Goal: Task Accomplishment & Management: Use online tool/utility

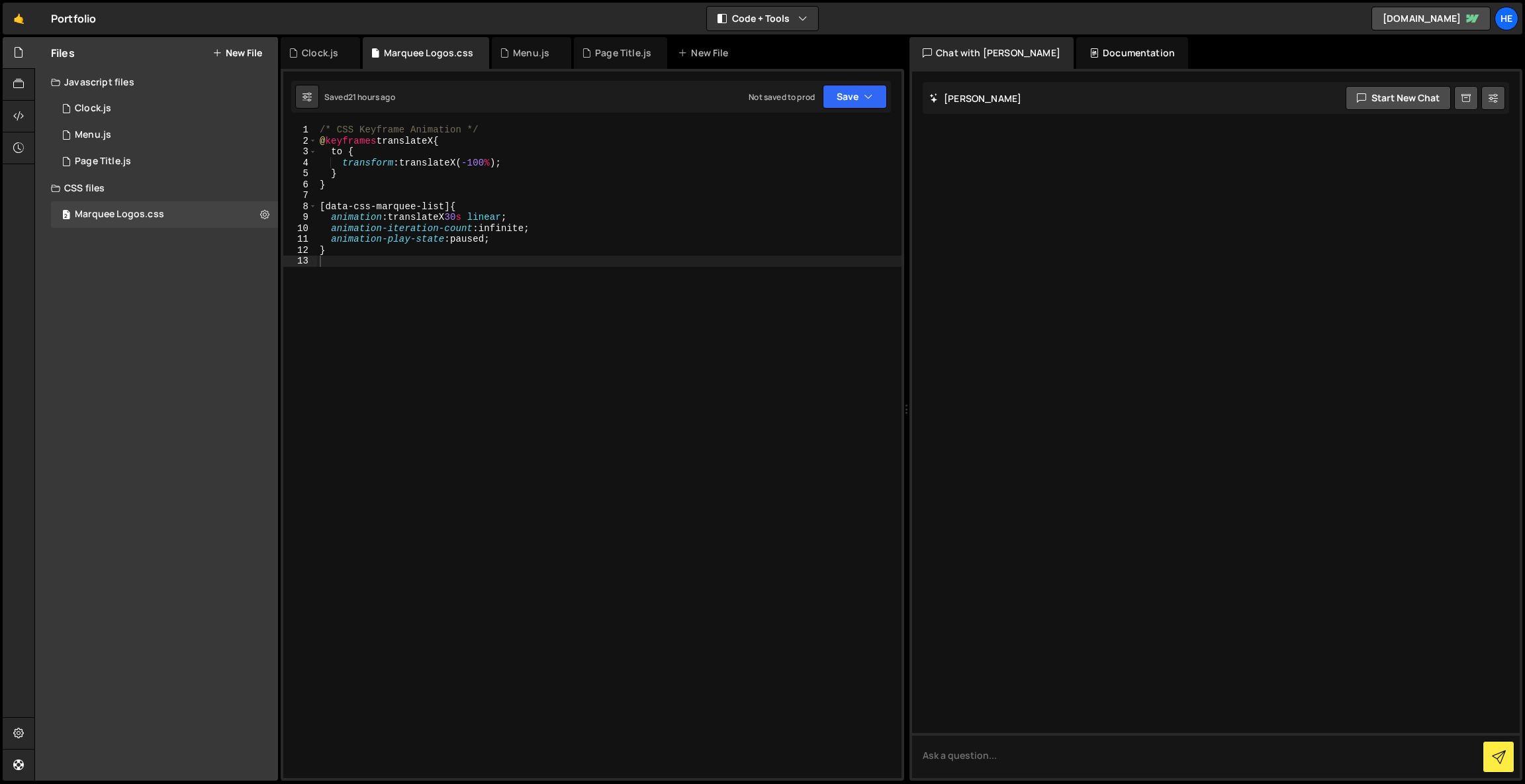
click at [247, 52] on button "New File" at bounding box center [237, 53] width 50 height 11
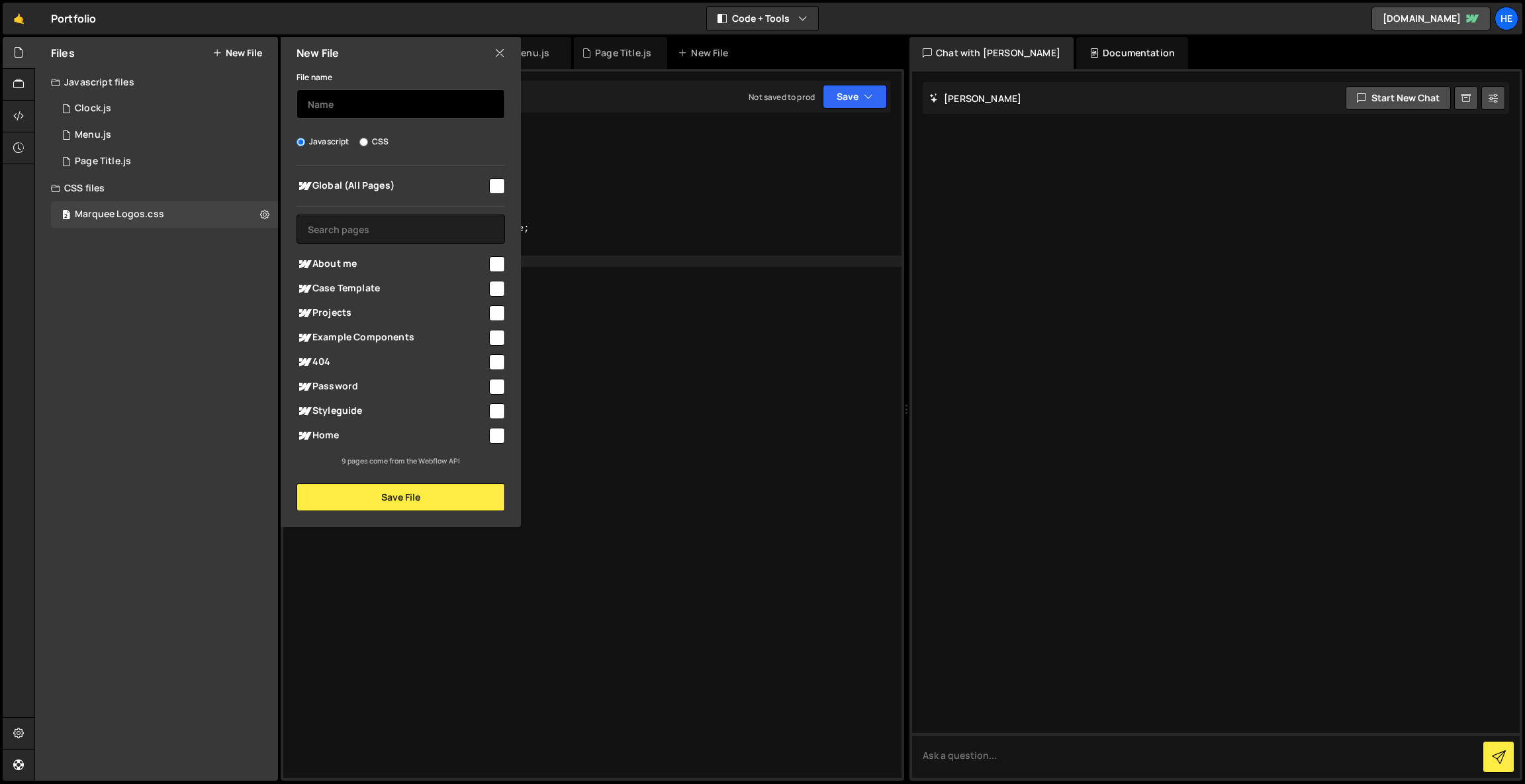
click at [365, 97] on input "text" at bounding box center [400, 104] width 208 height 29
type input "Footer Scramble text"
click at [449, 180] on span "Global (All Pages)" at bounding box center [392, 186] width 191 height 16
checkbox input "true"
click at [436, 493] on button "Save File" at bounding box center [400, 497] width 208 height 27
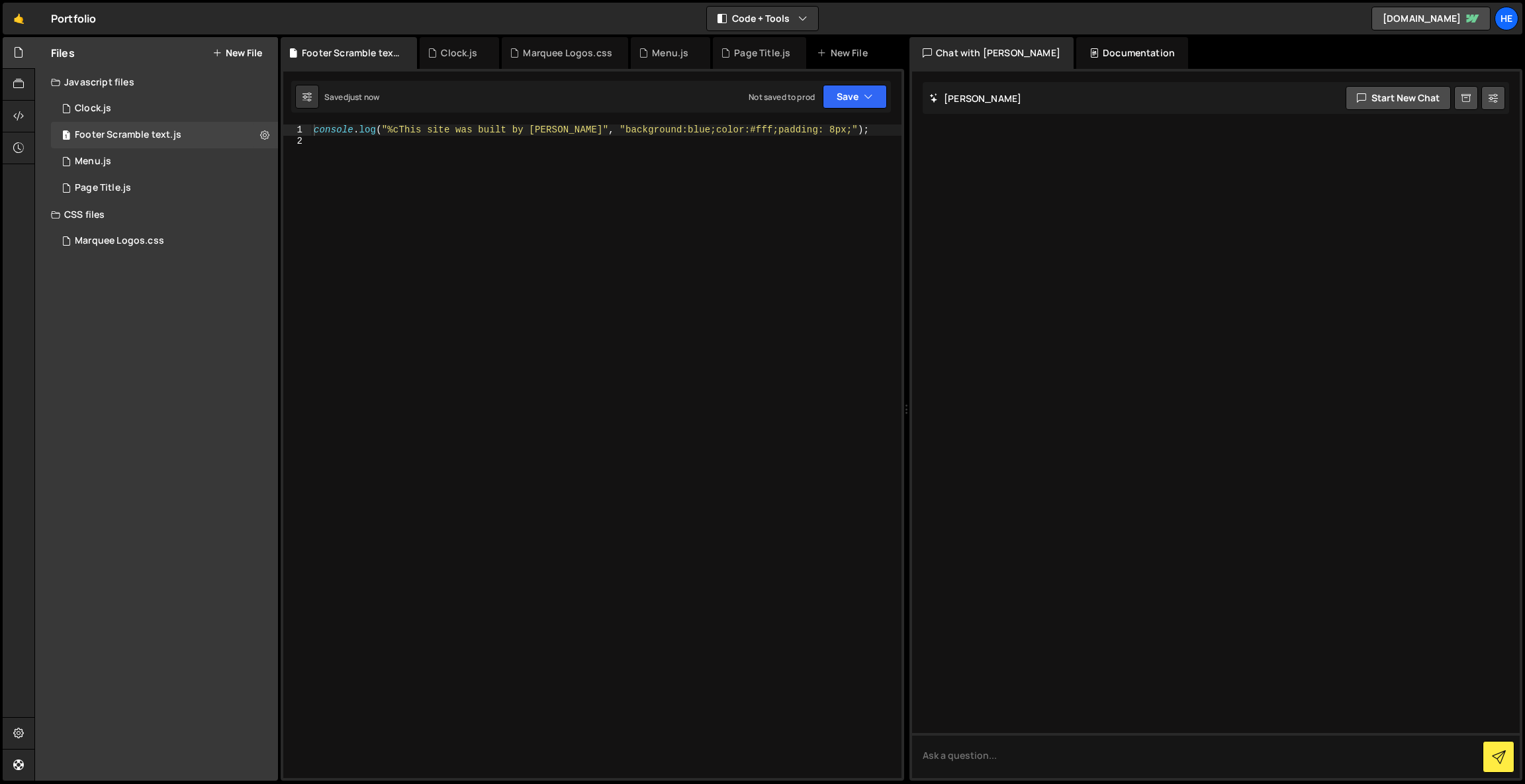
click at [491, 256] on div "console . log ( "%cThis site was built by [PERSON_NAME]" , "background:blue;col…" at bounding box center [606, 462] width 590 height 675
click at [538, 126] on div "console . log ( "%cThis site was built by [PERSON_NAME]" , "background:blue;col…" at bounding box center [606, 462] width 590 height 675
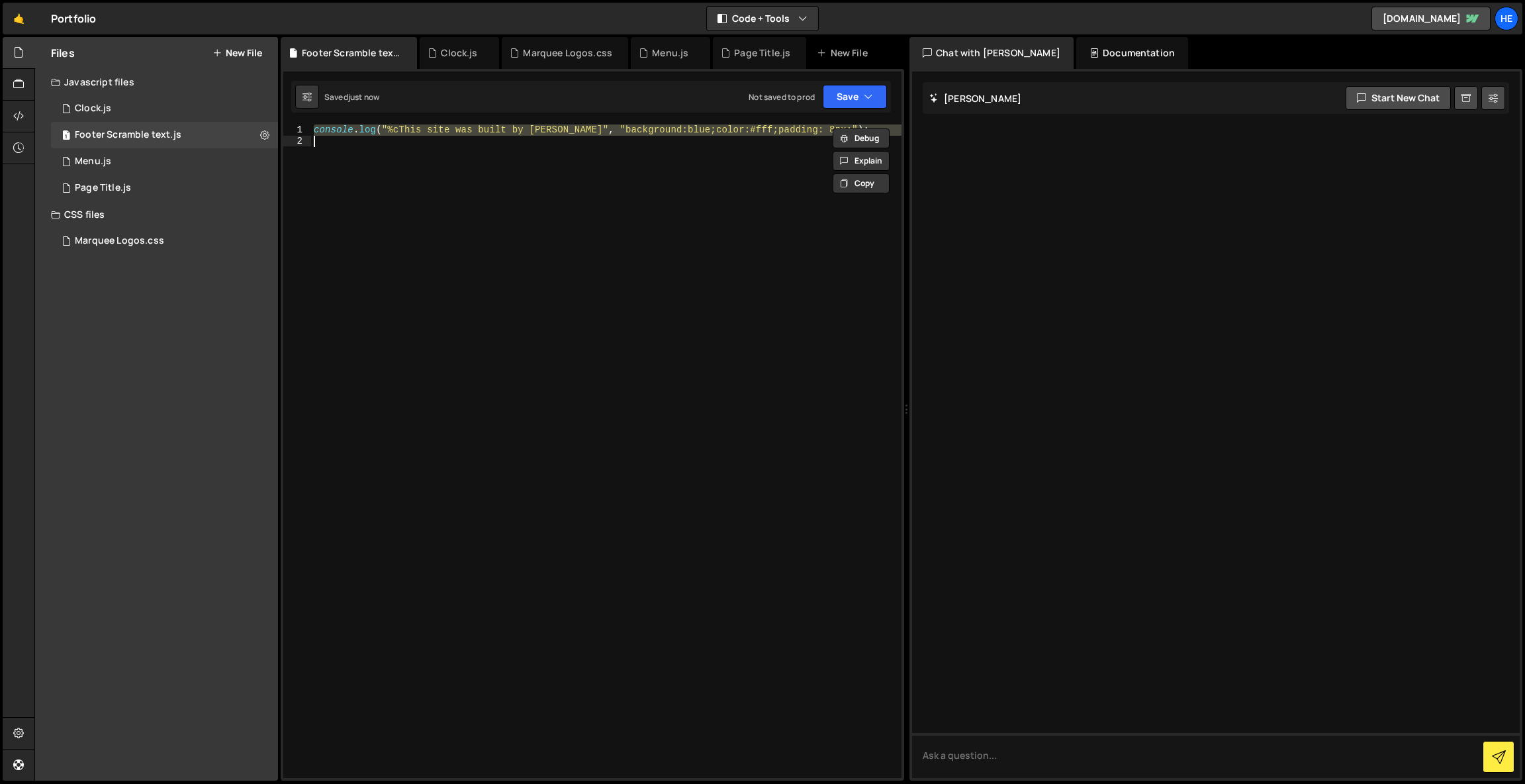
click at [538, 126] on div "console . log ( "%cThis site was built by [PERSON_NAME]" , "background:blue;col…" at bounding box center [606, 462] width 590 height 675
type textarea "console.log("%cThis site was built by [PERSON_NAME]", "background:blue;color:#f…"
paste textarea
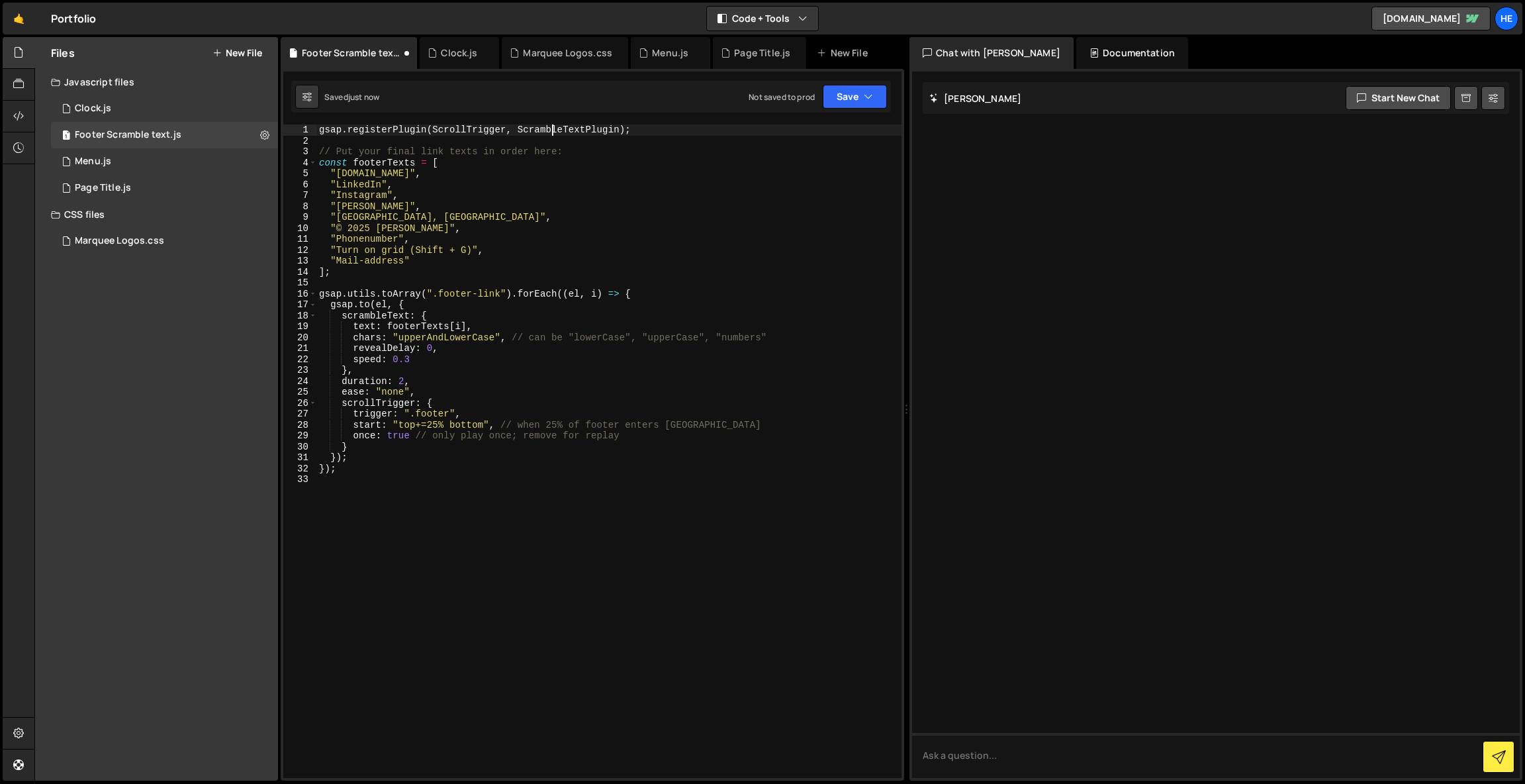
click at [551, 128] on div "gsap . registerPlugin ( ScrollTrigger , ScrambleTextPlugin ) ; // Put your fina…" at bounding box center [609, 462] width 585 height 675
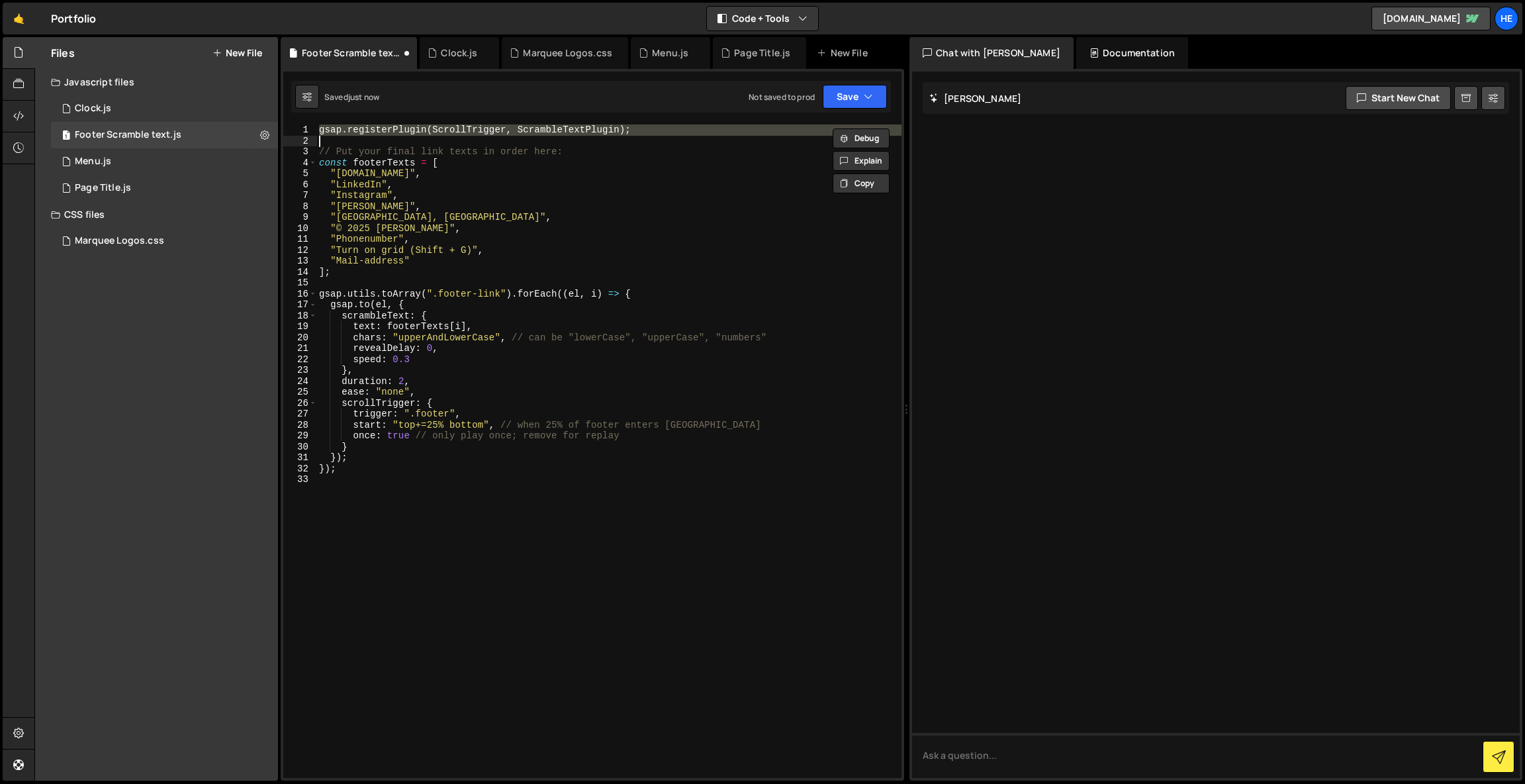
click at [551, 128] on div "gsap . registerPlugin ( ScrollTrigger , ScrambleTextPlugin ) ; // Put your fina…" at bounding box center [609, 462] width 585 height 675
type textarea "gsap.registerPlugin(ScrollTrigger, ScrambleTextPlugin);"
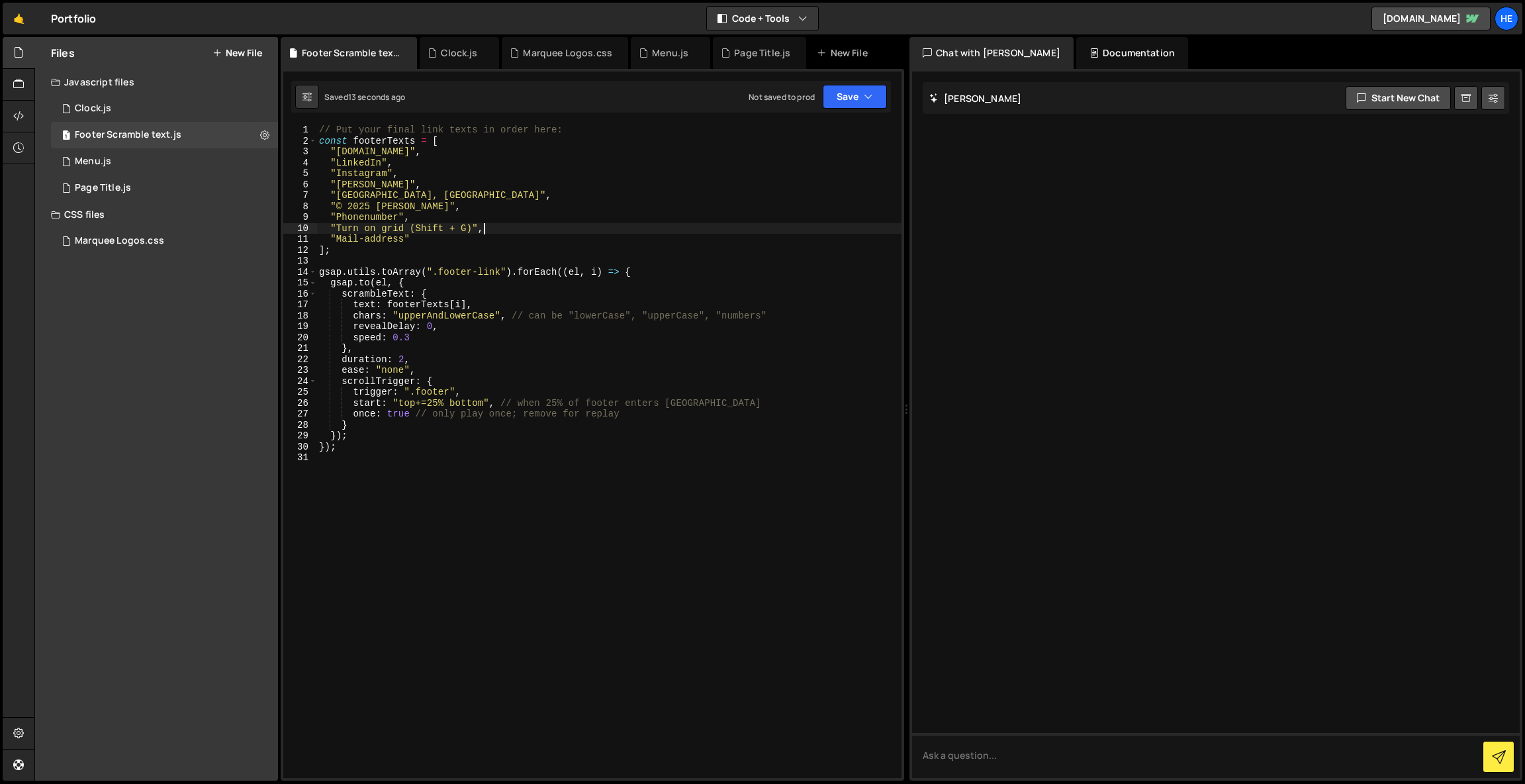
click at [664, 230] on div "// Put your final link texts in order here: const footerTexts = [ "[DOMAIN_NAME…" at bounding box center [609, 462] width 585 height 675
click at [480, 269] on div "// Put your final link texts in order here: const footerTexts = [ "[DOMAIN_NAME…" at bounding box center [609, 462] width 585 height 675
type textarea "gsap.utils.toArray(".footer_links").forEach((el, i) => {"
click at [471, 455] on div "// Put your final link texts in order here: const footerTexts = [ "[DOMAIN_NAME…" at bounding box center [609, 462] width 585 height 675
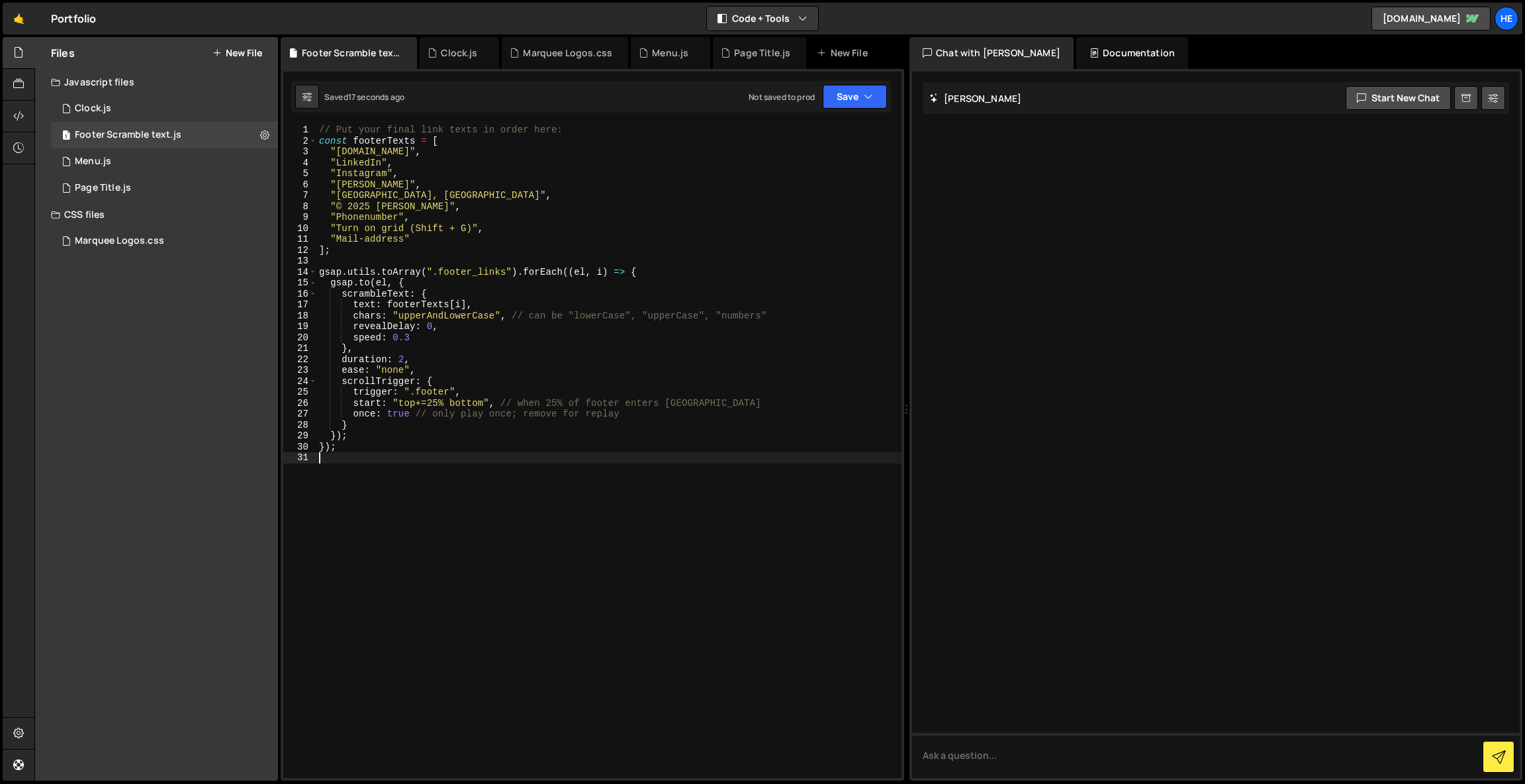
scroll to position [0, 0]
paste textarea "markers: true // for debugging, remove when done"
type textarea "markers: true // for debugging, remove when done"
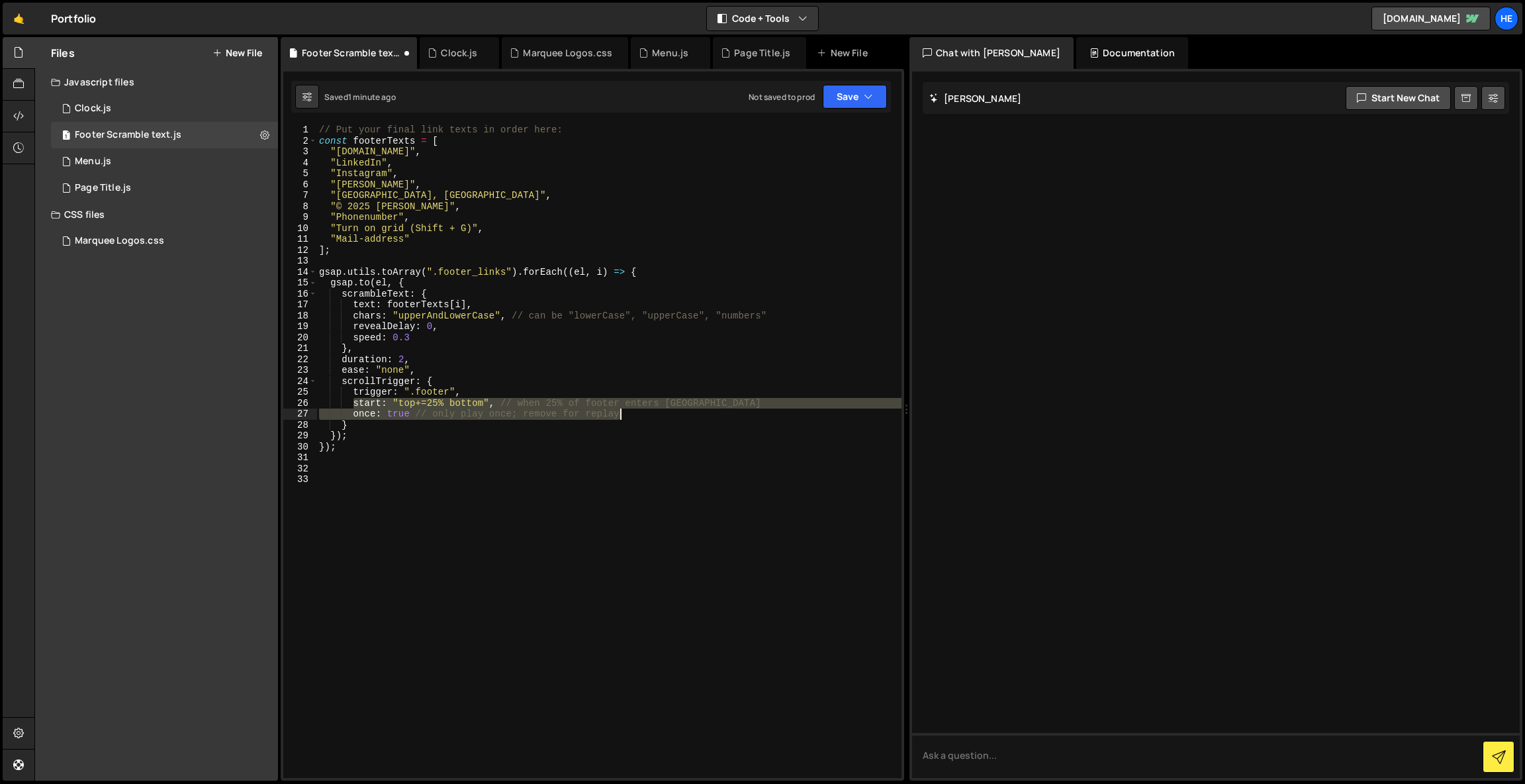
drag, startPoint x: 352, startPoint y: 401, endPoint x: 681, endPoint y: 415, distance: 329.3
click at [681, 415] on div "// Put your final link texts in order here: const footerTexts = [ "[DOMAIN_NAME…" at bounding box center [609, 462] width 585 height 675
paste textarea "markers: true // for debugging, remove when done"
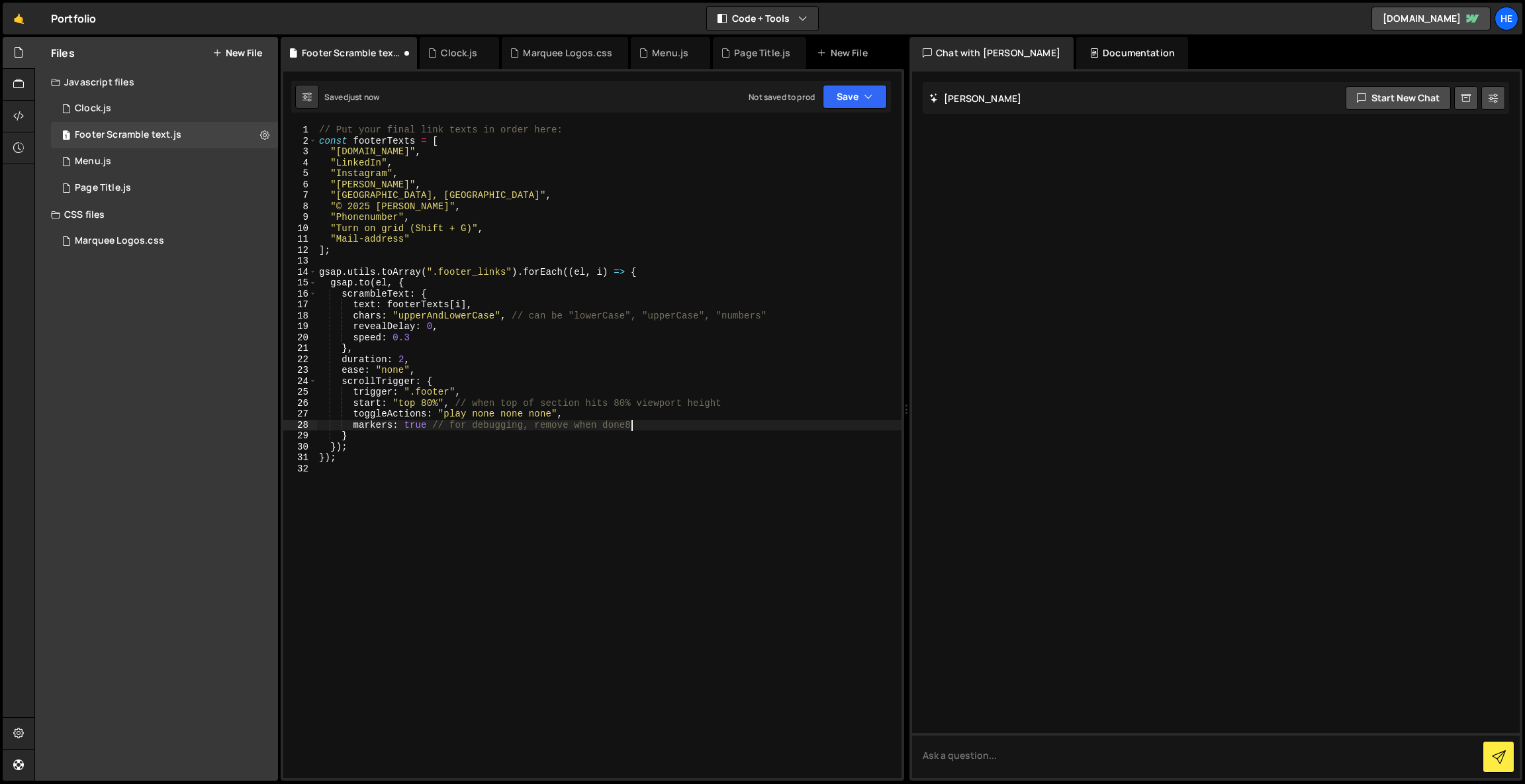
scroll to position [0, 21]
click at [450, 392] on div "// Put your final link texts in order here: const footerTexts = [ "[DOMAIN_NAME…" at bounding box center [609, 462] width 585 height 675
type textarea "trigger: ".footer_section","
click at [645, 530] on div "// Put your final link texts in order here: const footerTexts = [ "[DOMAIN_NAME…" at bounding box center [609, 462] width 585 height 675
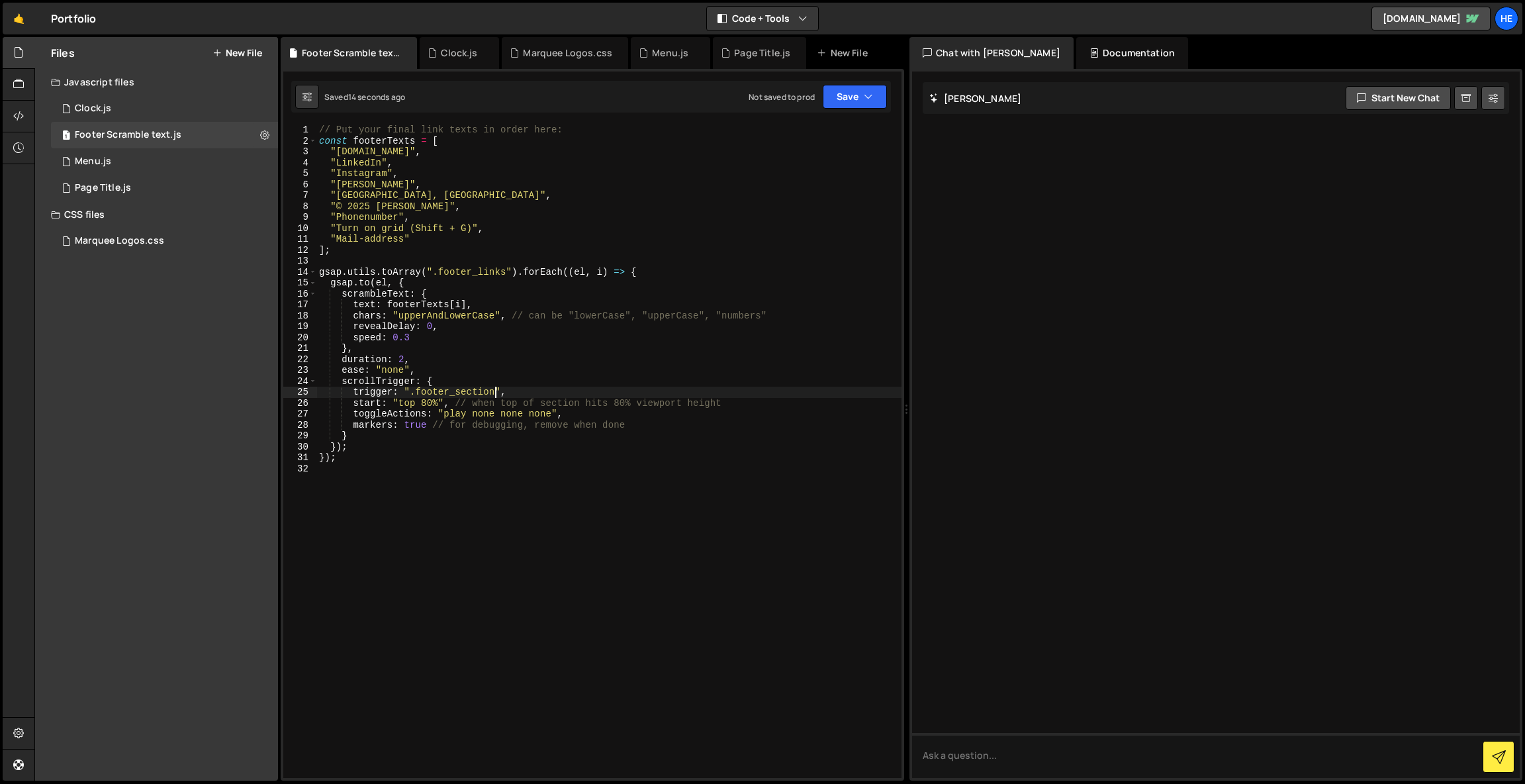
scroll to position [0, 0]
click at [408, 414] on div "// Put your final link texts in order here: const footerTexts = [ "[DOMAIN_NAME…" at bounding box center [609, 462] width 585 height 675
click at [401, 425] on div "// Put your final link texts in order here: const footerTexts = [ "[DOMAIN_NAME…" at bounding box center [609, 462] width 585 height 675
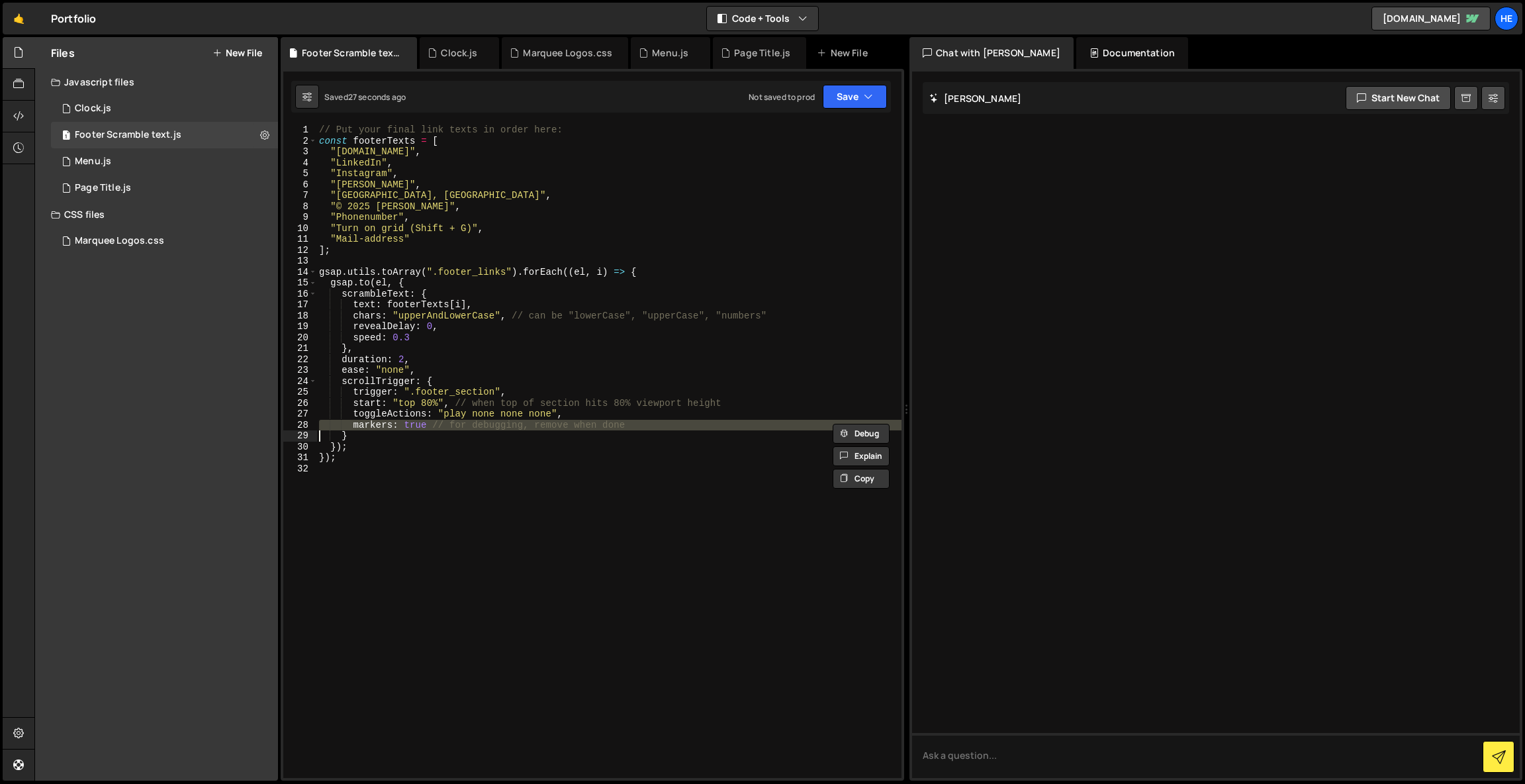
type textarea "}"
click at [384, 489] on div "// Put your final link texts in order here: const footerTexts = [ "[DOMAIN_NAME…" at bounding box center [609, 462] width 585 height 675
drag, startPoint x: 406, startPoint y: 339, endPoint x: 429, endPoint y: 382, distance: 48.8
click at [406, 339] on div "// Put your final link texts in order here: const footerTexts = [ "[DOMAIN_NAME…" at bounding box center [609, 462] width 585 height 675
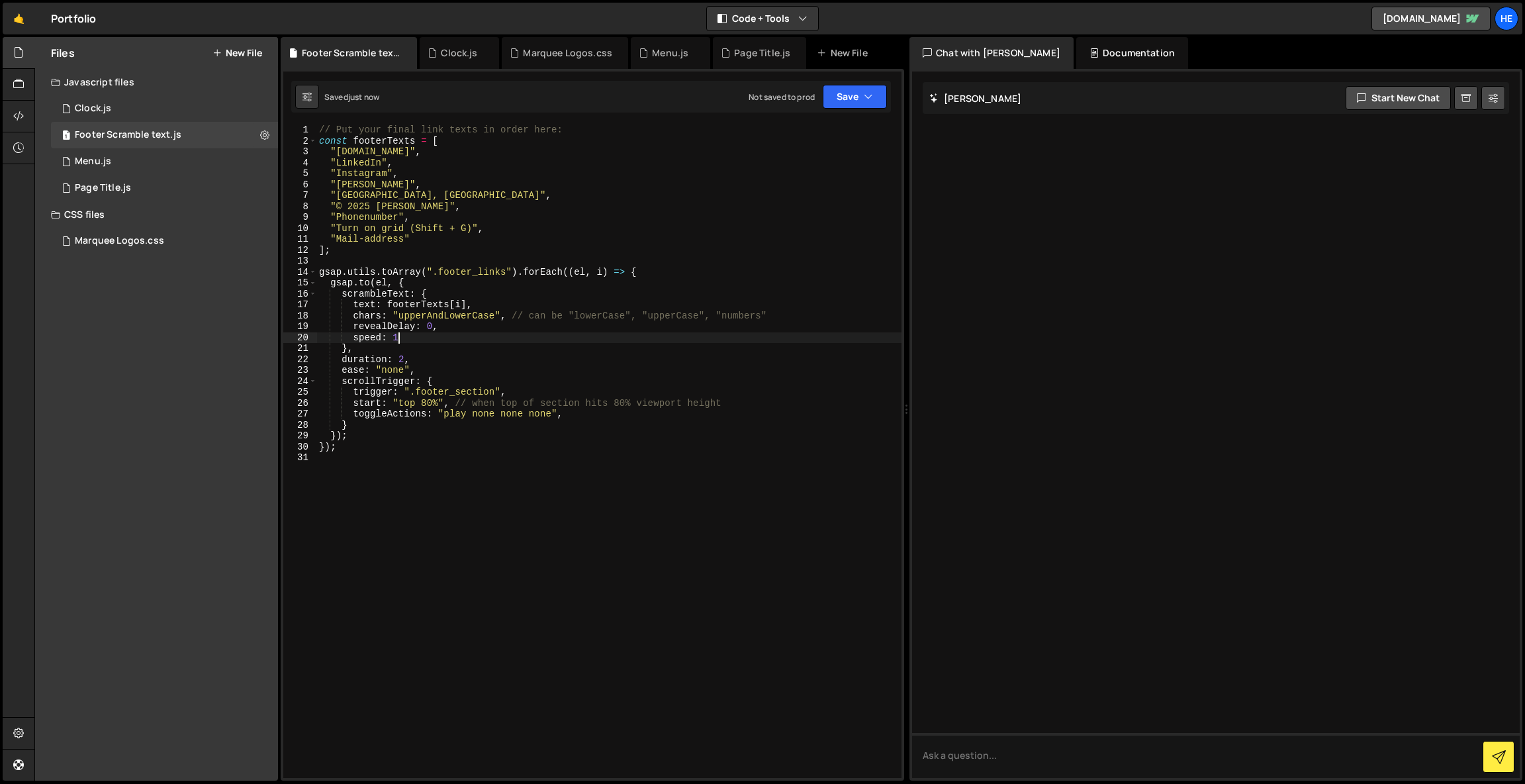
click at [404, 359] on div "// Put your final link texts in order here: const footerTexts = [ "[DOMAIN_NAME…" at bounding box center [609, 462] width 585 height 675
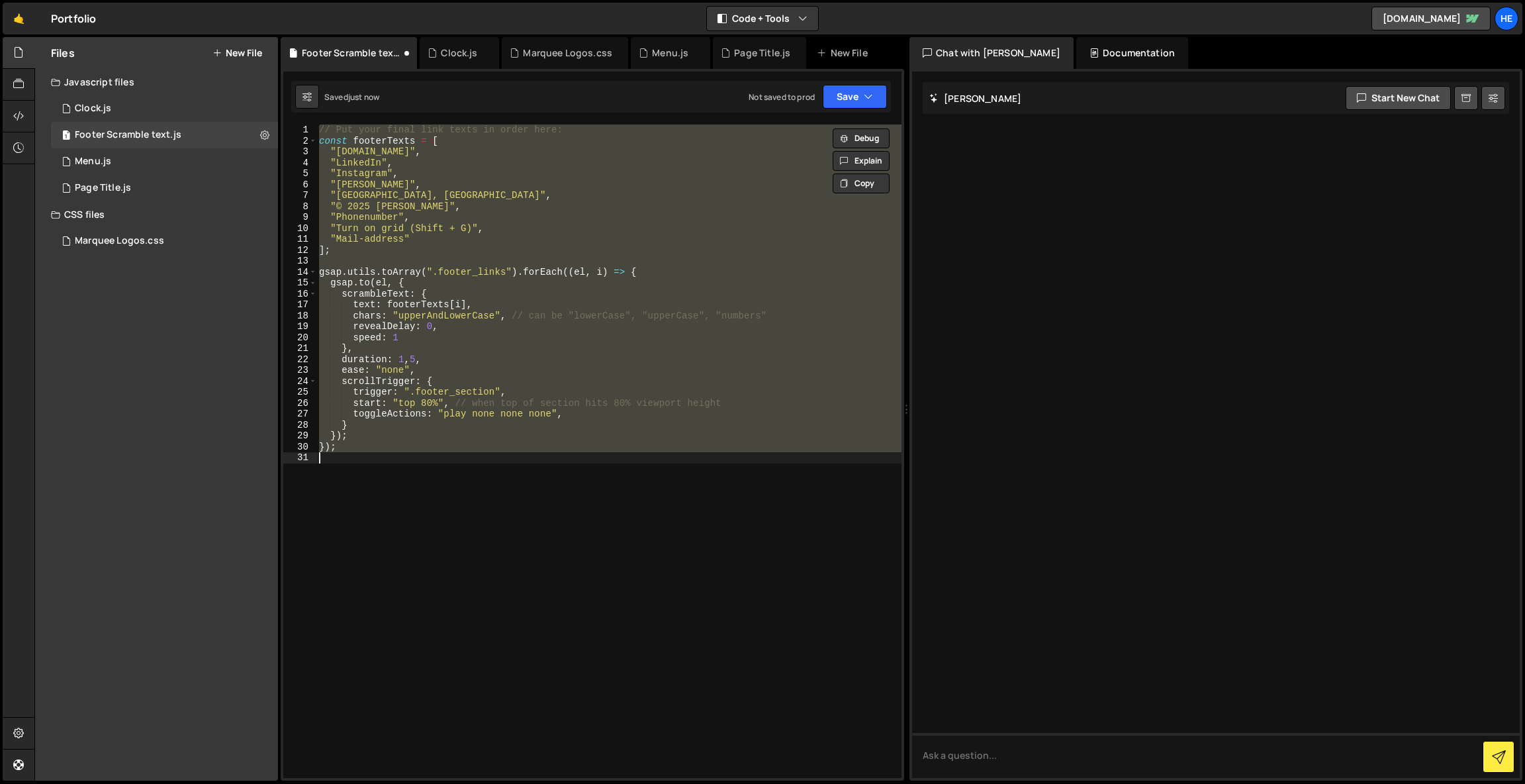
click at [410, 362] on div "// Put your final link texts in order here: const footerTexts = [ "[DOMAIN_NAME…" at bounding box center [609, 450] width 585 height 653
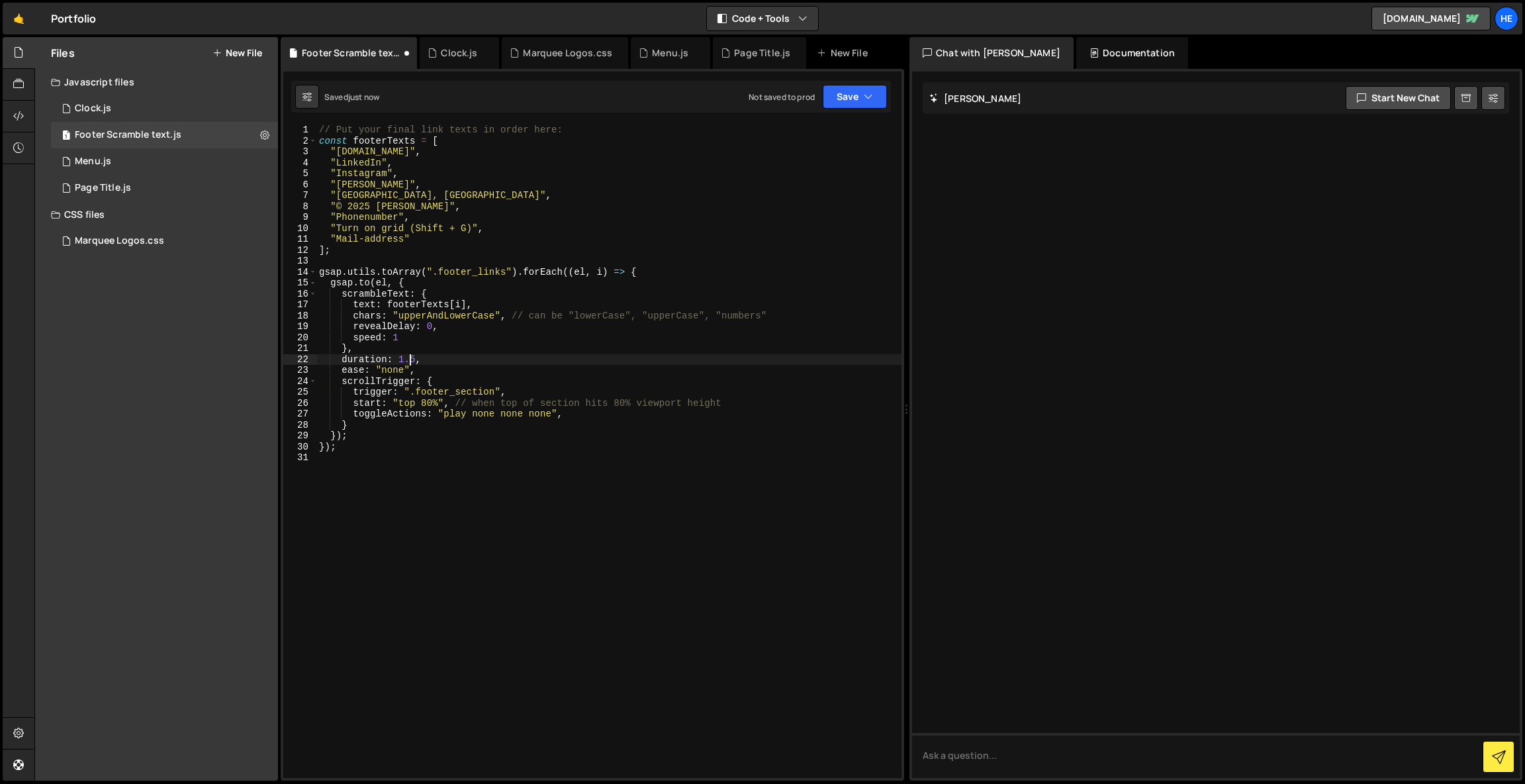
scroll to position [0, 6]
click at [457, 314] on div "// Put your final link texts in order here: const footerTexts = [ "[DOMAIN_NAME…" at bounding box center [609, 462] width 585 height 675
click at [412, 316] on div "// Put your final link texts in order here: const footerTexts = [ "[DOMAIN_NAME…" at bounding box center [609, 462] width 585 height 675
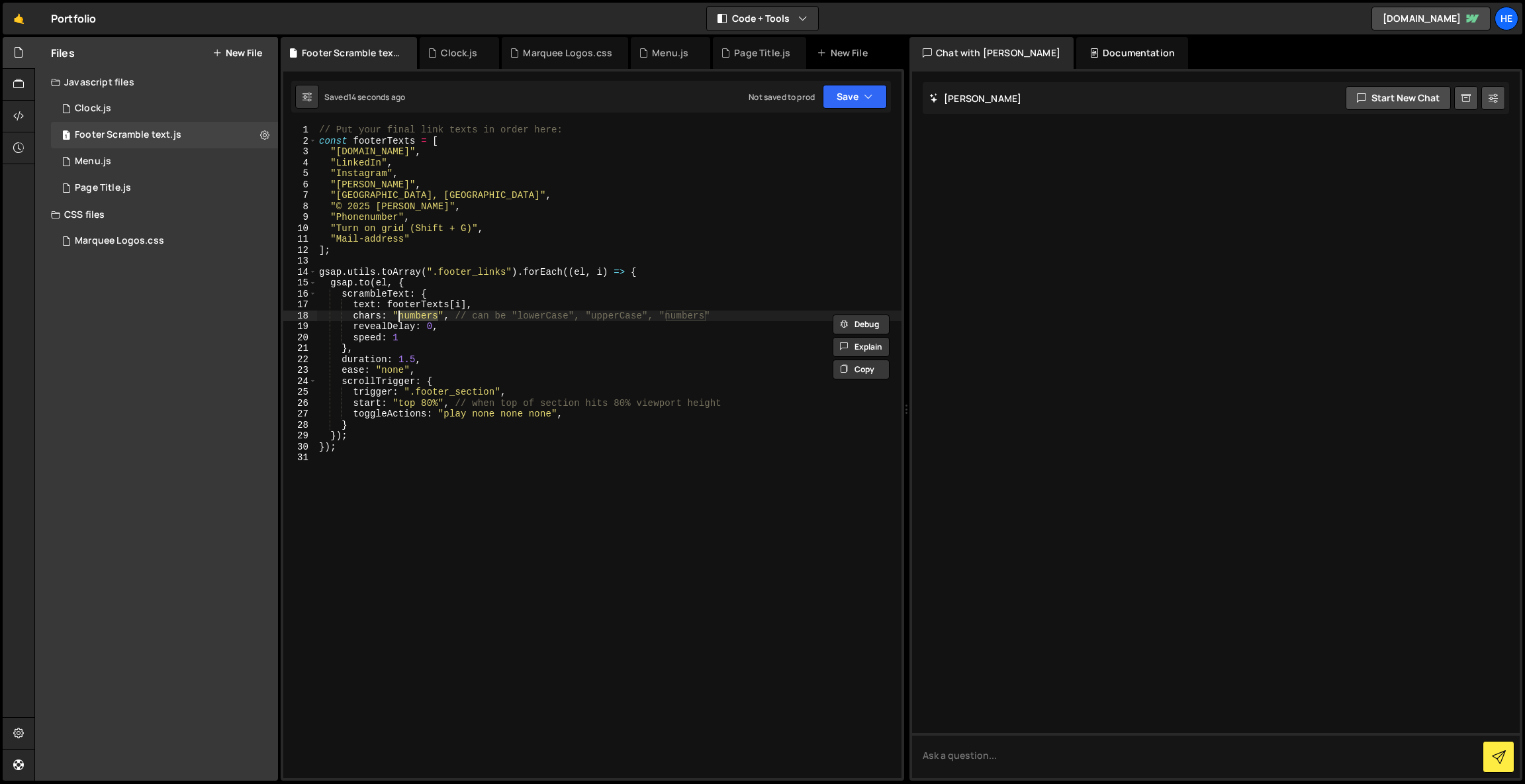
click at [412, 316] on div "// Put your final link texts in order here: const footerTexts = [ "[DOMAIN_NAME…" at bounding box center [609, 462] width 585 height 675
click at [423, 314] on div "// Put your final link texts in order here: const footerTexts = [ "[DOMAIN_NAME…" at bounding box center [609, 462] width 585 height 675
paste textarea "upperAndLowerCase"
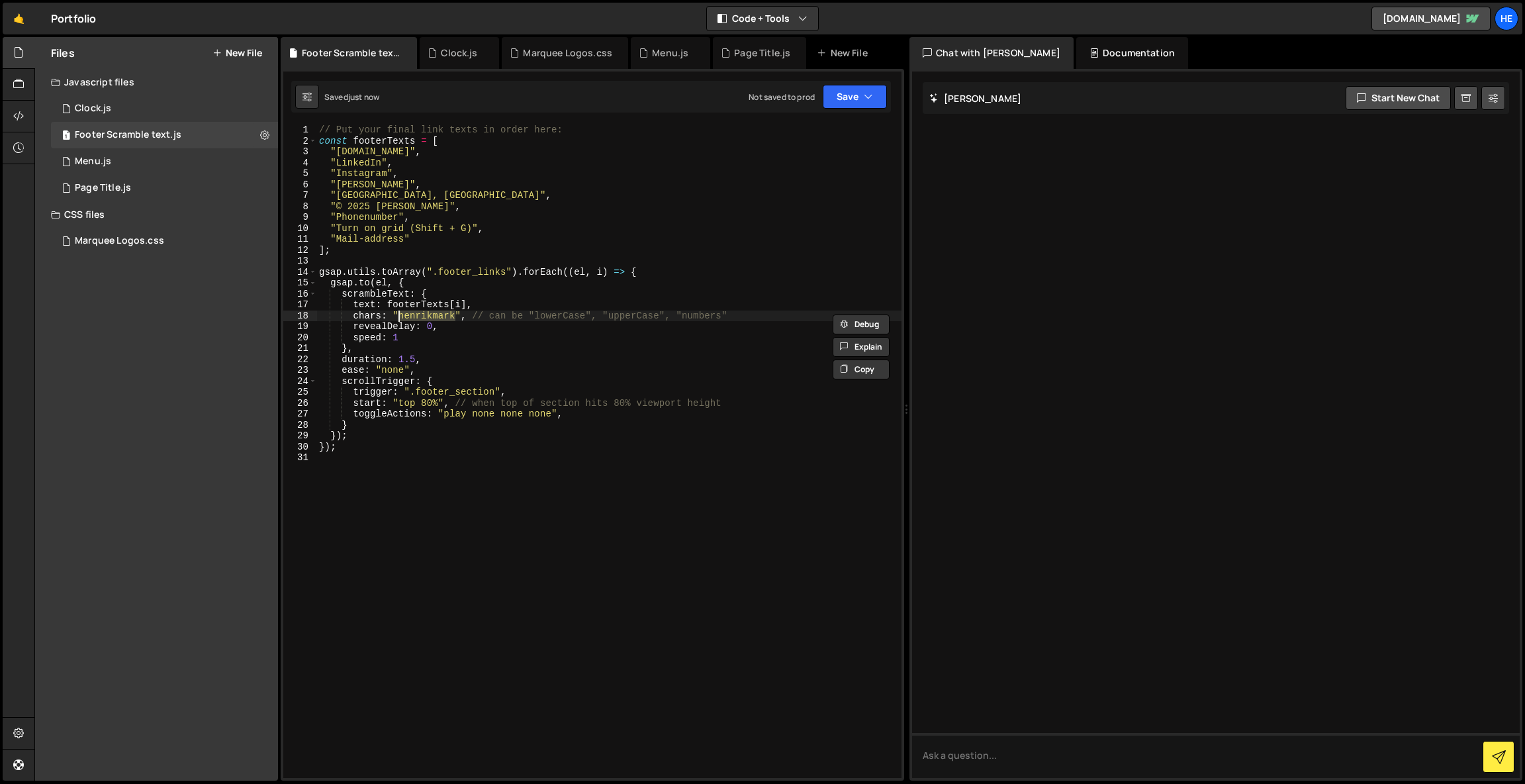
type textarea "chars: "upperAndLowerCase", // can be "lowerCase", "upperCase", "numbers""
click at [509, 476] on div "// Put your final link texts in order here: const footerTexts = [ "[DOMAIN_NAME…" at bounding box center [609, 462] width 585 height 675
click at [431, 328] on div "// Put your final link texts in order here: const footerTexts = [ "[DOMAIN_NAME…" at bounding box center [609, 462] width 585 height 675
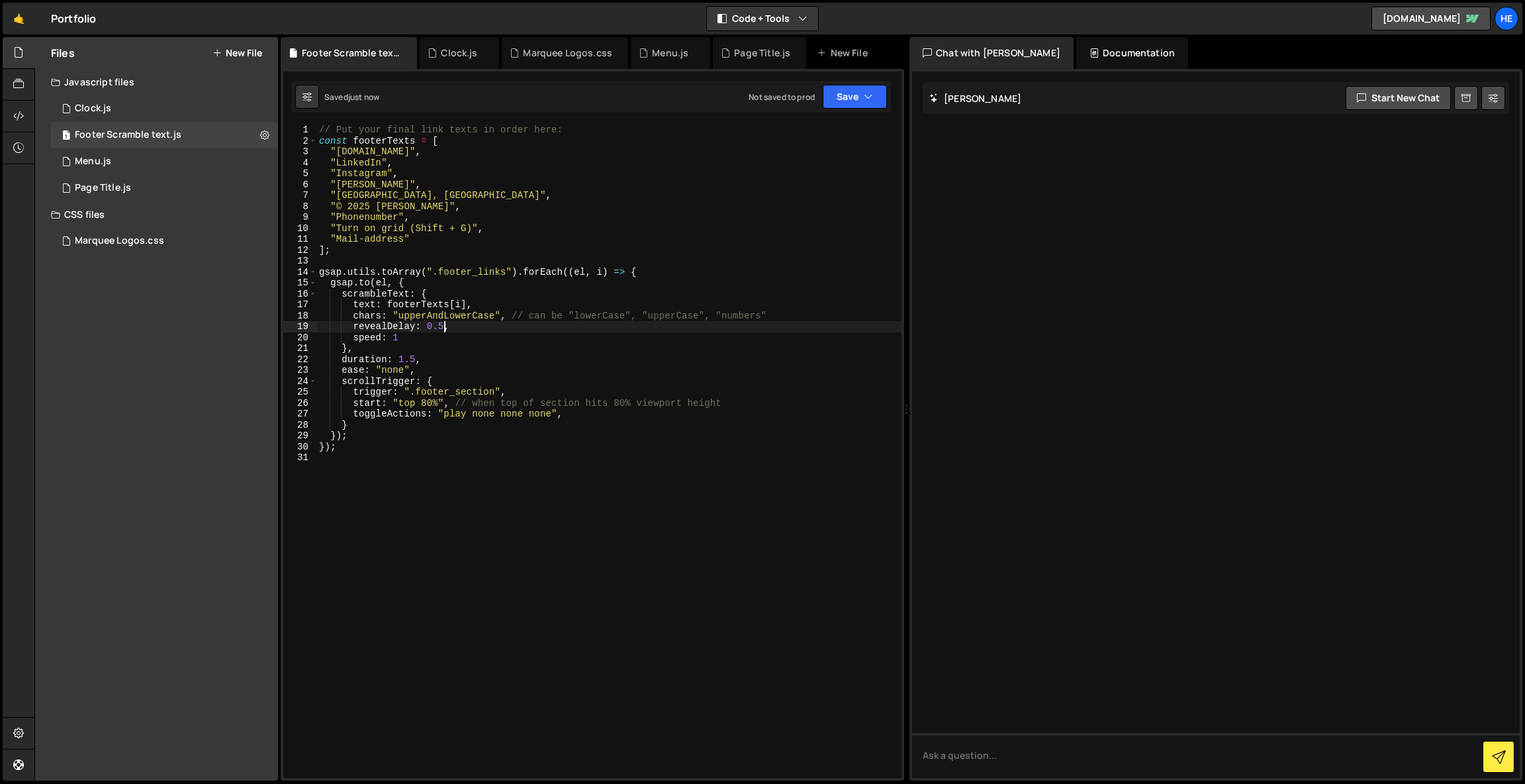
click at [430, 325] on div "// Put your final link texts in order here: const footerTexts = [ "[DOMAIN_NAME…" at bounding box center [609, 462] width 585 height 675
type textarea "revealDelay: 2.5,"
click at [610, 633] on div "// Put your final link texts in order here: const footerTexts = [ "[DOMAIN_NAME…" at bounding box center [609, 462] width 585 height 675
drag, startPoint x: 444, startPoint y: 326, endPoint x: 431, endPoint y: 326, distance: 13.0
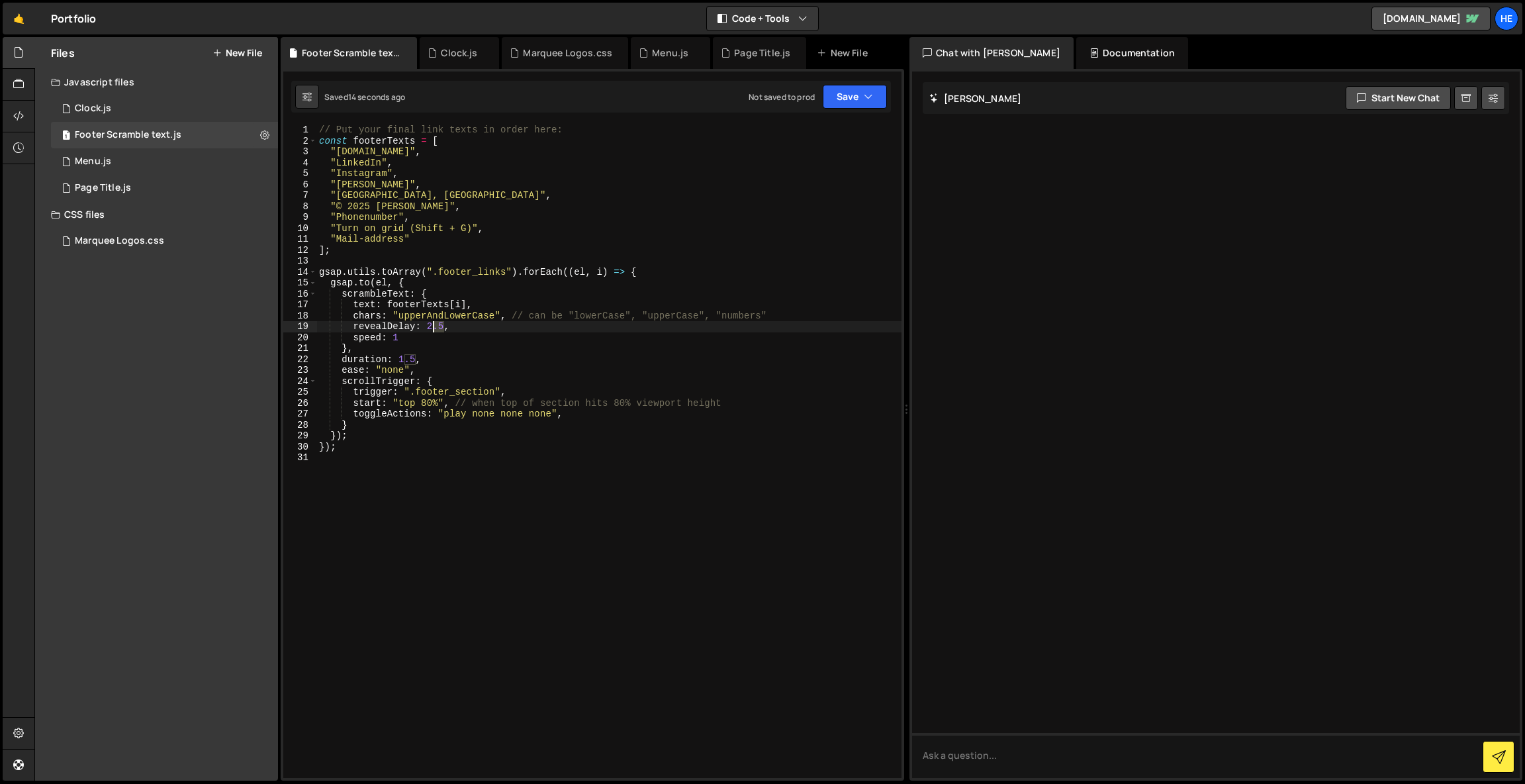
click at [431, 326] on div "// Put your final link texts in order here: const footerTexts = [ "[DOMAIN_NAME…" at bounding box center [609, 462] width 585 height 675
click at [856, 90] on button "Save" at bounding box center [855, 97] width 65 height 23
click at [867, 144] on div "Saved just now" at bounding box center [809, 144] width 138 height 16
click at [371, 240] on div "// Put your final link texts in order here: const footerTexts = [ "[DOMAIN_NAME…" at bounding box center [609, 462] width 585 height 675
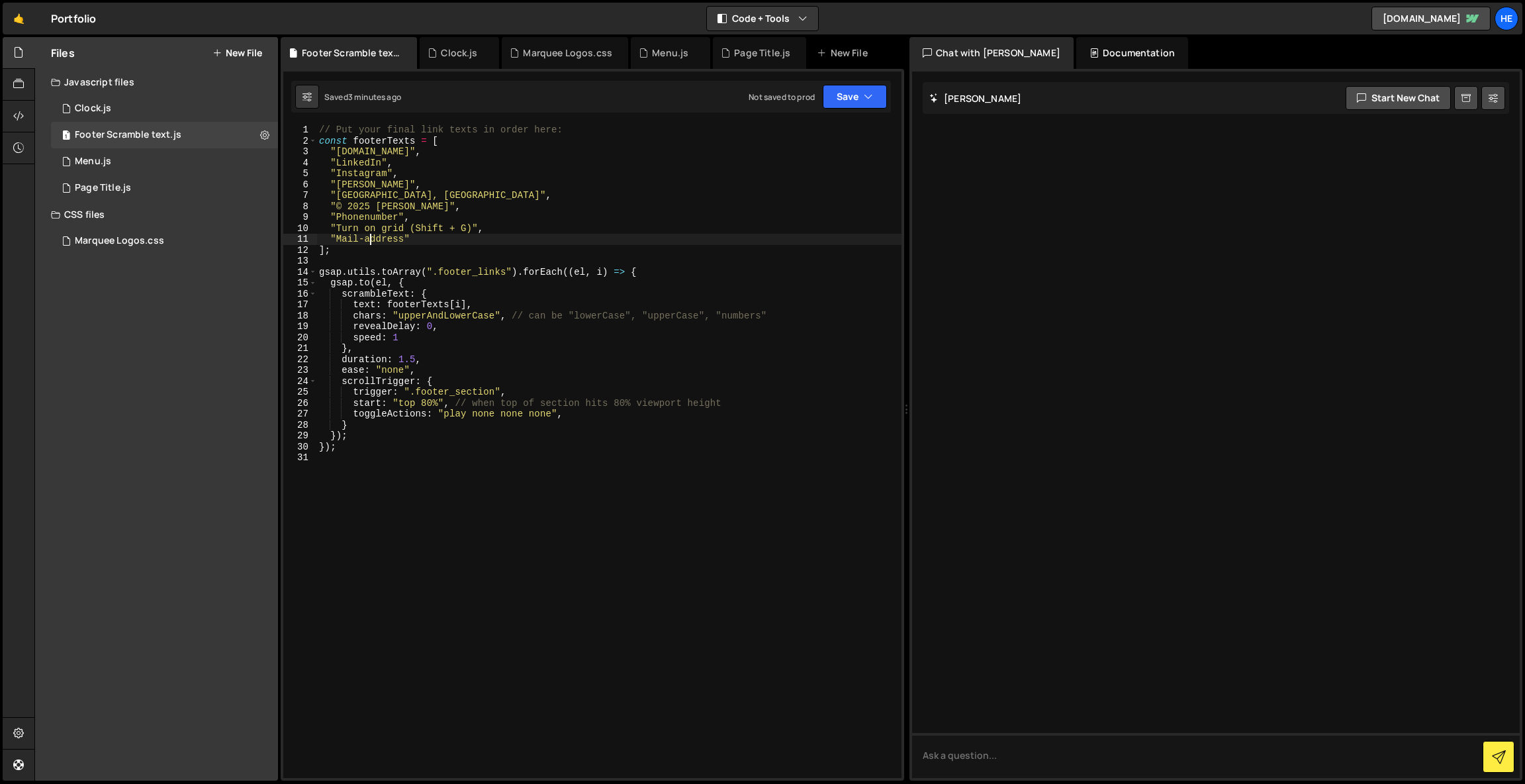
scroll to position [0, 5]
click at [371, 240] on div "// Put your final link texts in order here: const footerTexts = [ "[DOMAIN_NAME…" at bounding box center [609, 462] width 585 height 675
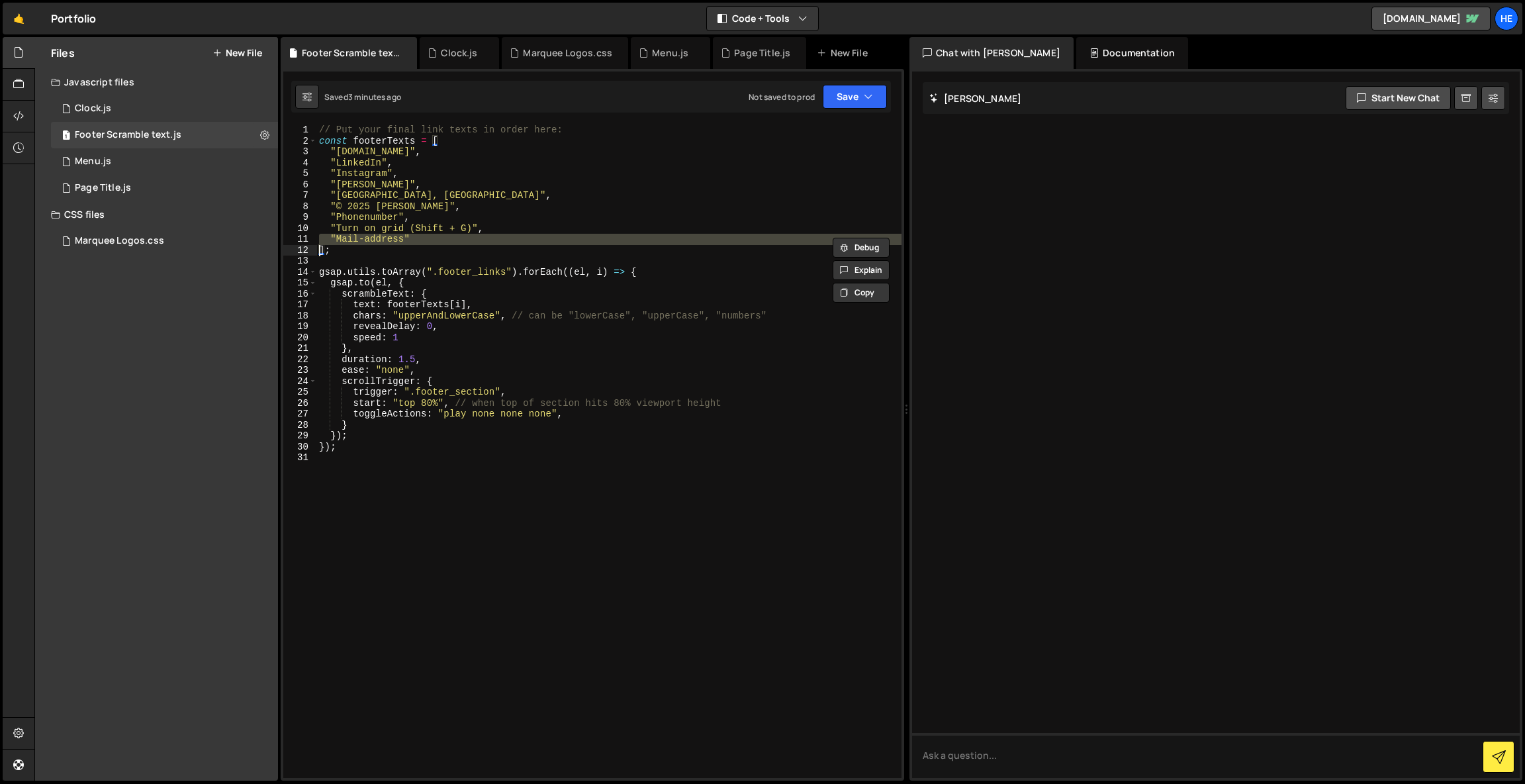
click at [335, 236] on div "// Put your final link texts in order here: const footerTexts = [ "[DOMAIN_NAME…" at bounding box center [609, 462] width 585 height 675
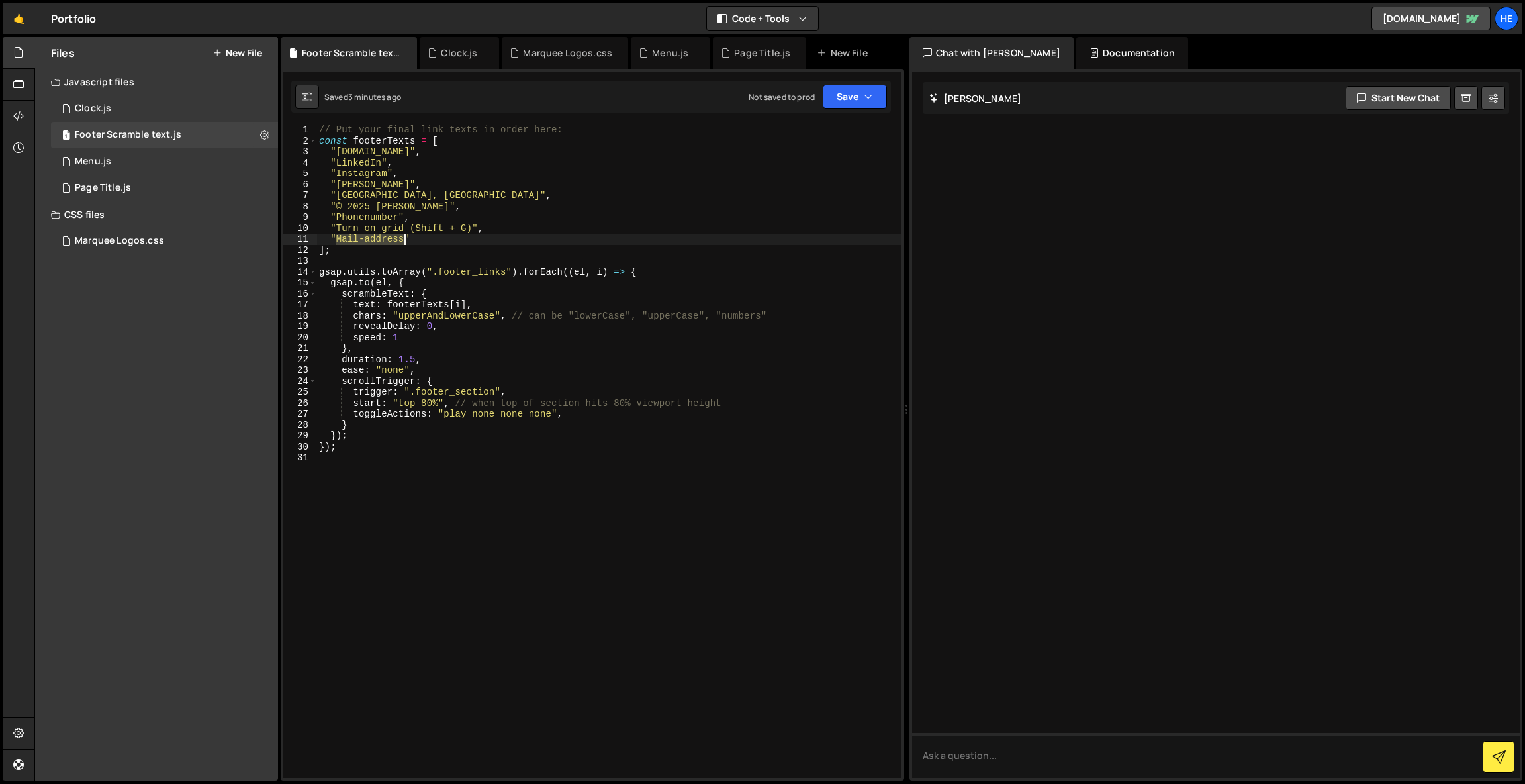
click at [402, 240] on div "// Put your final link texts in order here: const footerTexts = [ "[DOMAIN_NAME…" at bounding box center [609, 462] width 585 height 675
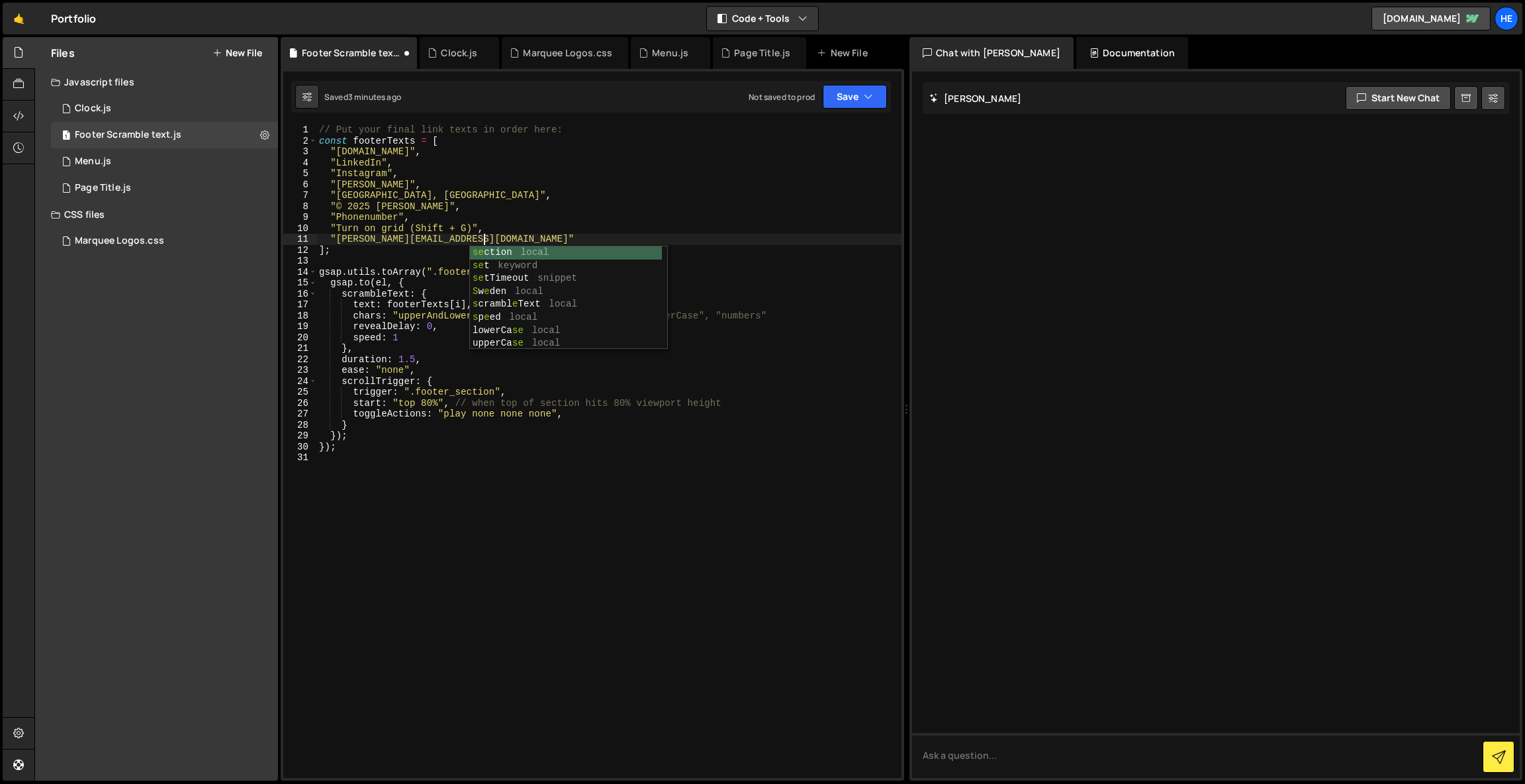
click at [543, 237] on div "// Put your final link texts in order here: const footerTexts = [ "[DOMAIN_NAME…" at bounding box center [609, 462] width 585 height 675
click at [369, 217] on div "// Put your final link texts in order here: const footerTexts = [ "[DOMAIN_NAME…" at bounding box center [609, 462] width 585 height 675
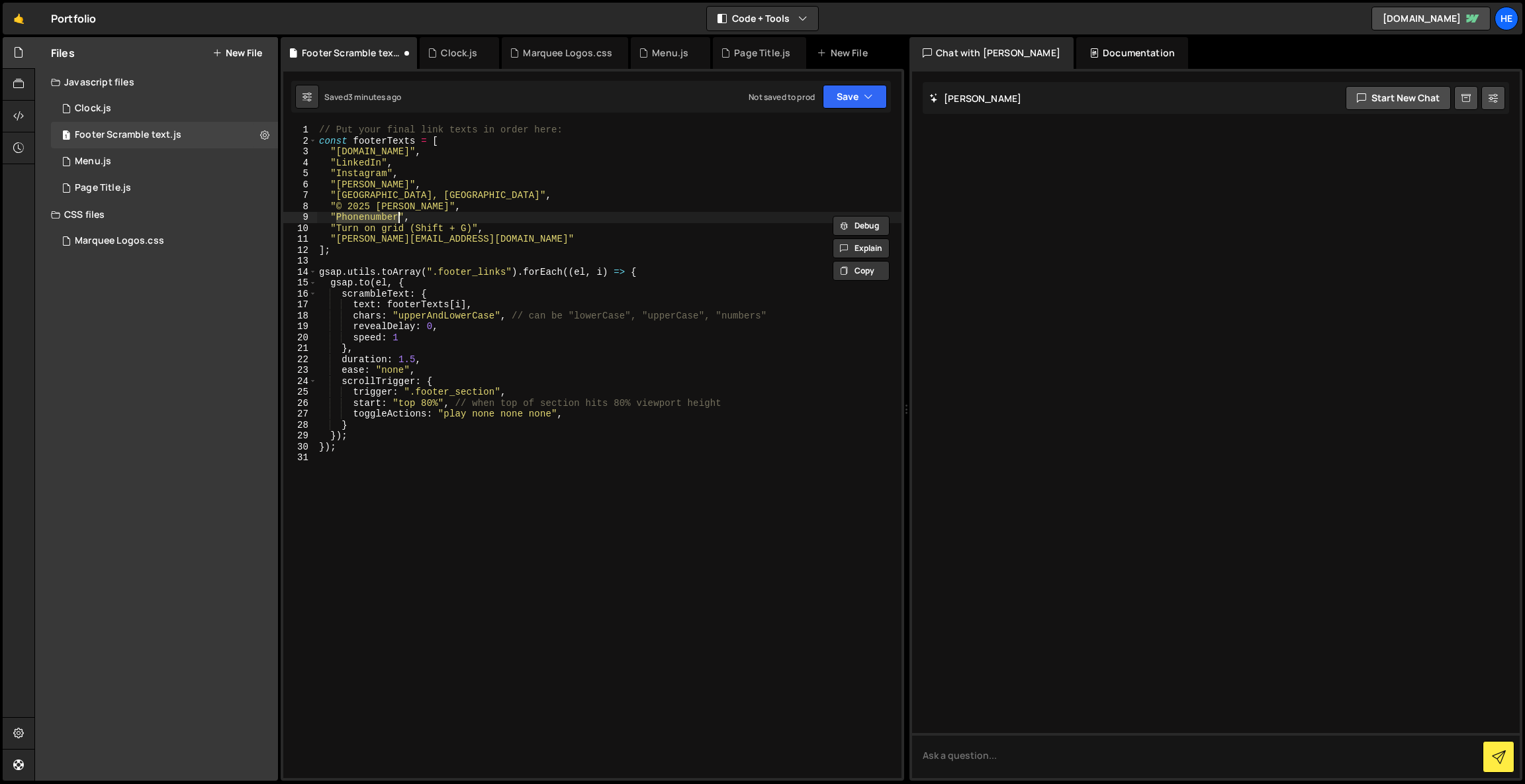
click at [368, 216] on div "// Put your final link texts in order here: const footerTexts = [ "[DOMAIN_NAME…" at bounding box center [609, 450] width 585 height 653
click at [368, 216] on div "// Put your final link texts in order here: const footerTexts = [ "[DOMAIN_NAME…" at bounding box center [609, 462] width 585 height 675
paste textarea "[PHONE_NUMBER]"
click at [358, 213] on div "// Put your final link texts in order here: const footerTexts = [ "[DOMAIN_NAME…" at bounding box center [609, 462] width 585 height 675
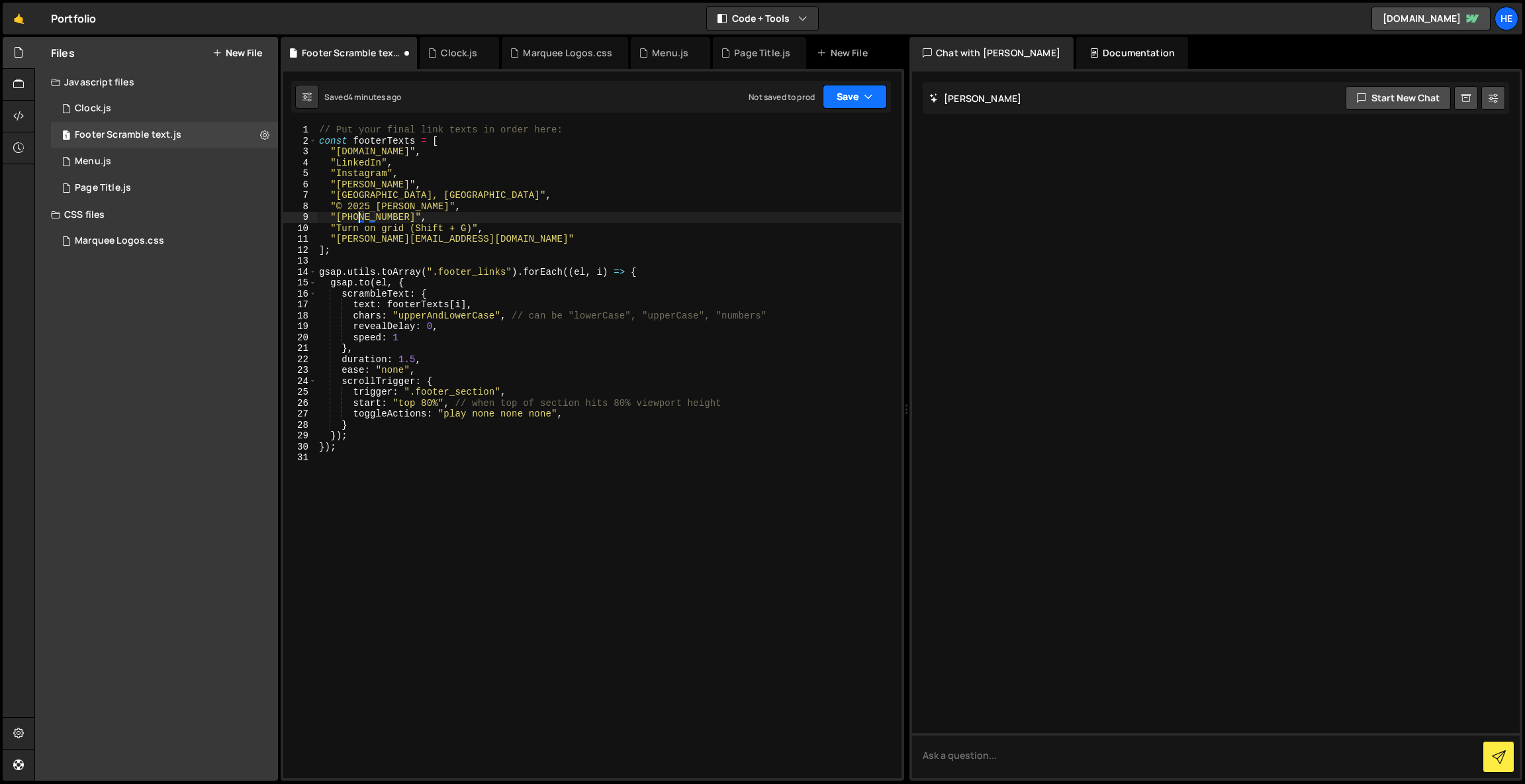
type textarea ""[PHONE_NUMBER]","
click at [853, 103] on button "Save" at bounding box center [855, 97] width 65 height 23
click at [854, 140] on div "Saved 4 minutes ago" at bounding box center [809, 144] width 138 height 16
click at [545, 478] on div "// Put your final link texts in order here: const footerTexts = [ "[DOMAIN_NAME…" at bounding box center [609, 462] width 585 height 675
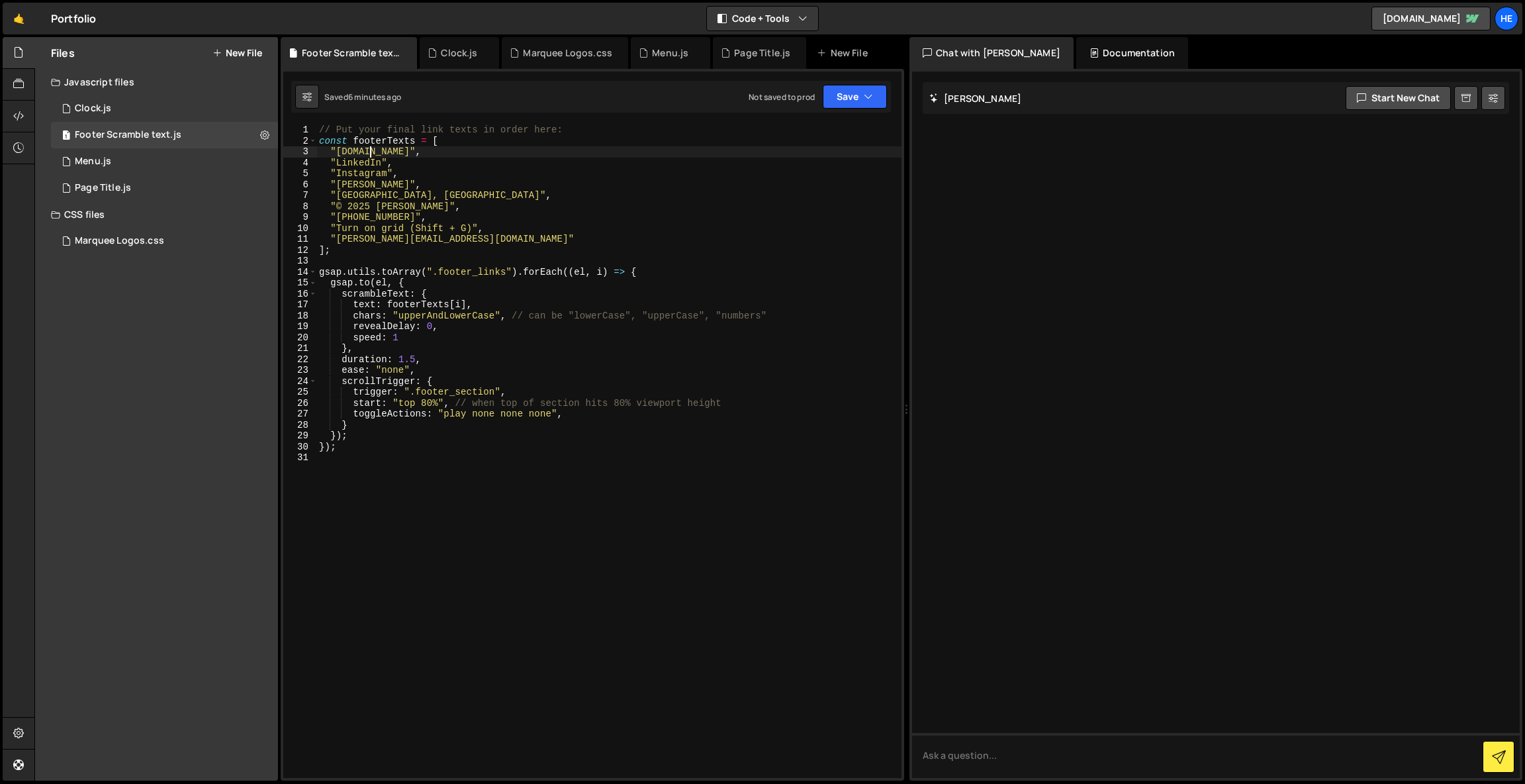
click at [368, 153] on div "// Put your final link texts in order here: const footerTexts = [ "[DOMAIN_NAME…" at bounding box center [609, 462] width 585 height 675
type textarea ""[DOMAIN_NAME]","
click at [506, 594] on div "// Put your final link texts in order here: const footerTexts = [ "[DOMAIN_NAME…" at bounding box center [609, 462] width 585 height 675
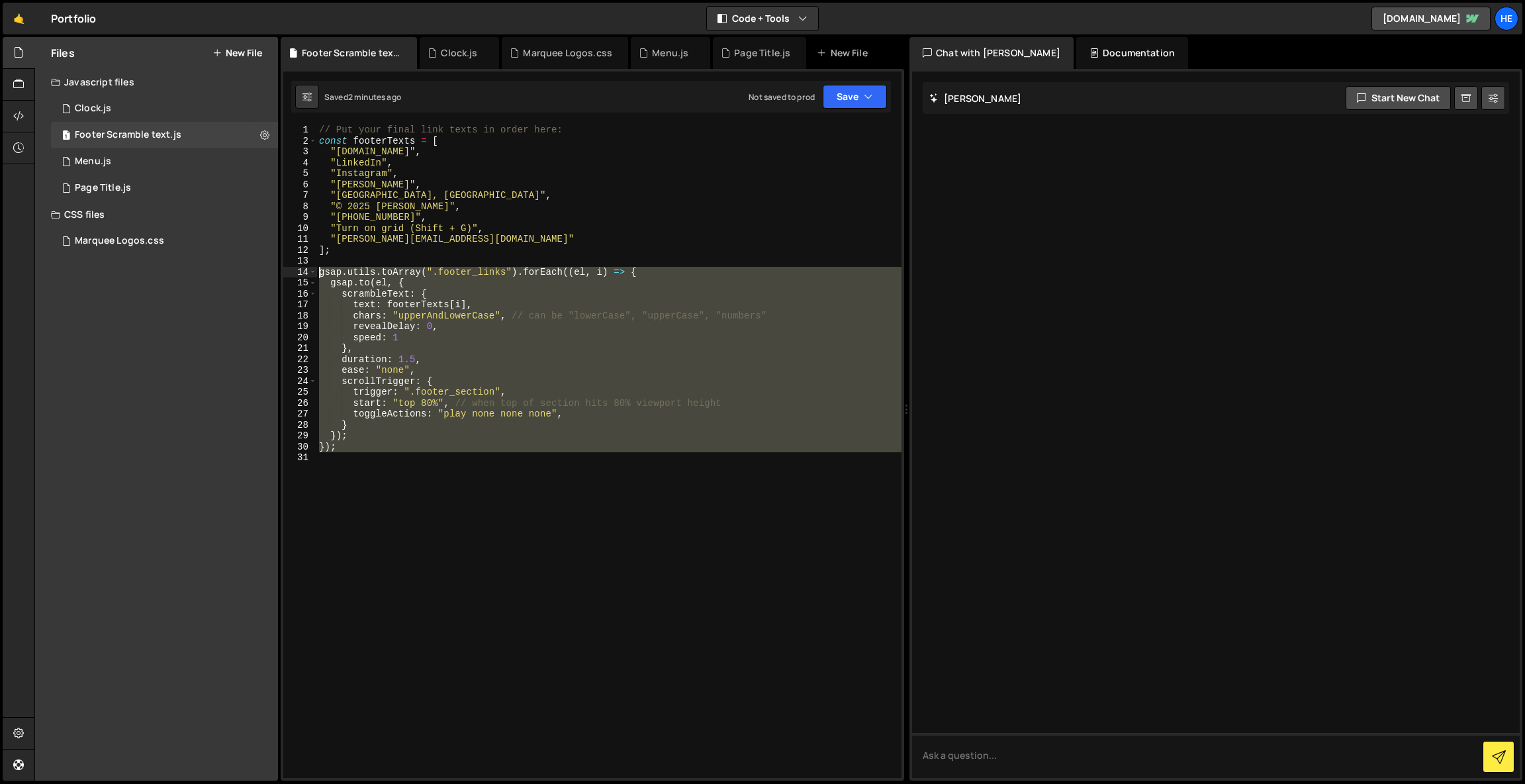
drag, startPoint x: 358, startPoint y: 461, endPoint x: 318, endPoint y: 275, distance: 190.3
click at [318, 275] on div "// Put your final link texts in order here: const footerTexts = [ "[DOMAIN_NAME…" at bounding box center [609, 462] width 585 height 675
click at [343, 148] on div "// Put your final link texts in order here: const footerTexts = [ "[DOMAIN_NAME…" at bounding box center [609, 462] width 585 height 675
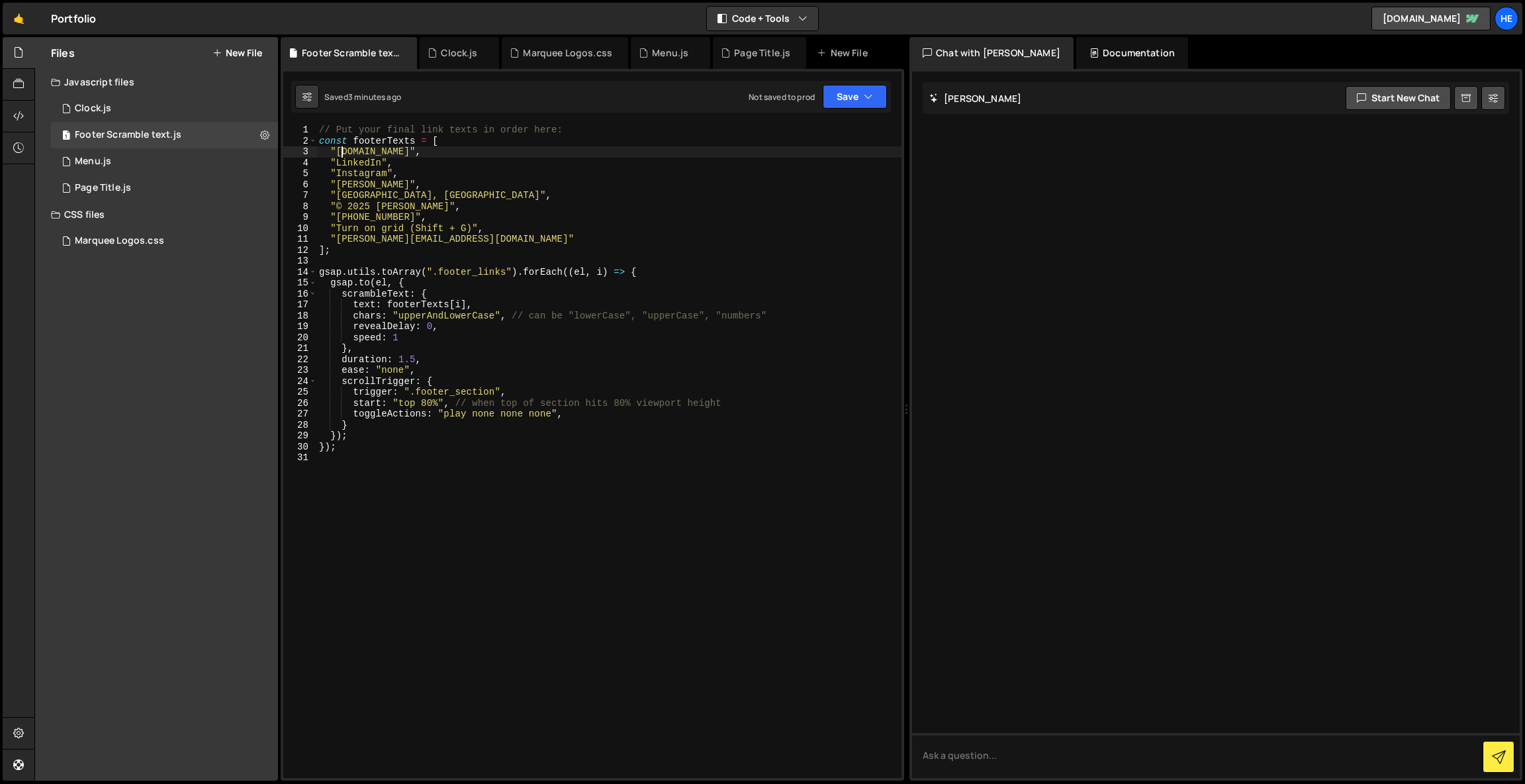
click at [354, 166] on div "// Put your final link texts in order here: const footerTexts = [ "[DOMAIN_NAME…" at bounding box center [609, 462] width 585 height 675
click at [356, 159] on div "// Put your final link texts in order here: const footerTexts = [ "[DOMAIN_NAME…" at bounding box center [609, 462] width 585 height 675
click at [345, 162] on div "// Put your final link texts in order here: const footerTexts = [ "[DOMAIN_NAME…" at bounding box center [609, 462] width 585 height 675
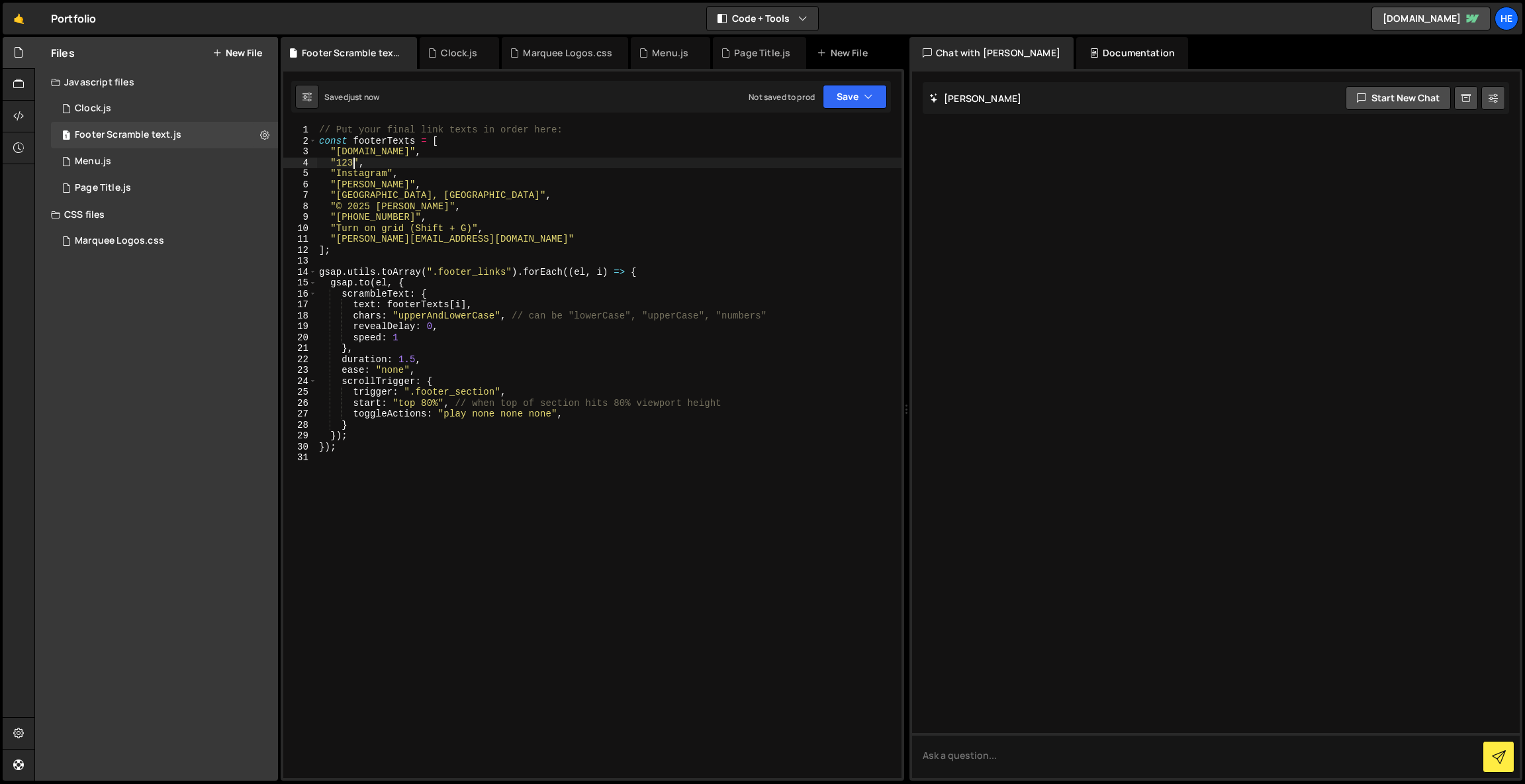
click at [345, 162] on div "// Put your final link texts in order here: const footerTexts = [ "[DOMAIN_NAME…" at bounding box center [609, 462] width 585 height 675
click at [485, 150] on div "// Put your final link texts in order here: const footerTexts = [ "[DOMAIN_NAME…" at bounding box center [609, 462] width 585 height 675
type textarea ""[DOMAIN_NAME]","
click at [568, 588] on div "// Put your final link texts in order here: const footerTexts = [ "[DOMAIN_NAME…" at bounding box center [609, 462] width 585 height 675
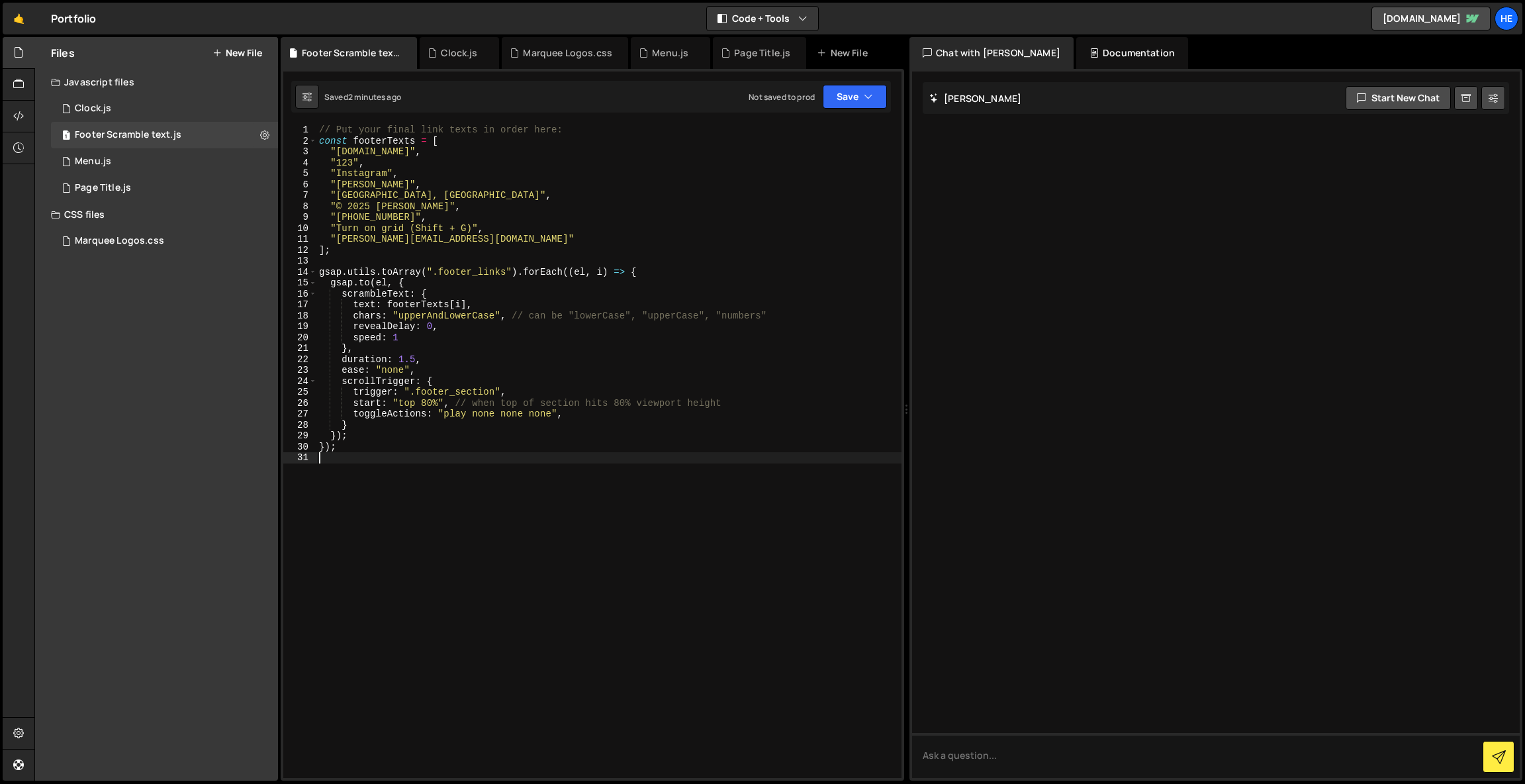
click at [361, 171] on div "// Put your final link texts in order here: const footerTexts = [ "[DOMAIN_NAME…" at bounding box center [609, 462] width 585 height 675
click at [366, 152] on div "// Put your final link texts in order here: const footerTexts = [ "[DOMAIN_NAME…" at bounding box center [609, 462] width 585 height 675
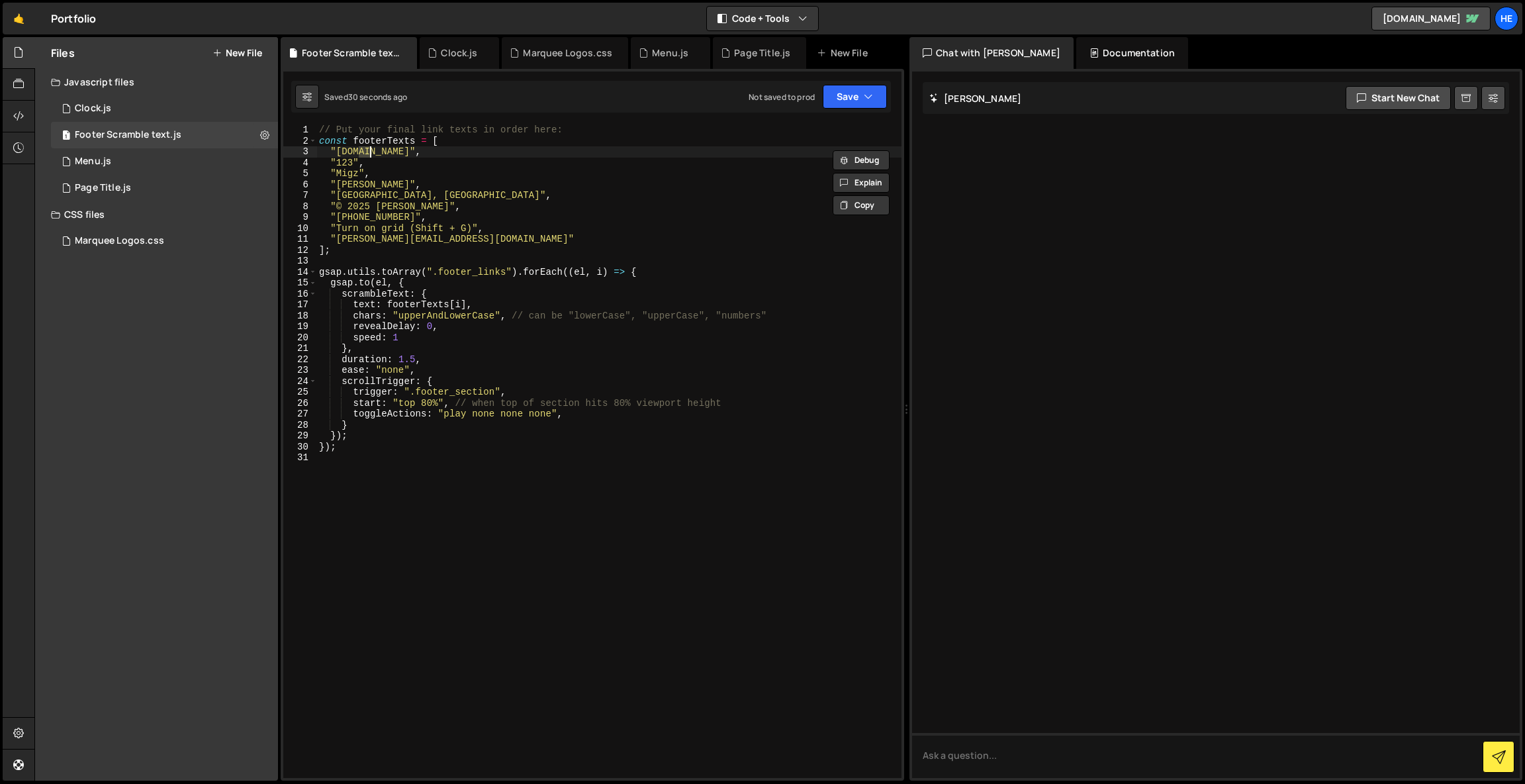
click at [366, 152] on div "// Put your final link texts in order here: const footerTexts = [ "[DOMAIN_NAME…" at bounding box center [609, 462] width 585 height 675
click at [347, 151] on div "// Put your final link texts in order here: const footerTexts = [ "[DOMAIN_NAME…" at bounding box center [609, 450] width 585 height 653
drag, startPoint x: 339, startPoint y: 151, endPoint x: 367, endPoint y: 149, distance: 28.1
click at [367, 149] on div "// Put your final link texts in order here: const footerTexts = [ "[DOMAIN_NAME…" at bounding box center [609, 462] width 585 height 675
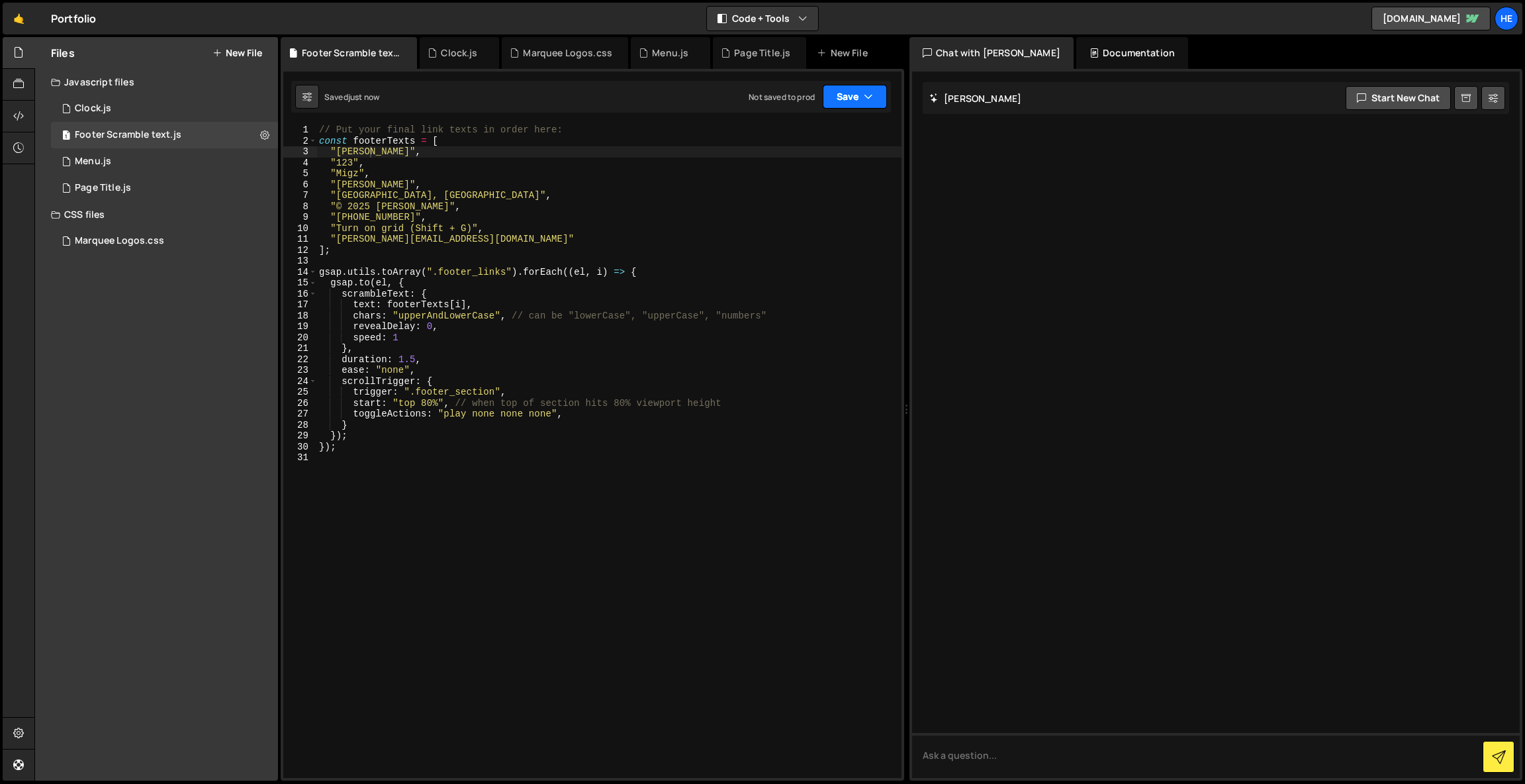
click at [842, 90] on button "Save" at bounding box center [855, 97] width 65 height 23
click at [859, 144] on div "Saved just now" at bounding box center [809, 144] width 138 height 16
click at [347, 162] on div "// Put your final link texts in order here: const footerTexts = [ "[PERSON_NAME…" at bounding box center [609, 462] width 585 height 675
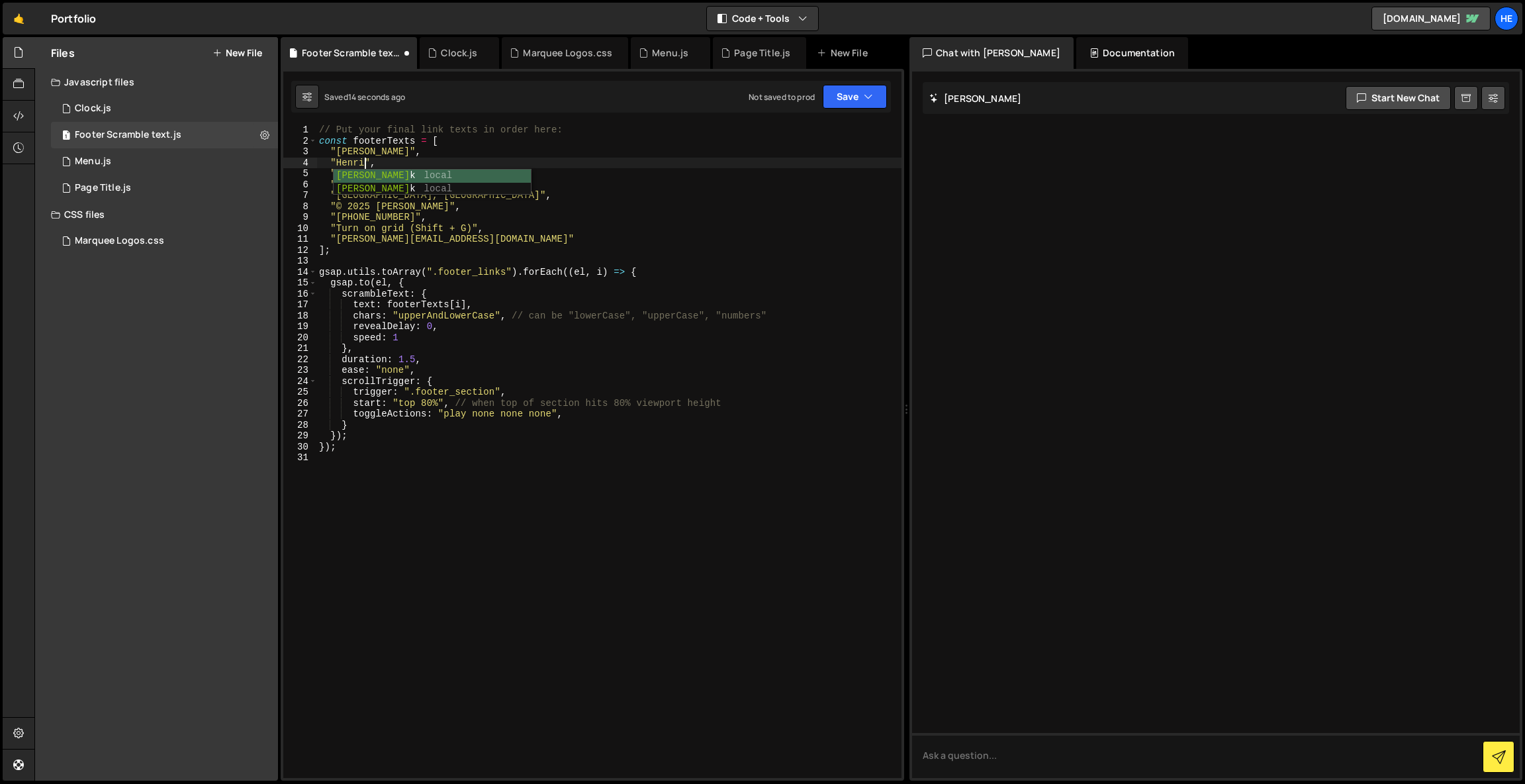
scroll to position [0, 3]
type textarea ""[PERSON_NAME]","
click at [429, 517] on div "// Put your final link texts in order here: const footerTexts = [ "[PERSON_NAME…" at bounding box center [609, 462] width 585 height 675
click at [390, 142] on div "// Put your final link texts in order here: const footerTexts = [ "[PERSON_NAME…" at bounding box center [609, 462] width 585 height 675
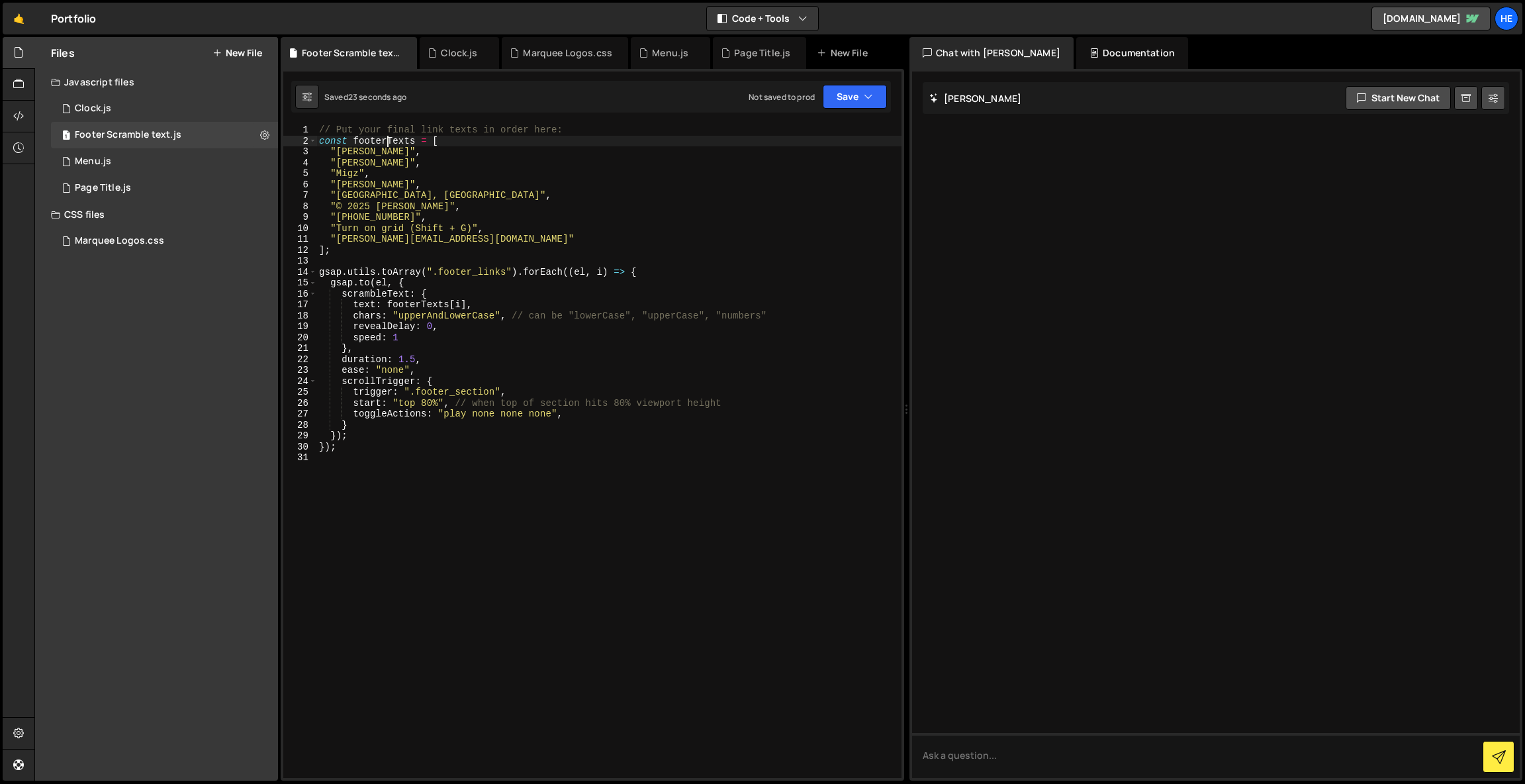
click at [390, 142] on div "// Put your final link texts in order here: const footerTexts = [ "[PERSON_NAME…" at bounding box center [609, 462] width 585 height 675
click at [423, 305] on div "// Put your final link texts in order here: const footerTexts = [ "[PERSON_NAME…" at bounding box center [609, 462] width 585 height 675
click at [350, 155] on div "// Put your final link texts in order here: const footerTexts = [ "[PERSON_NAME…" at bounding box center [609, 462] width 585 height 675
click at [352, 161] on div "// Put your final link texts in order here: const footerTexts = [ "[PERSON_NAME…" at bounding box center [609, 462] width 585 height 675
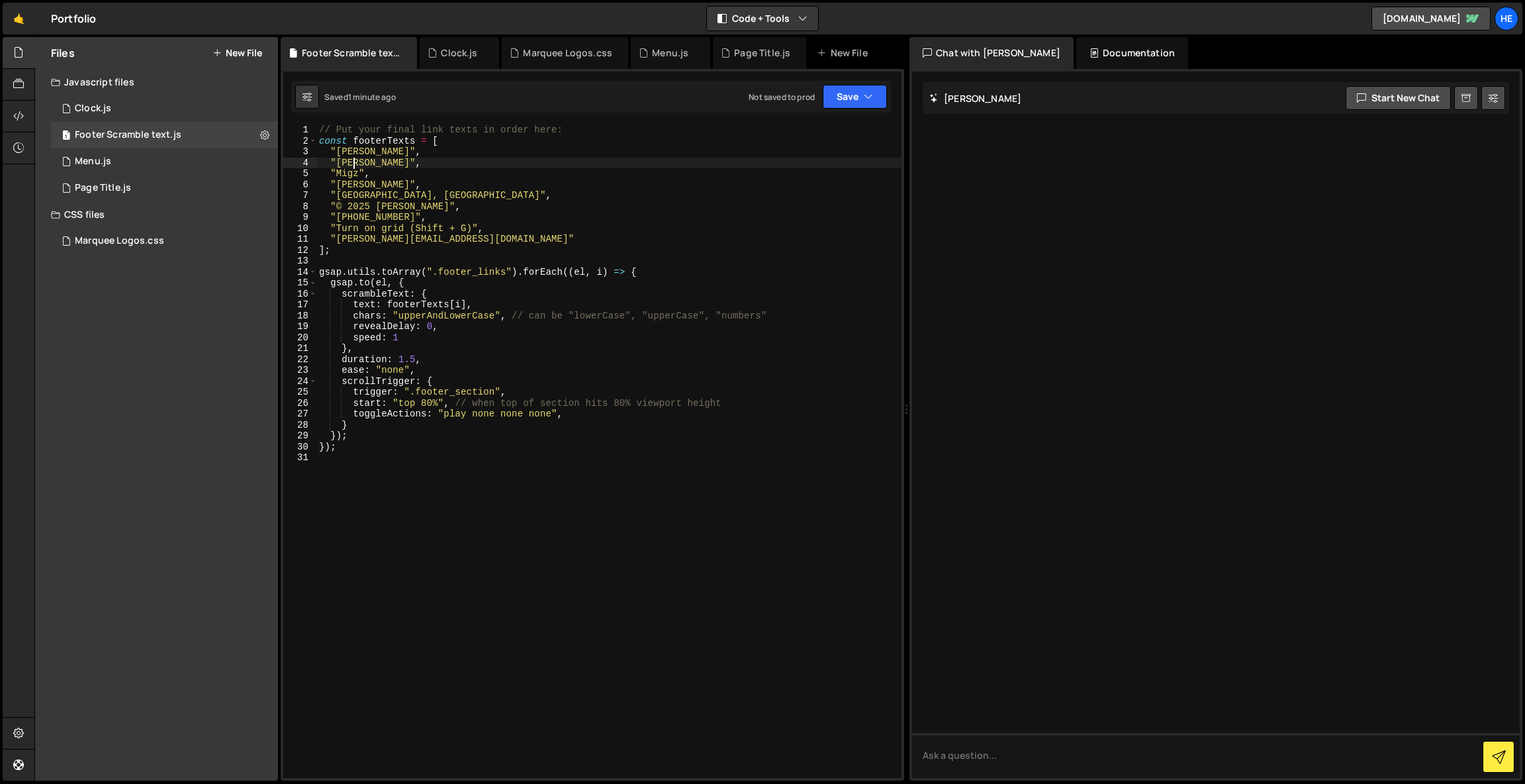
click at [352, 169] on div "// Put your final link texts in order here: const footerTexts = [ "[PERSON_NAME…" at bounding box center [609, 462] width 585 height 675
click at [359, 183] on div "// Put your final link texts in order here: const footerTexts = [ "[PERSON_NAME…" at bounding box center [609, 462] width 585 height 675
click at [361, 194] on div "// Put your final link texts in order here: const footerTexts = [ "[PERSON_NAME…" at bounding box center [609, 462] width 585 height 675
drag, startPoint x: 362, startPoint y: 203, endPoint x: 360, endPoint y: 211, distance: 8.2
click at [362, 203] on div "// Put your final link texts in order here: const footerTexts = [ "[PERSON_NAME…" at bounding box center [609, 462] width 585 height 675
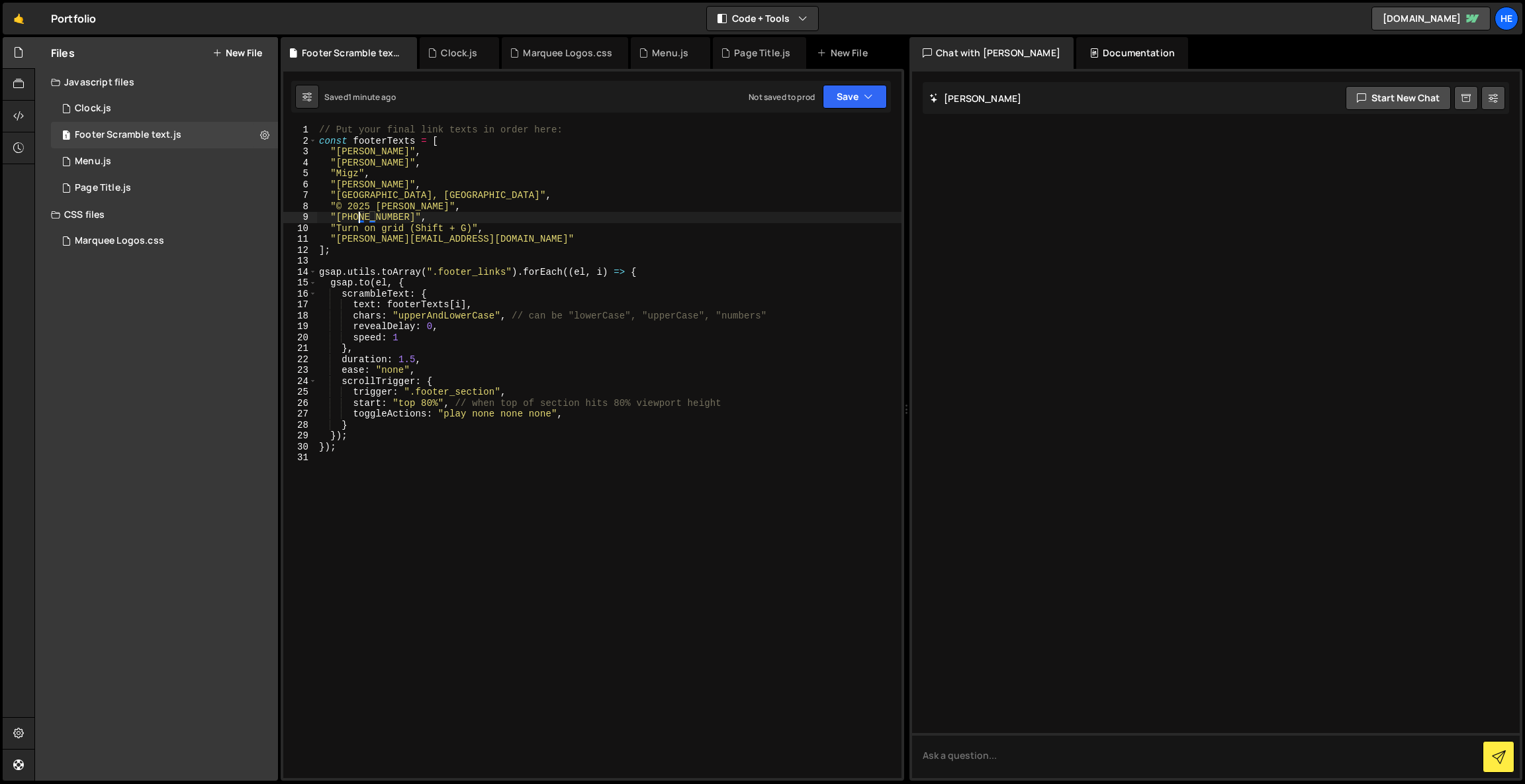
click at [358, 217] on div "// Put your final link texts in order here: const footerTexts = [ "[PERSON_NAME…" at bounding box center [609, 462] width 585 height 675
click at [356, 228] on div "// Put your final link texts in order here: const footerTexts = [ "[PERSON_NAME…" at bounding box center [609, 462] width 585 height 675
click at [355, 239] on div "// Put your final link texts in order here: const footerTexts = [ "[PERSON_NAME…" at bounding box center [609, 462] width 585 height 675
drag, startPoint x: 396, startPoint y: 149, endPoint x: 330, endPoint y: 156, distance: 66.4
click at [330, 156] on div "// Put your final link texts in order here: const footerTexts = [ "[PERSON_NAME…" at bounding box center [609, 462] width 585 height 675
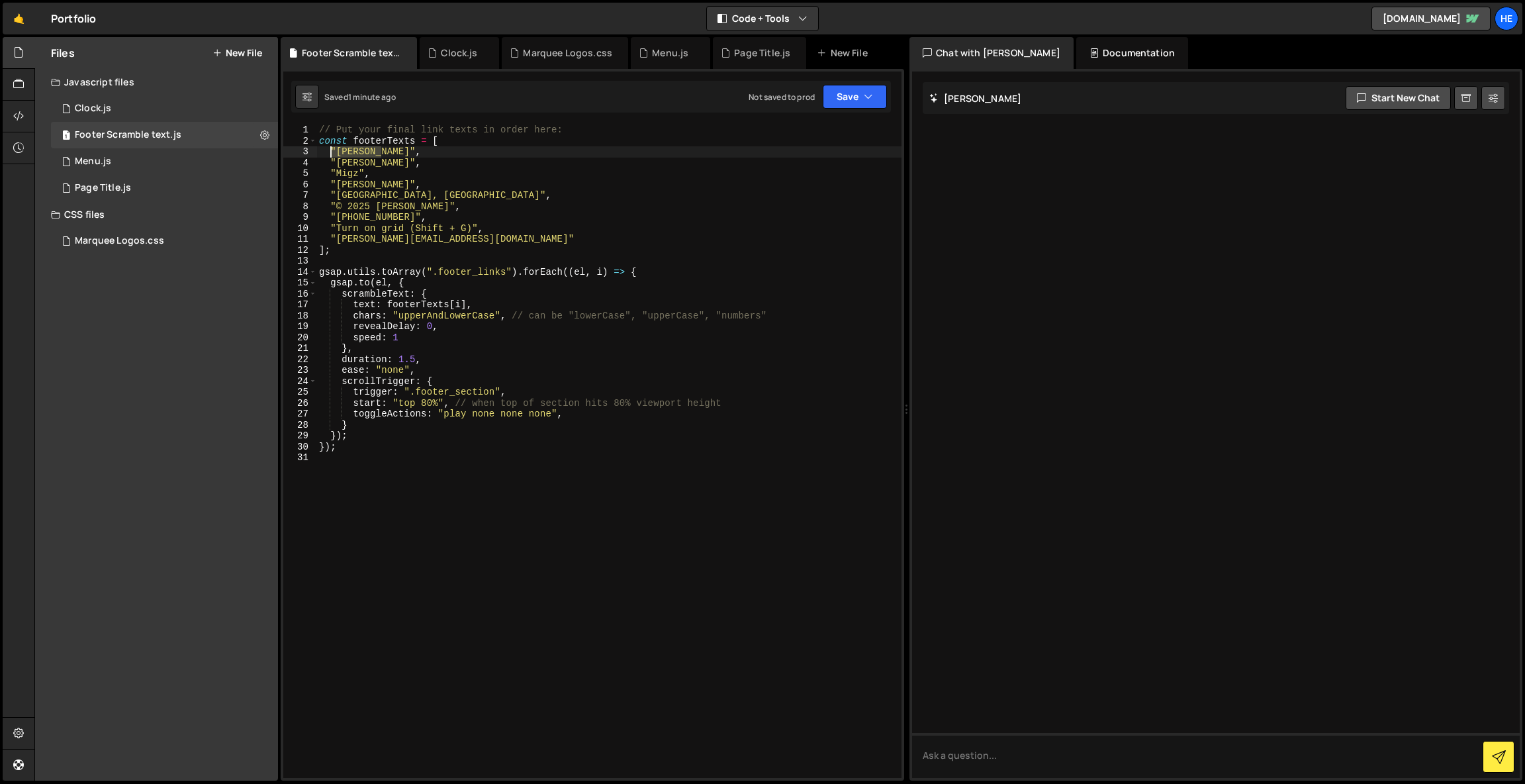
type textarea ""[PERSON_NAME]","
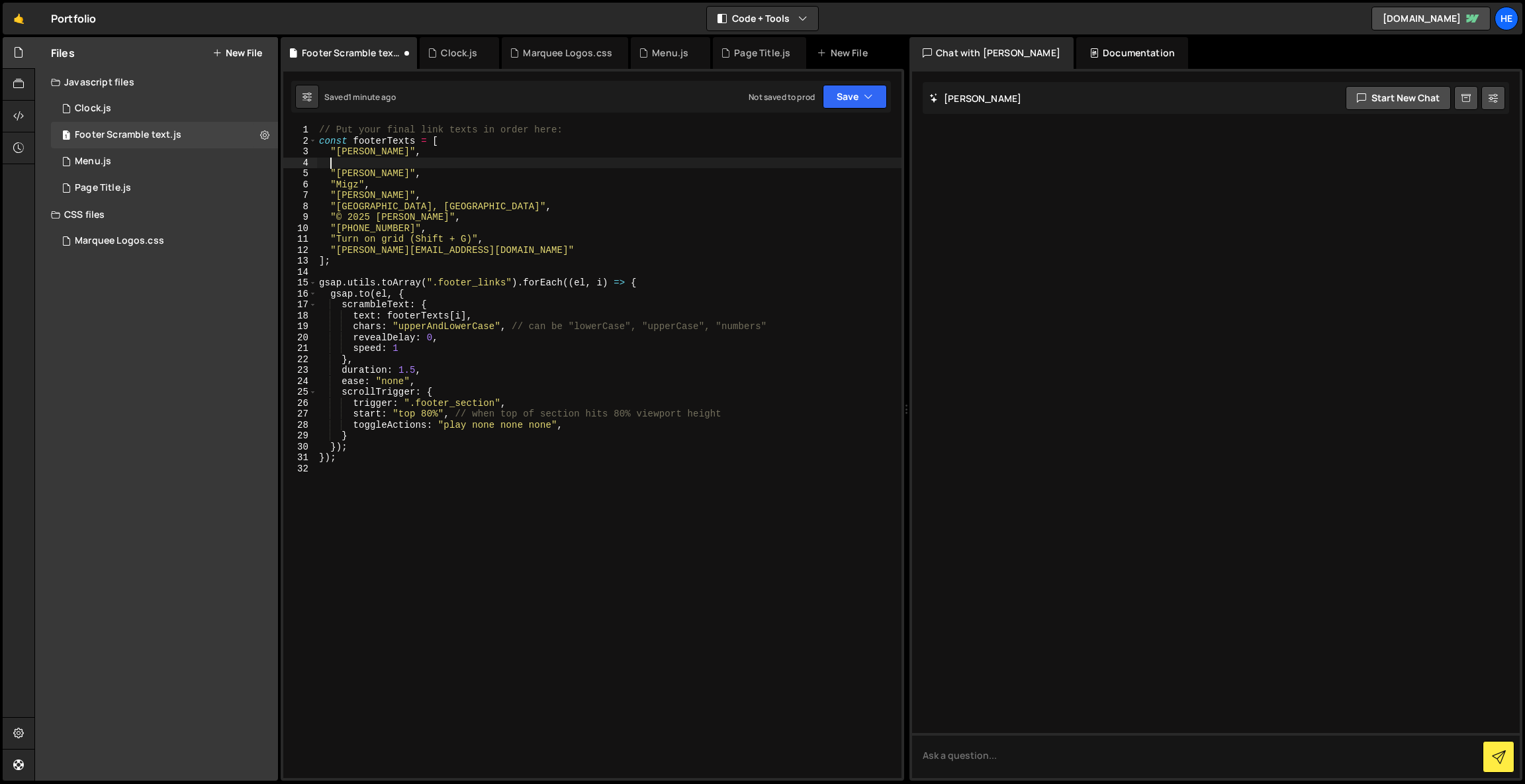
paste textarea ""[PERSON_NAME]","
click at [363, 149] on div "// Put your final link texts in order here: const footerTexts = [ "[PERSON_NAME…" at bounding box center [609, 462] width 585 height 675
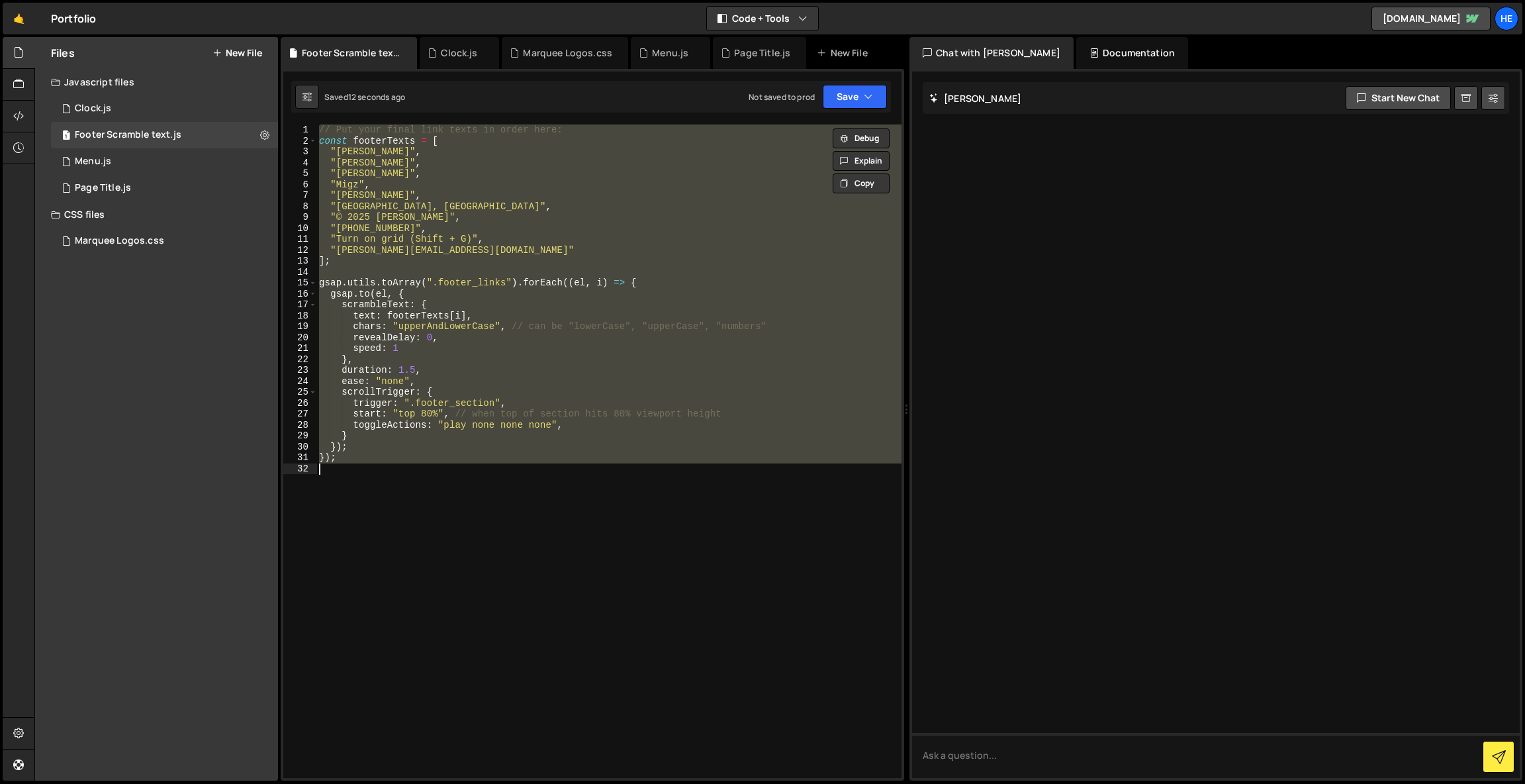
click at [363, 149] on div "// Put your final link texts in order here: const footerTexts = [ "[PERSON_NAME…" at bounding box center [609, 462] width 585 height 675
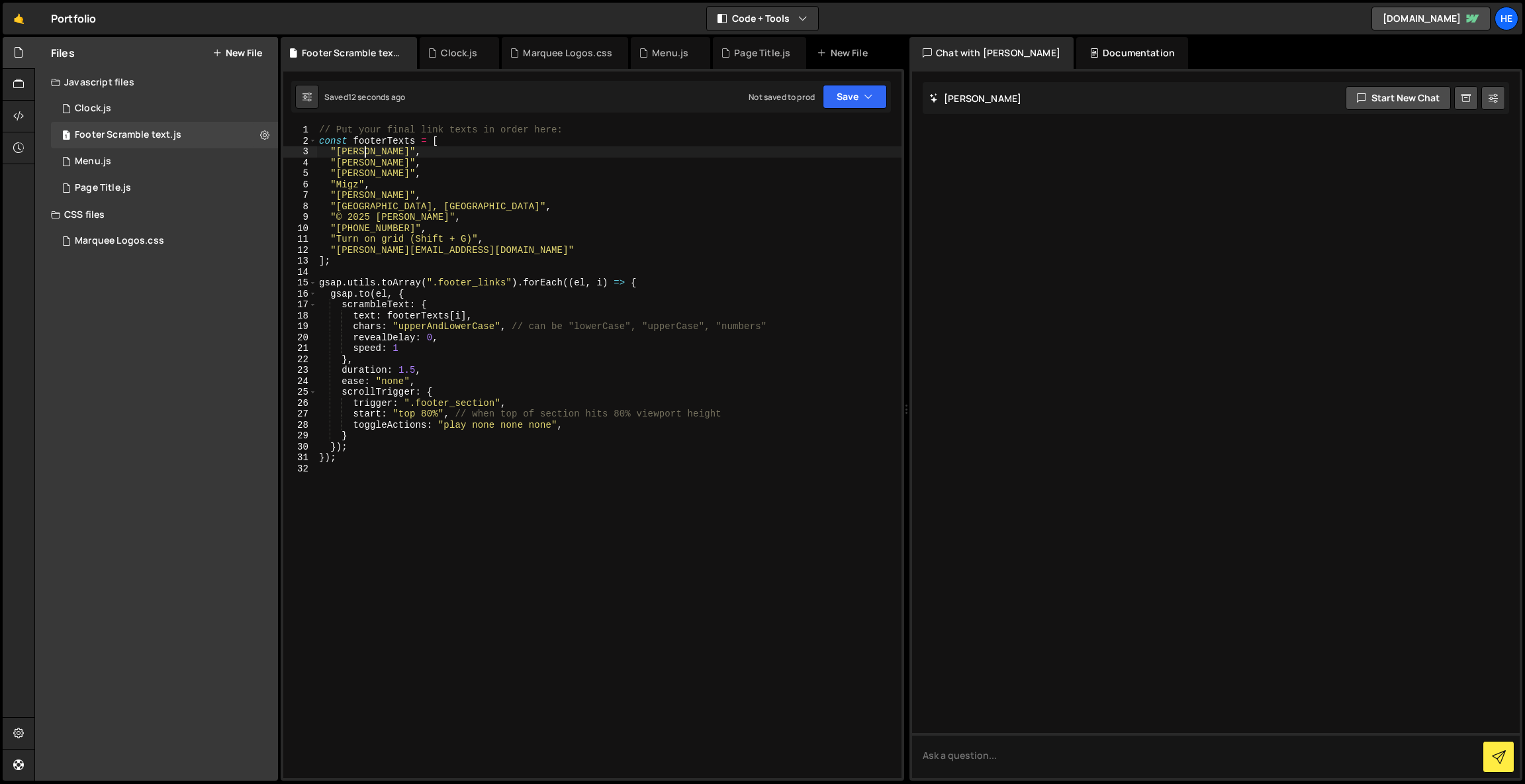
click at [363, 149] on div "// Put your final link texts in order here: const footerTexts = [ "[PERSON_NAME…" at bounding box center [609, 462] width 585 height 675
click at [386, 147] on div "// Put your final link texts in order here: const footerTexts = [ "[PERSON_NAME…" at bounding box center [609, 450] width 585 height 653
type textarea ""[PERSON_NAME]","
click at [482, 273] on div "// Put your final link texts in order here: const footerTexts = [ "[PERSON_NAME…" at bounding box center [609, 462] width 585 height 675
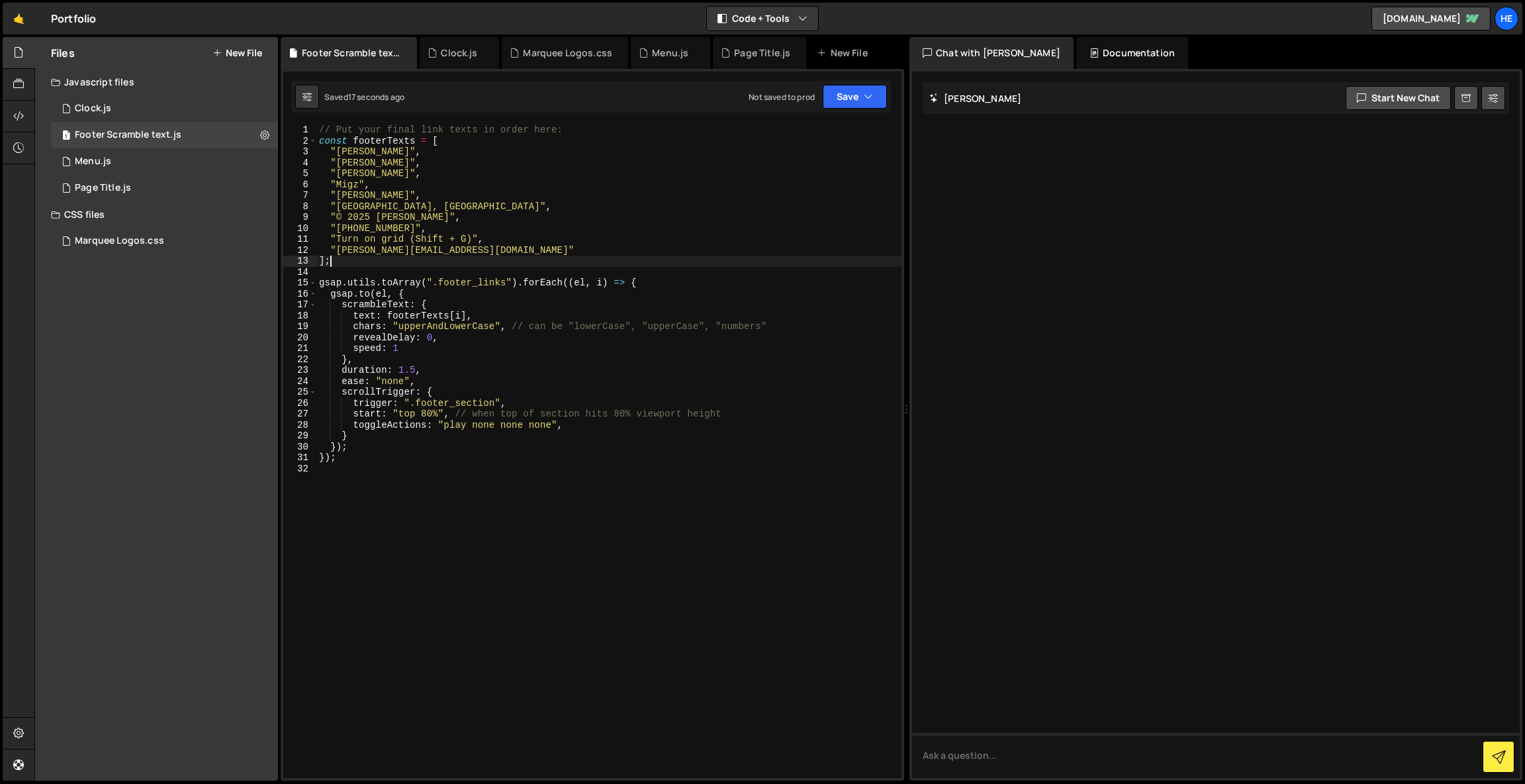
click at [486, 265] on div "// Put your final link texts in order here: const footerTexts = [ "[PERSON_NAME…" at bounding box center [609, 462] width 585 height 675
type textarea "];"
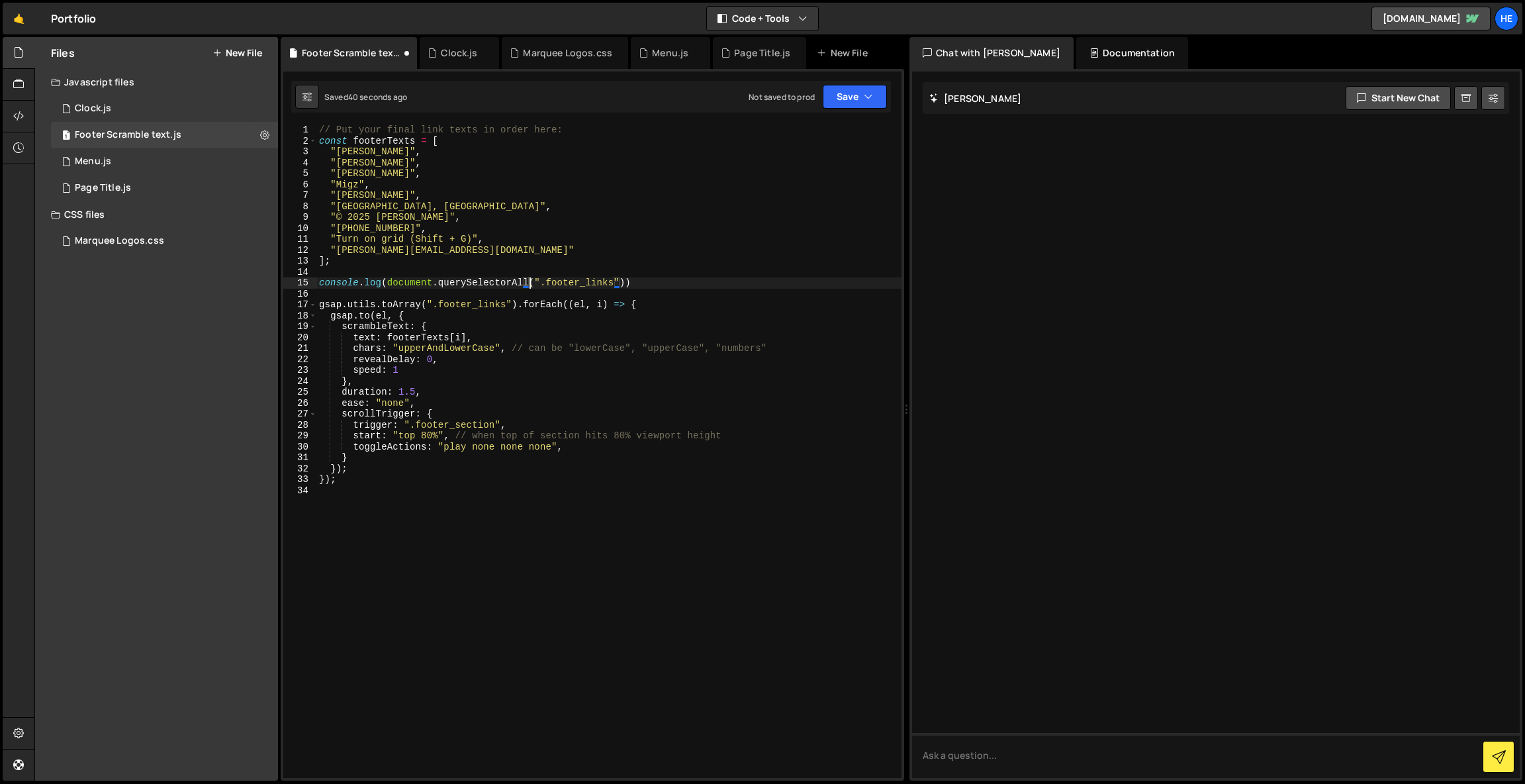
scroll to position [0, 15]
type textarea "gsap.utils.toArray(".footer_links").forEach((el, i) => {"
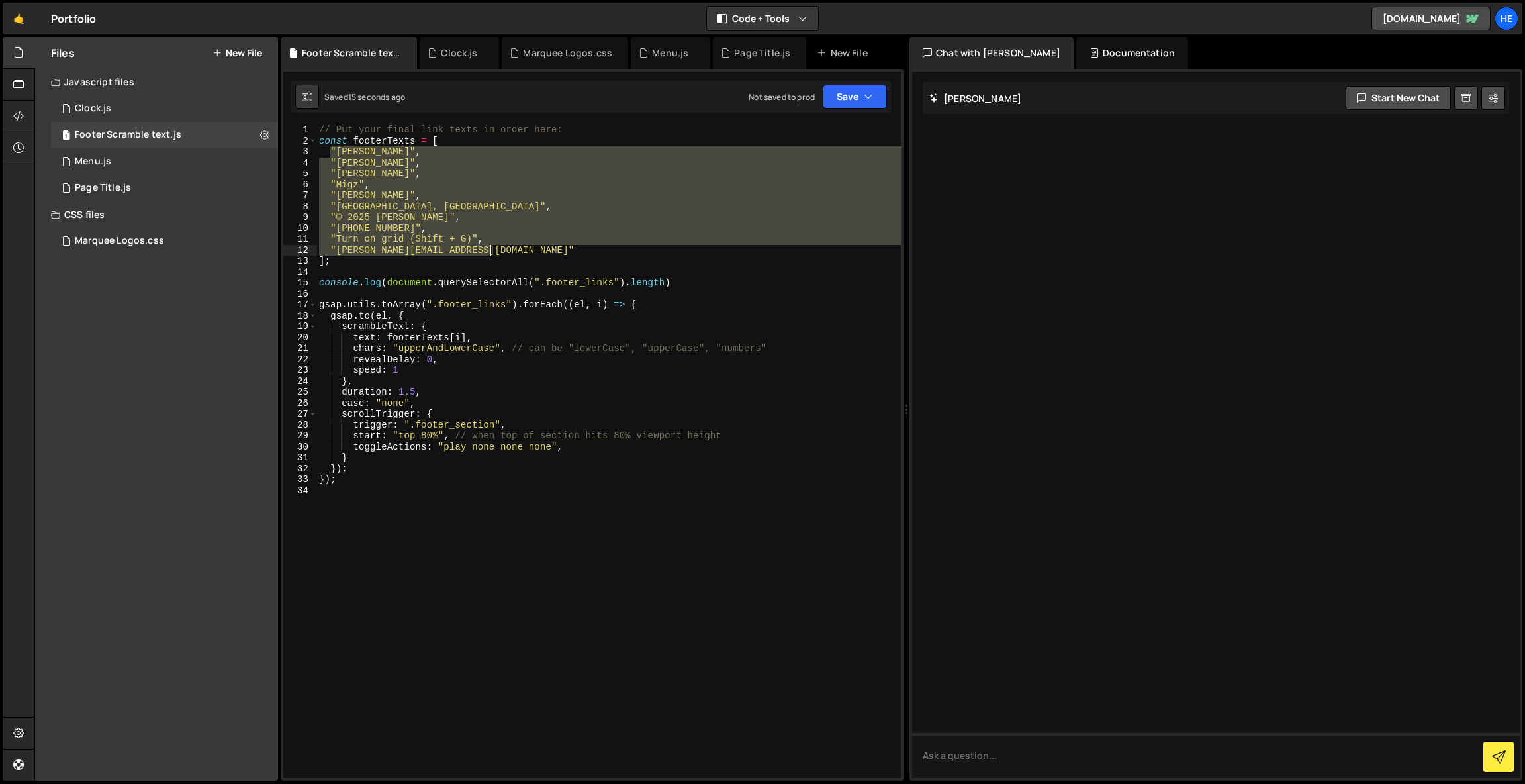
drag, startPoint x: 330, startPoint y: 150, endPoint x: 512, endPoint y: 249, distance: 207.2
click at [512, 249] on div "// Put your final link texts in order here: const footerTexts = [ "[PERSON_NAME…" at bounding box center [609, 462] width 585 height 675
click at [532, 252] on div "// Put your final link texts in order here: const footerTexts = [ "[PERSON_NAME…" at bounding box center [609, 450] width 585 height 653
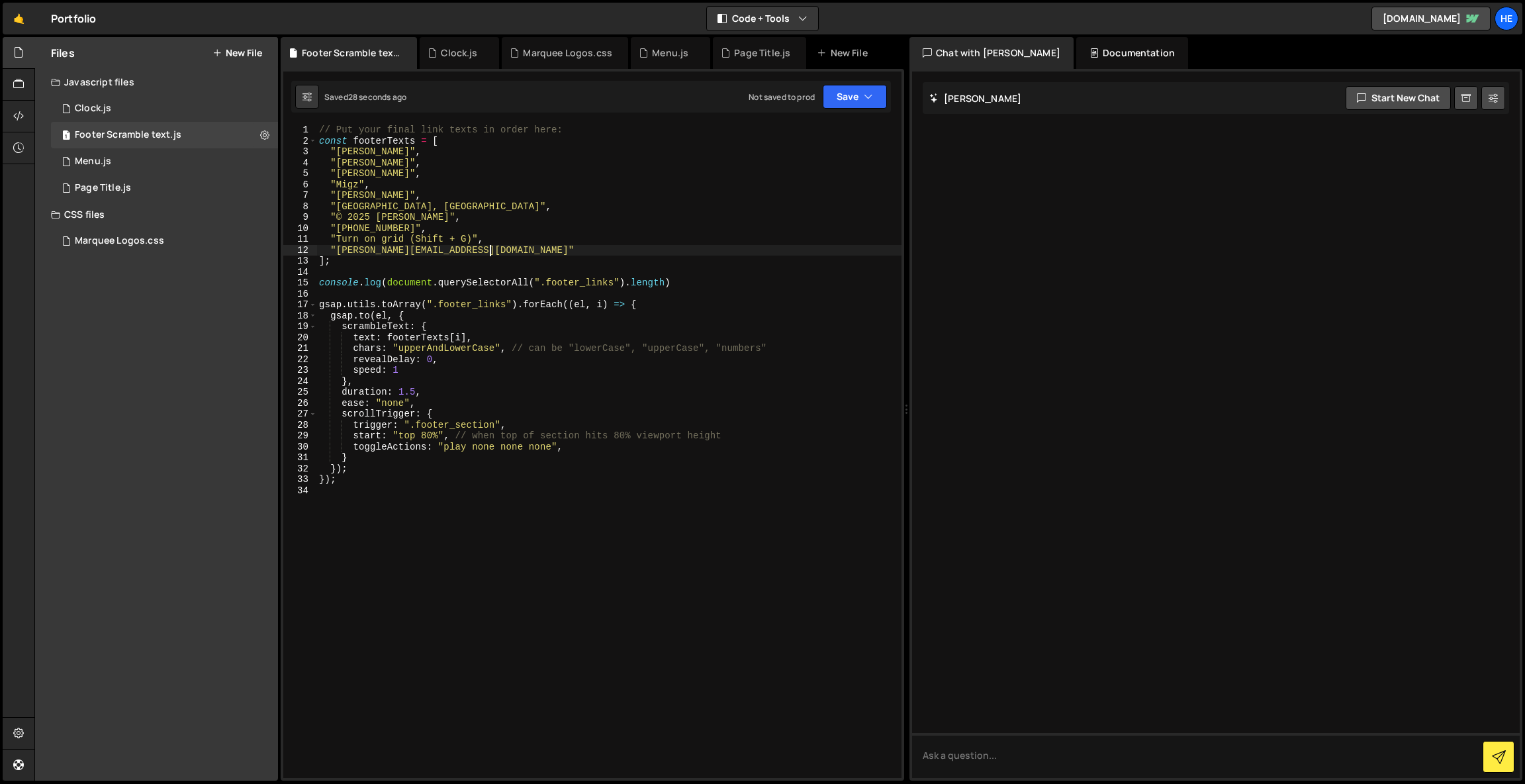
click at [351, 162] on div "// Put your final link texts in order here: const footerTexts = [ "[PERSON_NAME…" at bounding box center [609, 462] width 585 height 675
type textarea ""[DOMAIN_NAME]","
click at [823, 267] on div "// Put your final link texts in order here: const footerTexts = [ "[PERSON_NAME…" at bounding box center [609, 462] width 585 height 675
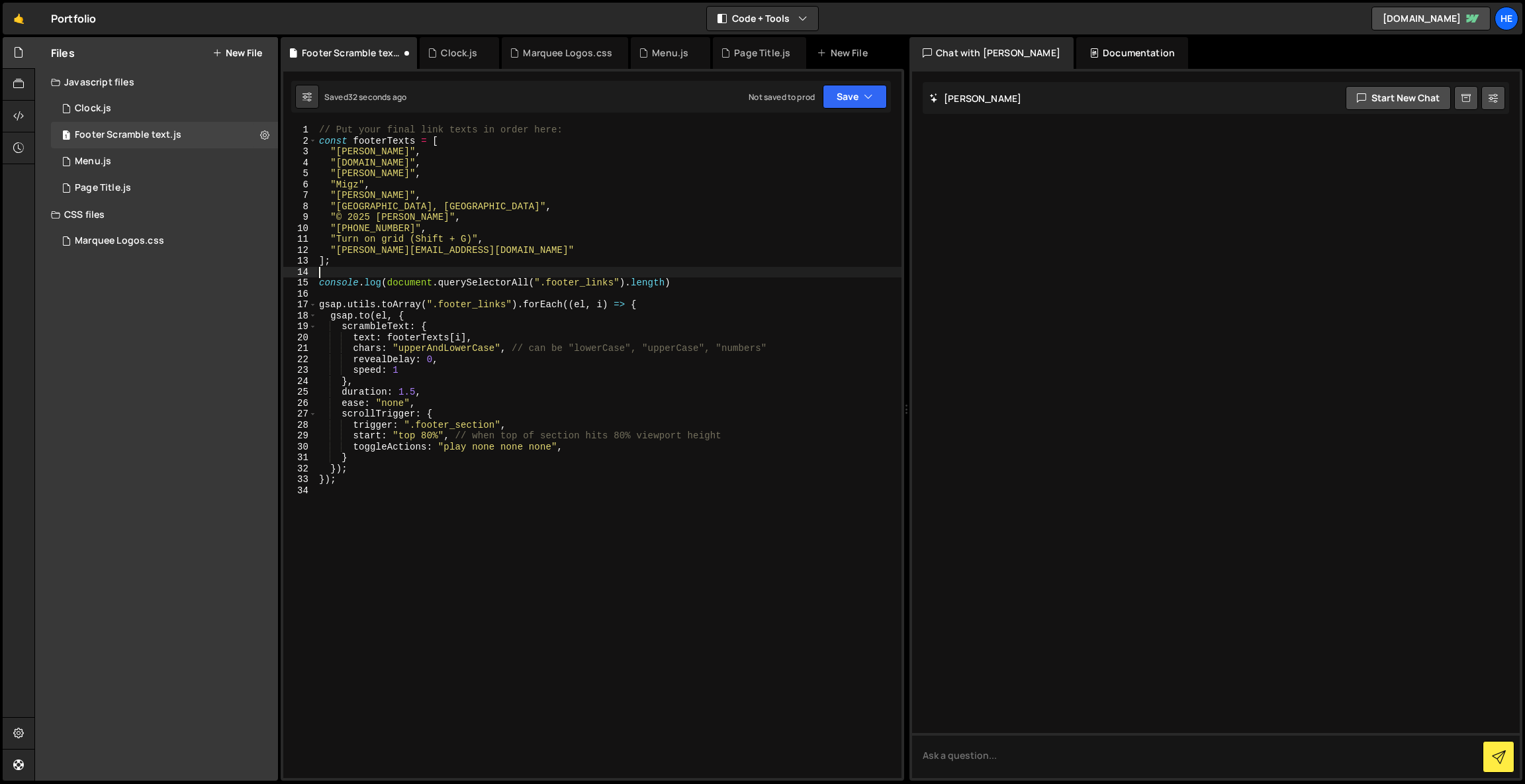
scroll to position [0, 0]
click at [357, 175] on div "// Put your final link texts in order here: const footerTexts = [ "[PERSON_NAME…" at bounding box center [609, 462] width 585 height 675
click at [506, 254] on div "// Put your final link texts in order here: const footerTexts = [ "[PERSON_NAME…" at bounding box center [609, 462] width 585 height 675
click at [363, 285] on div "// Put your final link texts in order here: const footerTexts = [ "[PERSON_NAME…" at bounding box center [609, 462] width 585 height 675
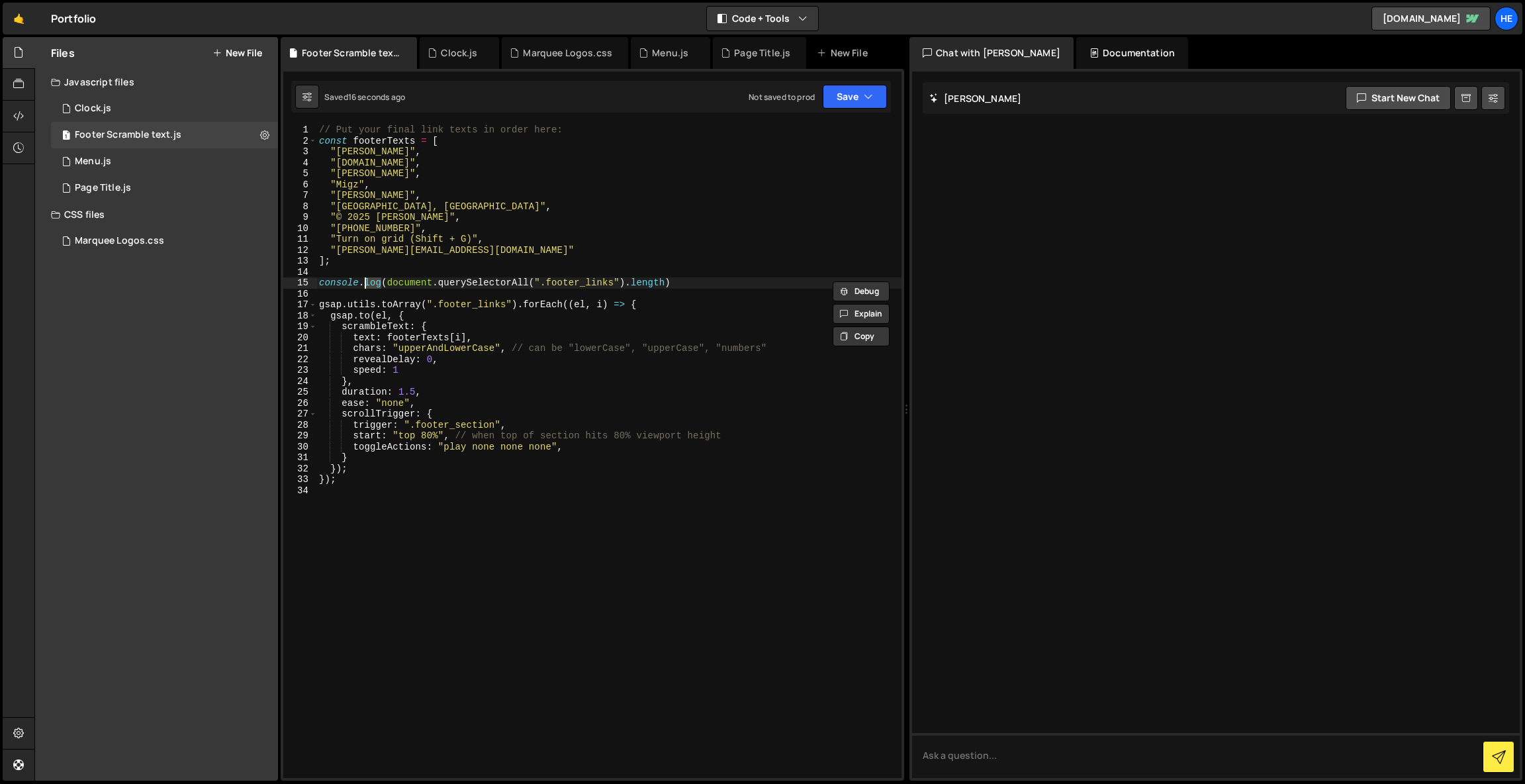
click at [363, 285] on div "// Put your final link texts in order here: const footerTexts = [ "[PERSON_NAME…" at bounding box center [609, 462] width 585 height 675
type textarea "console.log(document.querySelectorAll(".footer_links").length)"
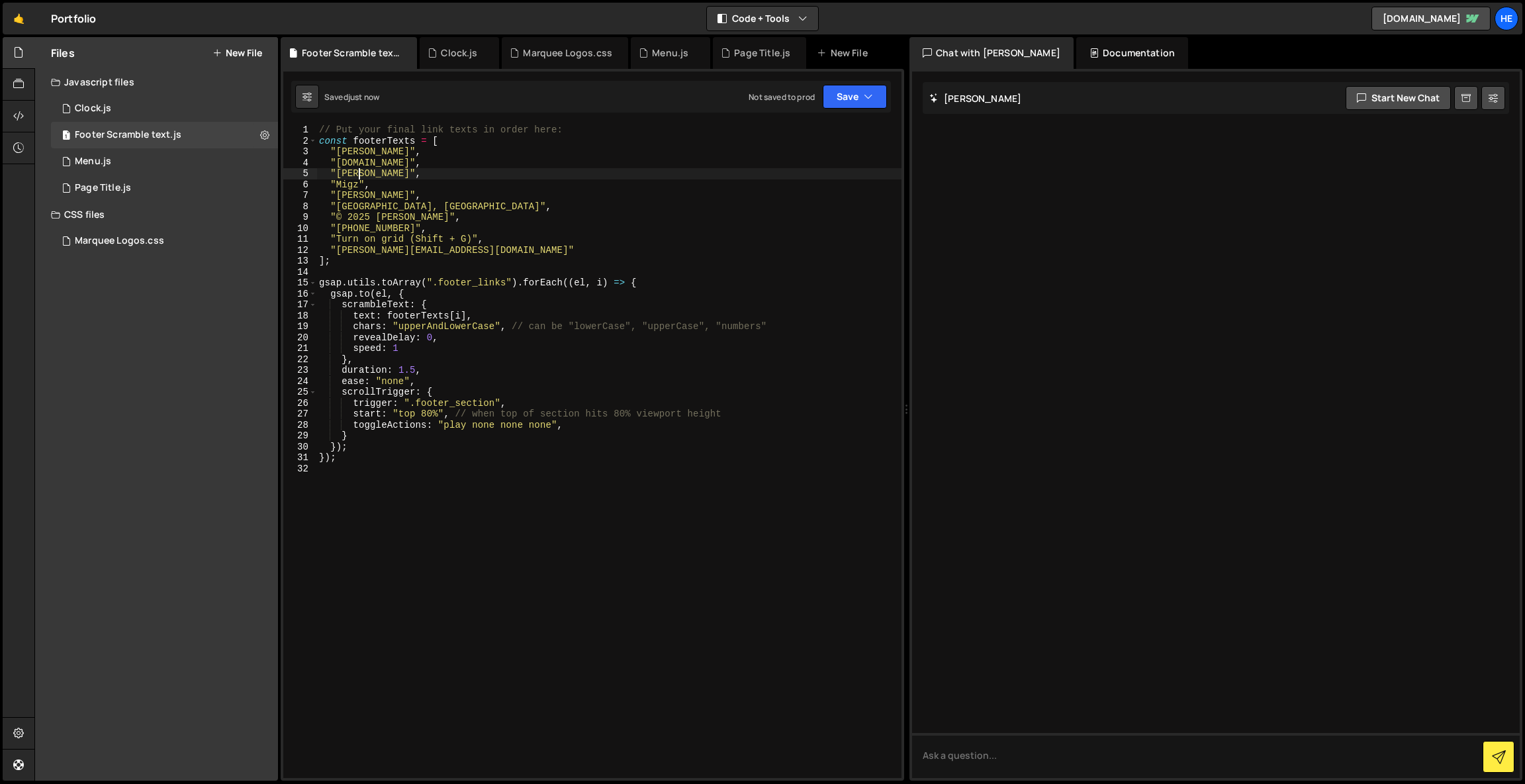
click at [356, 179] on div "// Put your final link texts in order here: const footerTexts = [ "[PERSON_NAME…" at bounding box center [609, 462] width 585 height 675
click at [358, 148] on div "// Put your final link texts in order here: const footerTexts = [ "[PERSON_NAME…" at bounding box center [609, 462] width 585 height 675
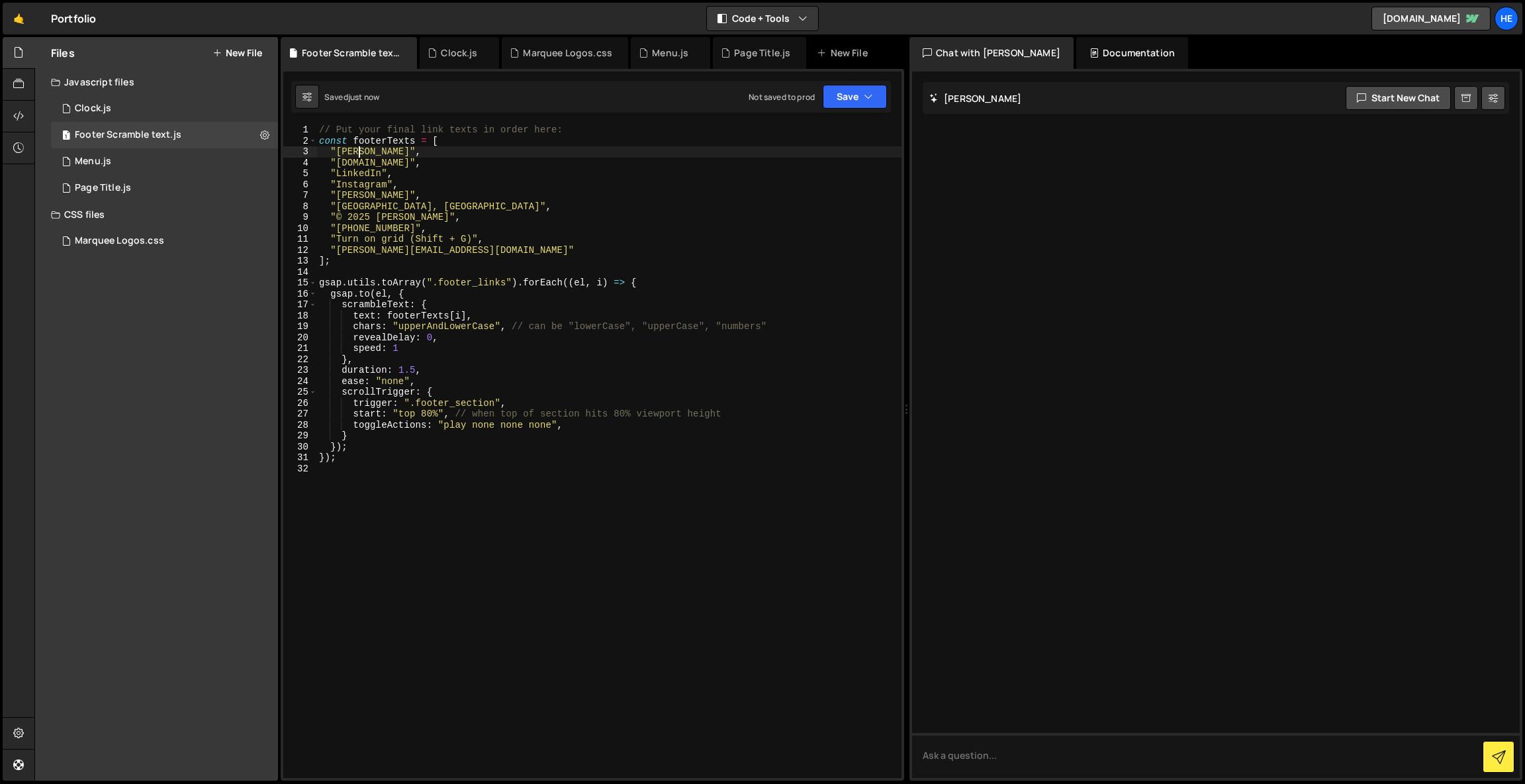
click at [358, 148] on div "// Put your final link texts in order here: const footerTexts = [ "[PERSON_NAME…" at bounding box center [609, 462] width 585 height 675
type textarea "" ","
click at [846, 102] on button "Save" at bounding box center [855, 97] width 65 height 23
click at [841, 146] on div "Saved just now" at bounding box center [809, 144] width 138 height 16
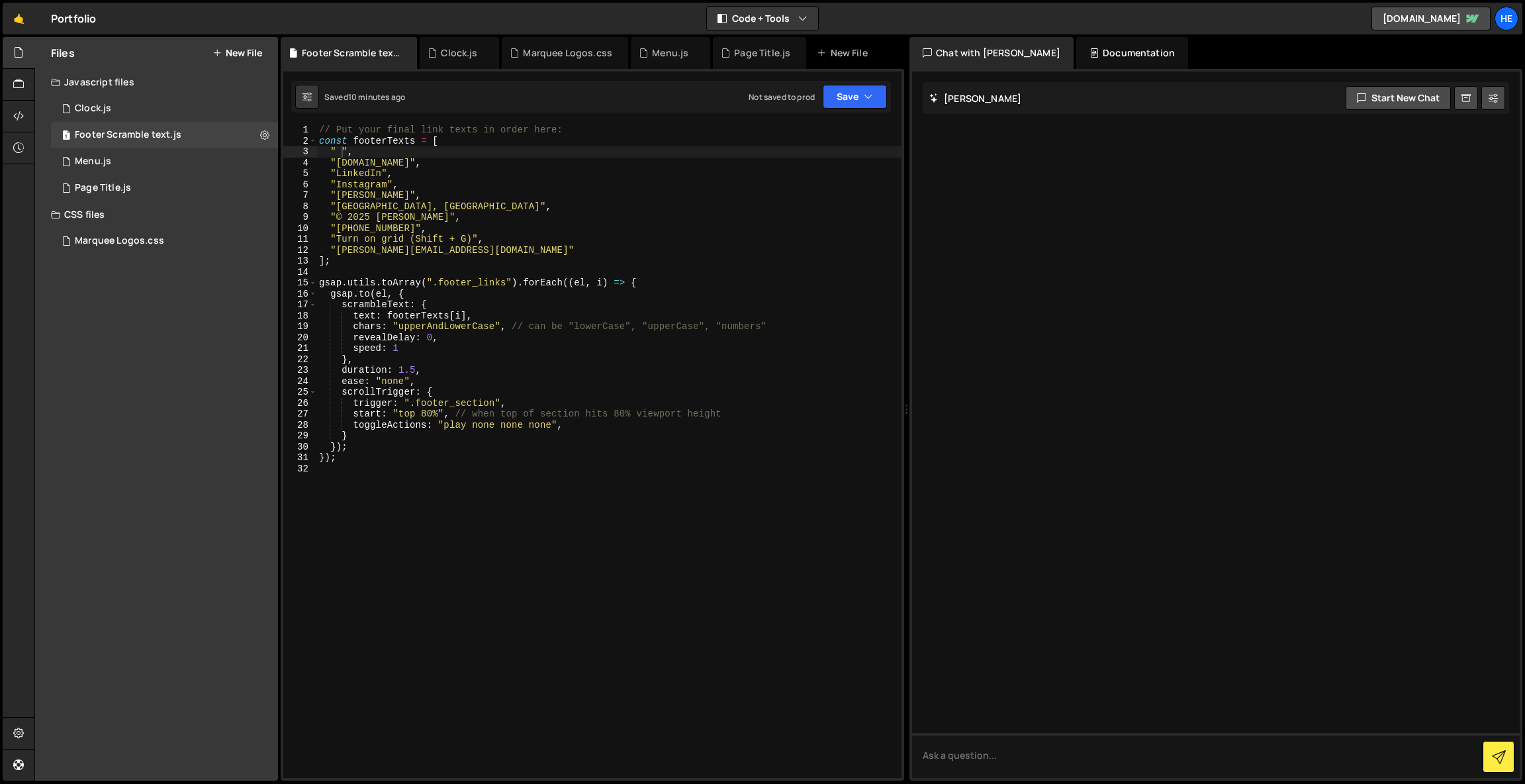
click at [254, 52] on button "New File" at bounding box center [237, 53] width 50 height 11
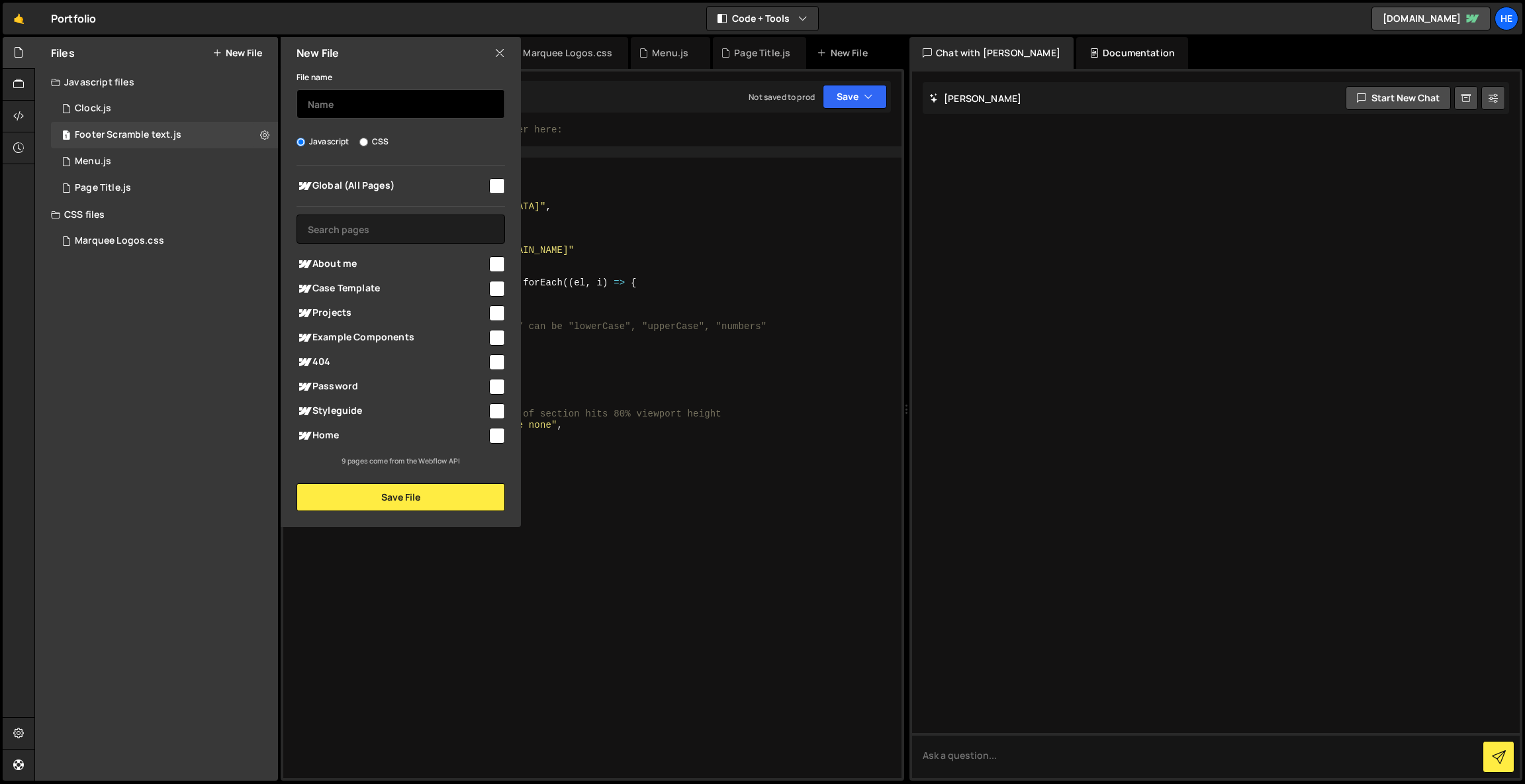
click at [347, 103] on input "text" at bounding box center [400, 104] width 208 height 29
type input "Screen size viewer"
click at [493, 186] on input "checkbox" at bounding box center [497, 186] width 16 height 16
checkbox input "true"
click at [415, 502] on button "Save File" at bounding box center [400, 497] width 208 height 27
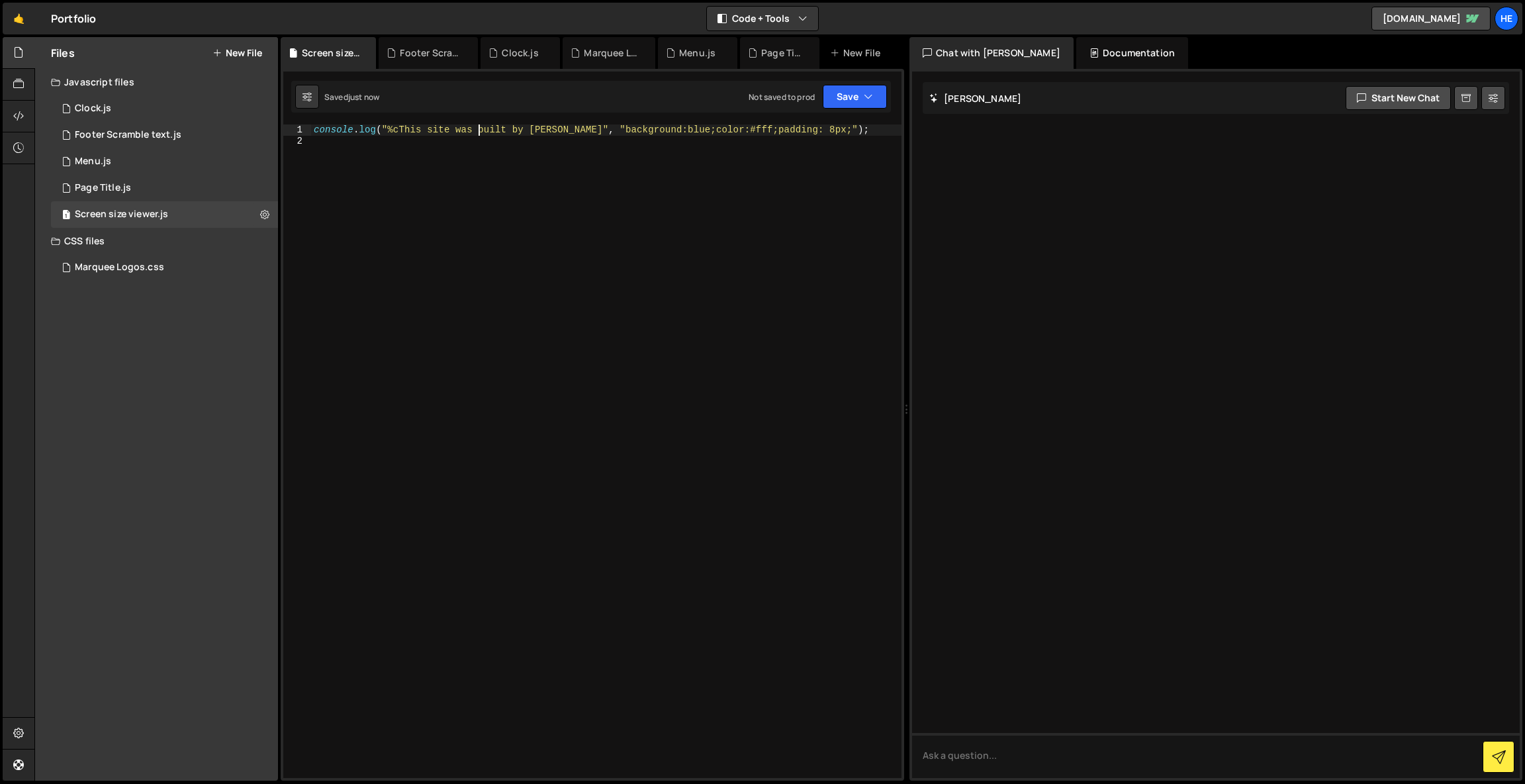
click at [480, 124] on div "console . log ( "%cThis site was built by [PERSON_NAME]" , "background:blue;col…" at bounding box center [606, 462] width 590 height 675
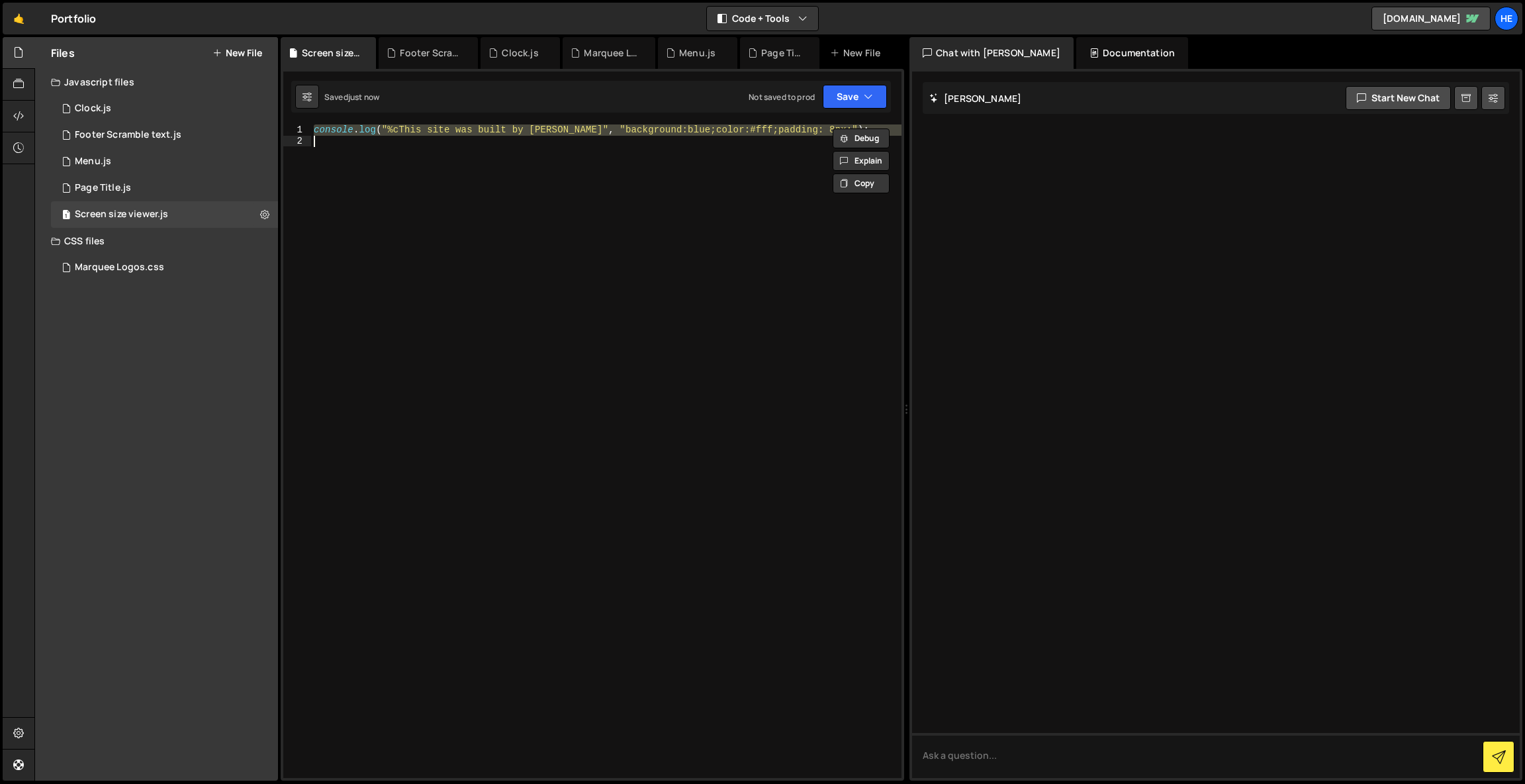
paste textarea "</script>"
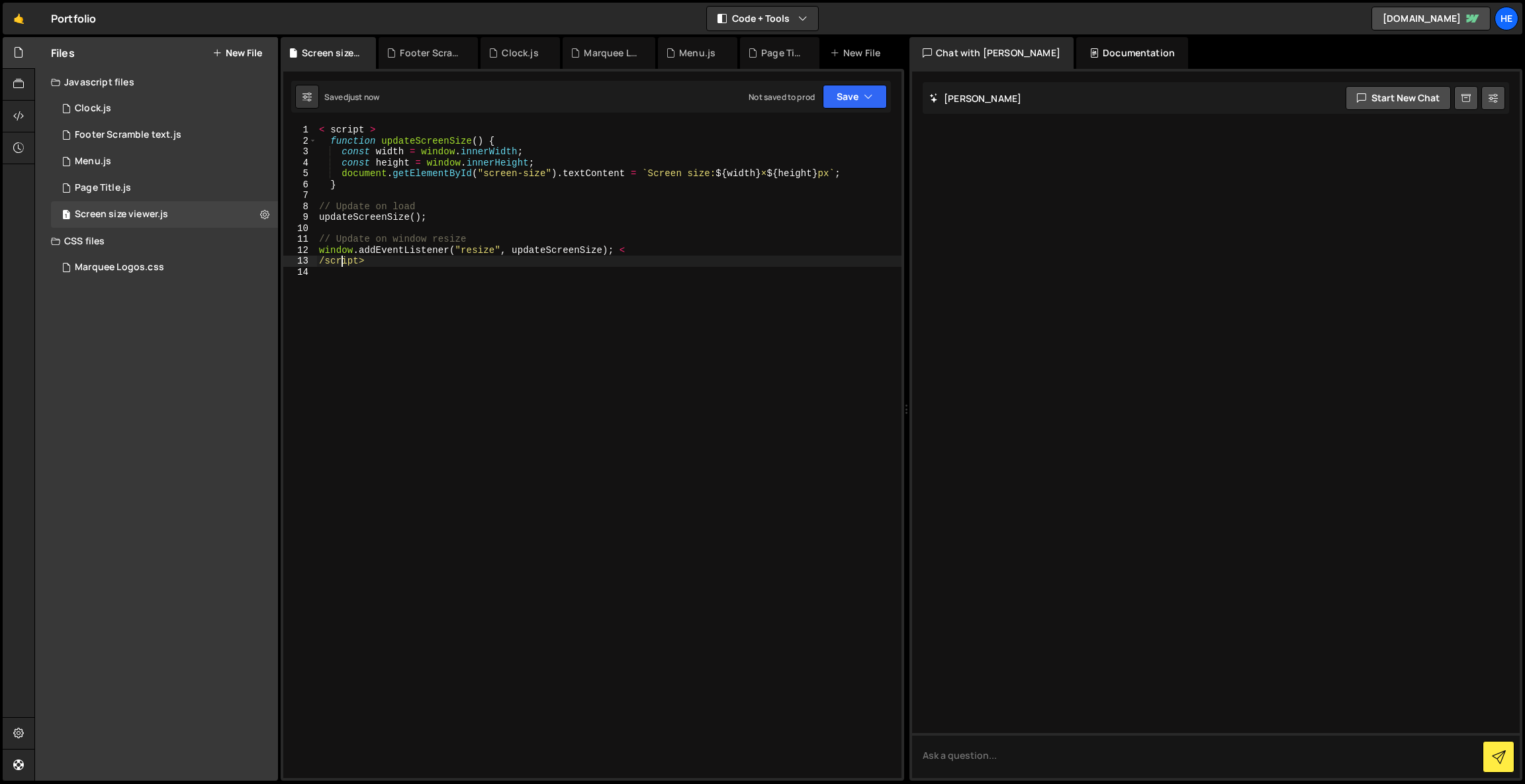
click at [345, 264] on div "< script > function updateScreenSize ( ) { const width = window . innerWidth ; …" at bounding box center [609, 462] width 585 height 675
type textarea ">"
drag, startPoint x: 380, startPoint y: 128, endPoint x: 266, endPoint y: 134, distance: 114.2
click at [266, 134] on div "Files New File Create your first file Get started by starting a Javascript or C…" at bounding box center [779, 409] width 1491 height 744
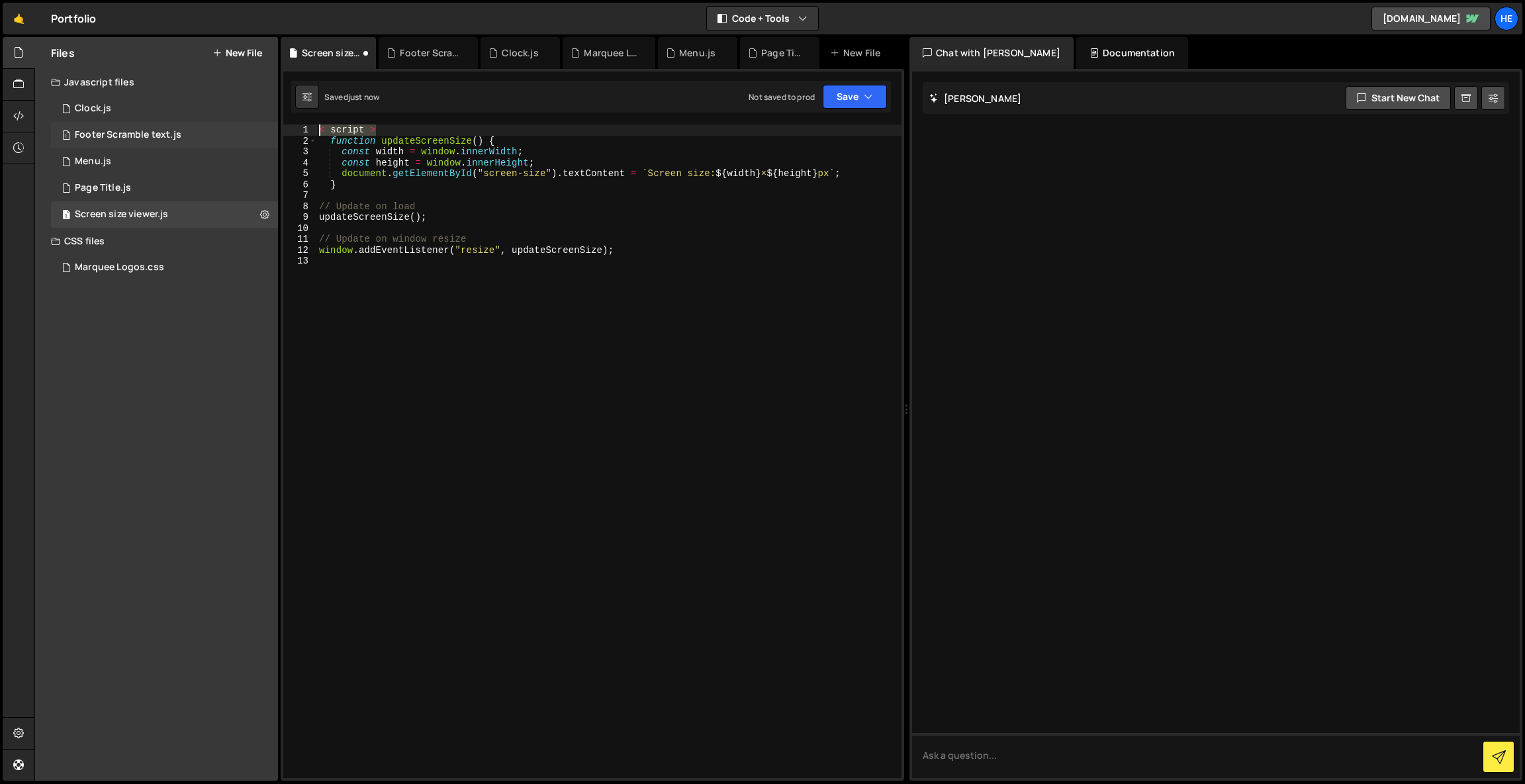
type textarea "< script >"
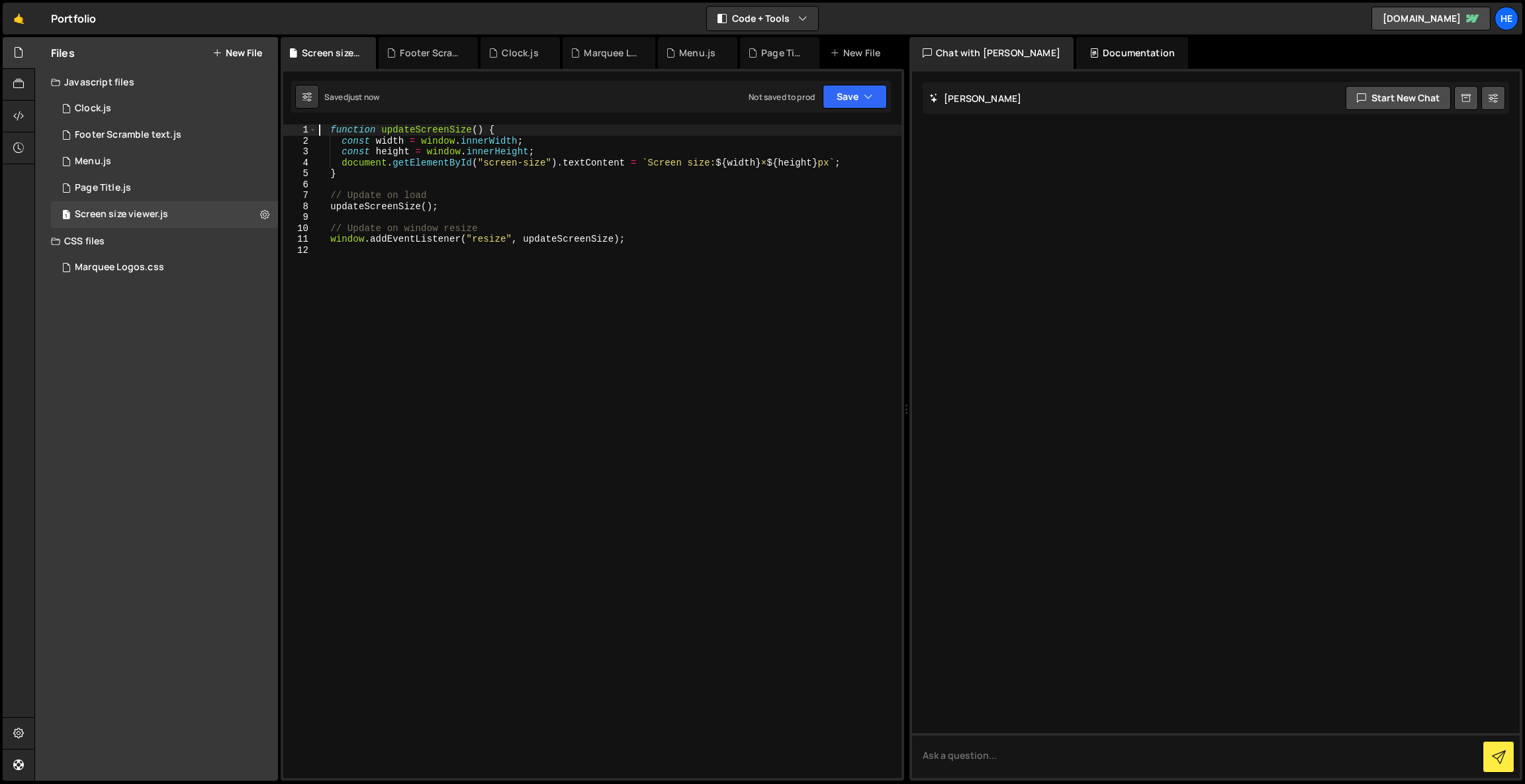
click at [518, 165] on div "function updateScreenSize ( ) { const width = window . innerWidth ; const heigh…" at bounding box center [609, 462] width 585 height 675
click at [524, 164] on div "function updateScreenSize ( ) { const width = window . innerWidth ; const heigh…" at bounding box center [609, 462] width 585 height 675
drag, startPoint x: 546, startPoint y: 161, endPoint x: 485, endPoint y: 164, distance: 61.1
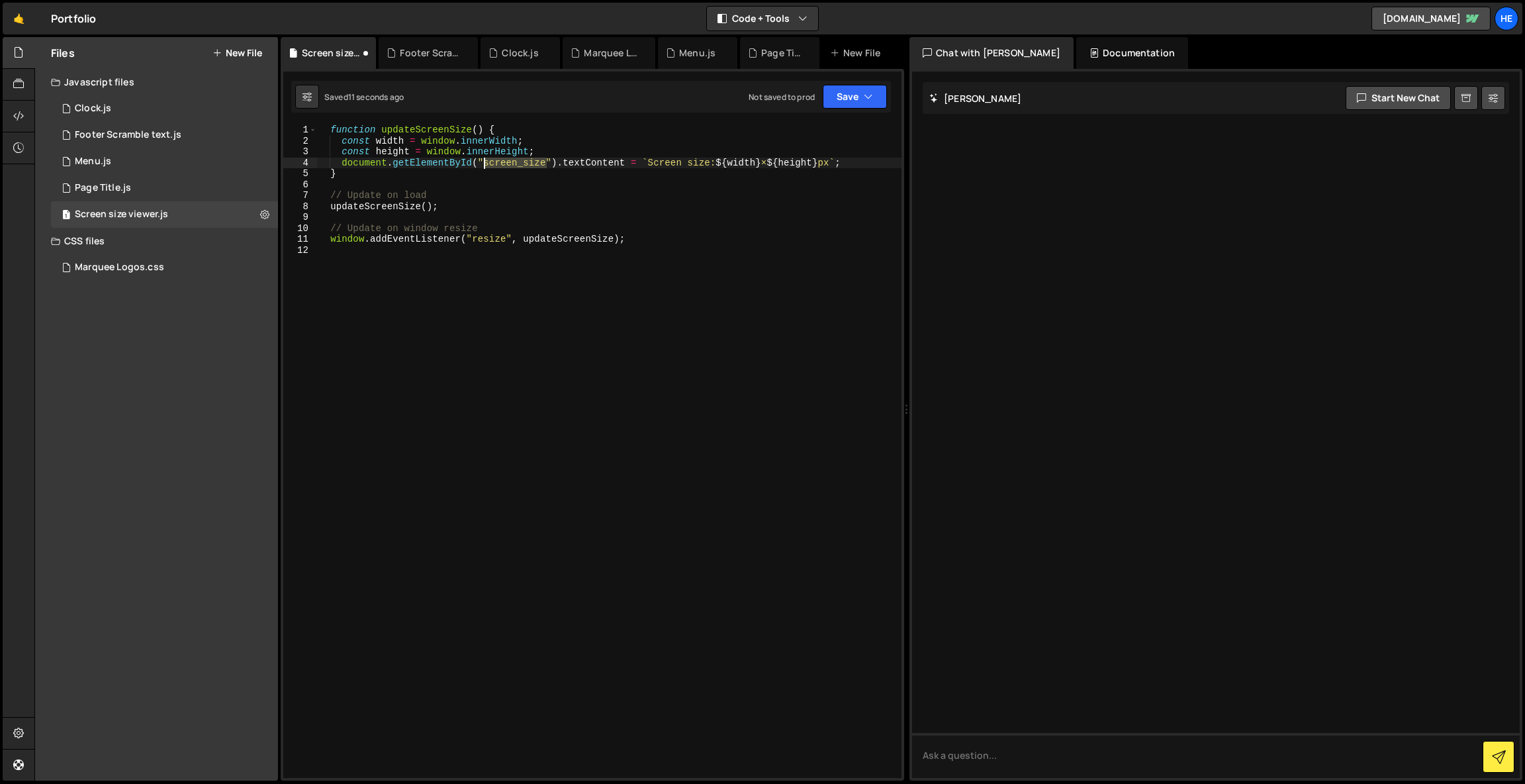
click at [485, 164] on div "function updateScreenSize ( ) { const width = window . innerWidth ; const heigh…" at bounding box center [609, 462] width 585 height 675
click at [641, 193] on div "function updateScreenSize ( ) { const width = window . innerWidth ; const heigh…" at bounding box center [609, 462] width 585 height 675
type textarea "// Update on load"
click at [722, 323] on div "function updateScreenSize ( ) { const width = window . innerWidth ; const heigh…" at bounding box center [609, 462] width 585 height 675
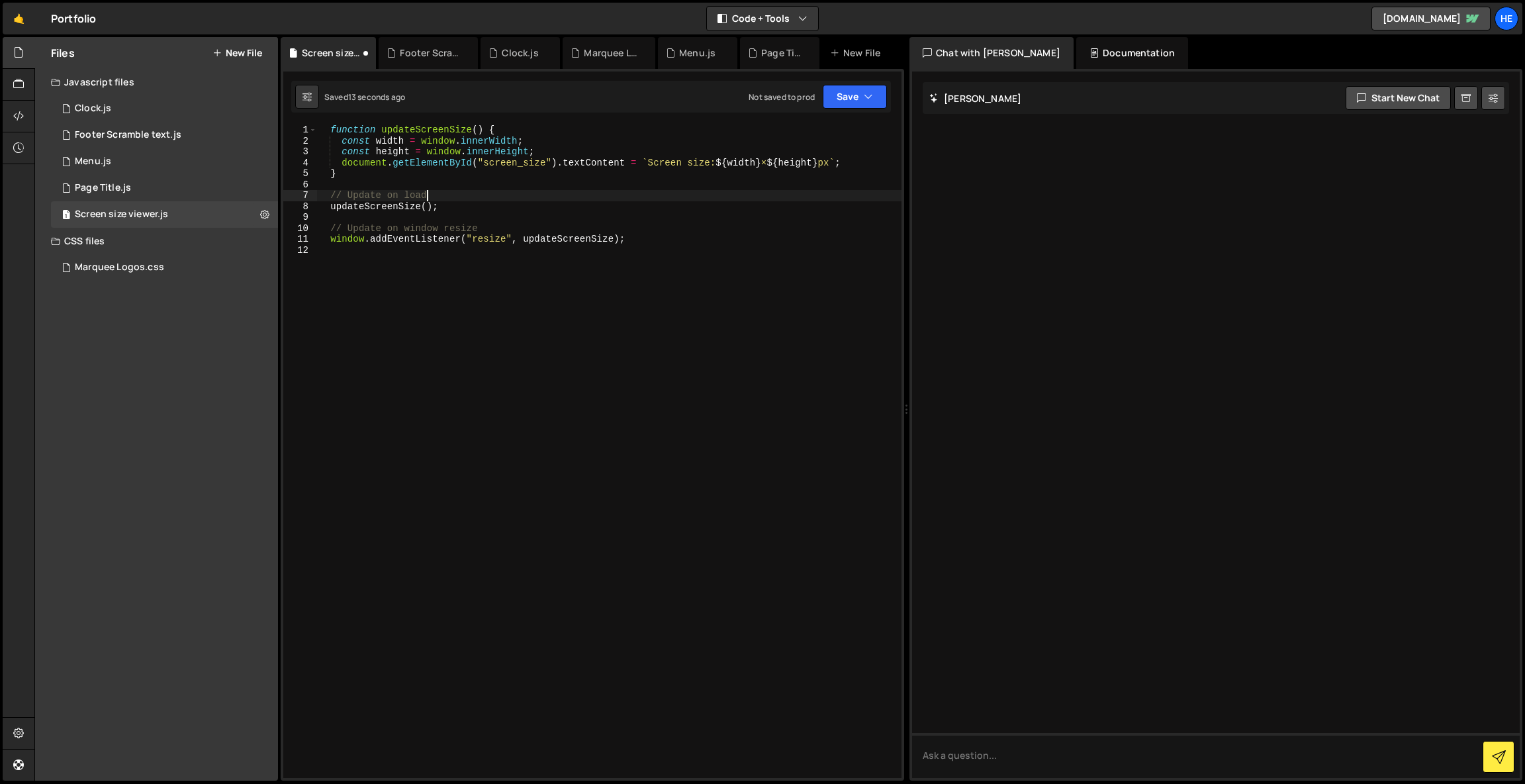
scroll to position [0, 0]
click at [515, 289] on div "function updateScreenSize ( ) { const width = window . innerWidth ; const heigh…" at bounding box center [609, 462] width 585 height 675
click at [1041, 754] on textarea at bounding box center [1216, 756] width 608 height 45
paste textarea "Uncaught (in promise) TypeError: Cannot set properties of null (setting 'textCo…"
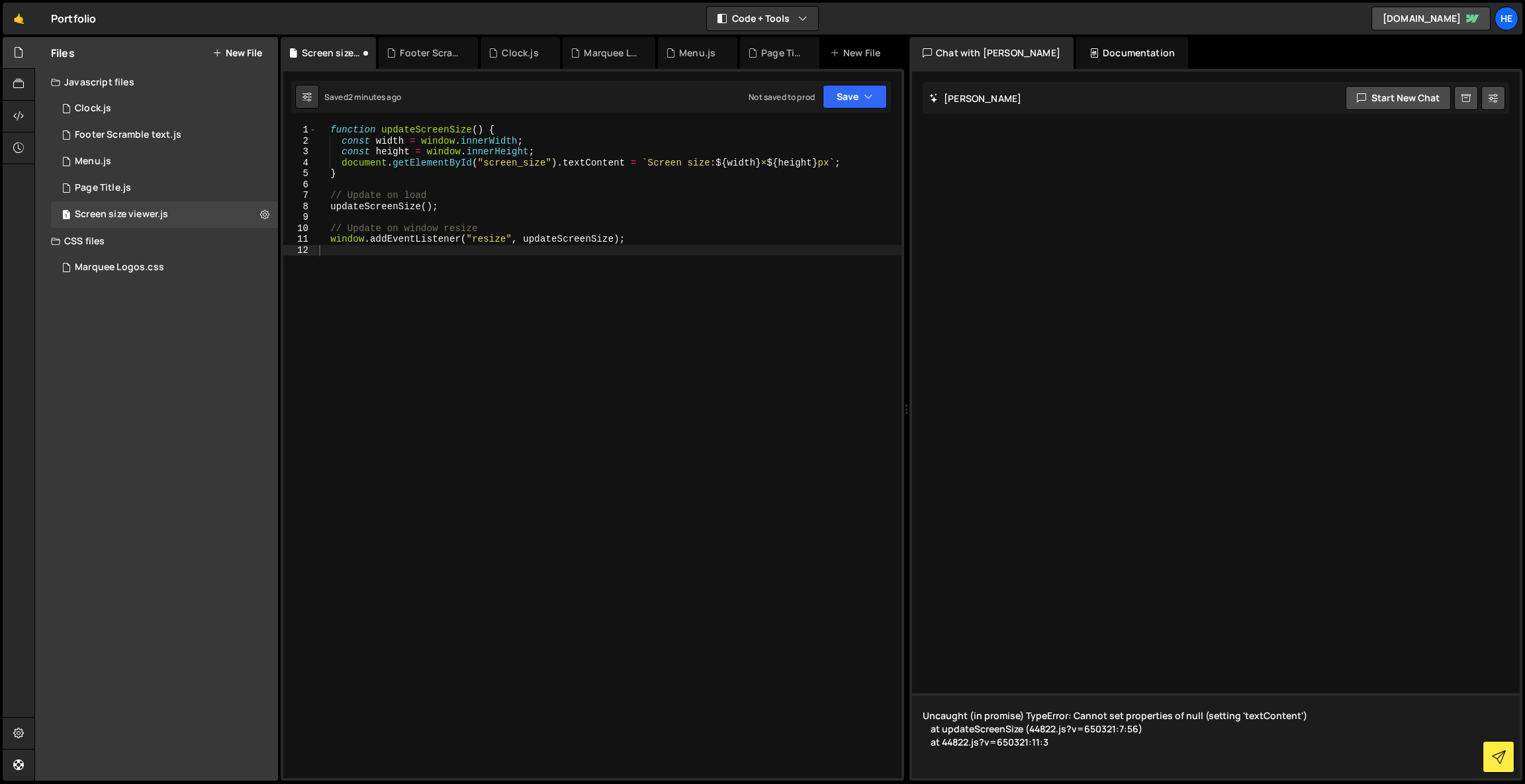
click at [1124, 742] on textarea "Uncaught (in promise) TypeError: Cannot set properties of null (setting 'textCo…" at bounding box center [1216, 735] width 608 height 85
drag, startPoint x: 1133, startPoint y: 733, endPoint x: 1117, endPoint y: 733, distance: 16.0
click at [1117, 733] on textarea "Uncaught (in promise) TypeError: Cannot set properties of null (setting 'textCo…" at bounding box center [1216, 735] width 608 height 85
click at [1146, 734] on textarea "Uncaught (in promise) TypeError: Cannot set properties of null (setting 'textCo…" at bounding box center [1216, 735] width 608 height 85
click at [1147, 747] on textarea "Uncaught (in promise) TypeError: Cannot set properties of null (setting 'textCo…" at bounding box center [1216, 735] width 608 height 85
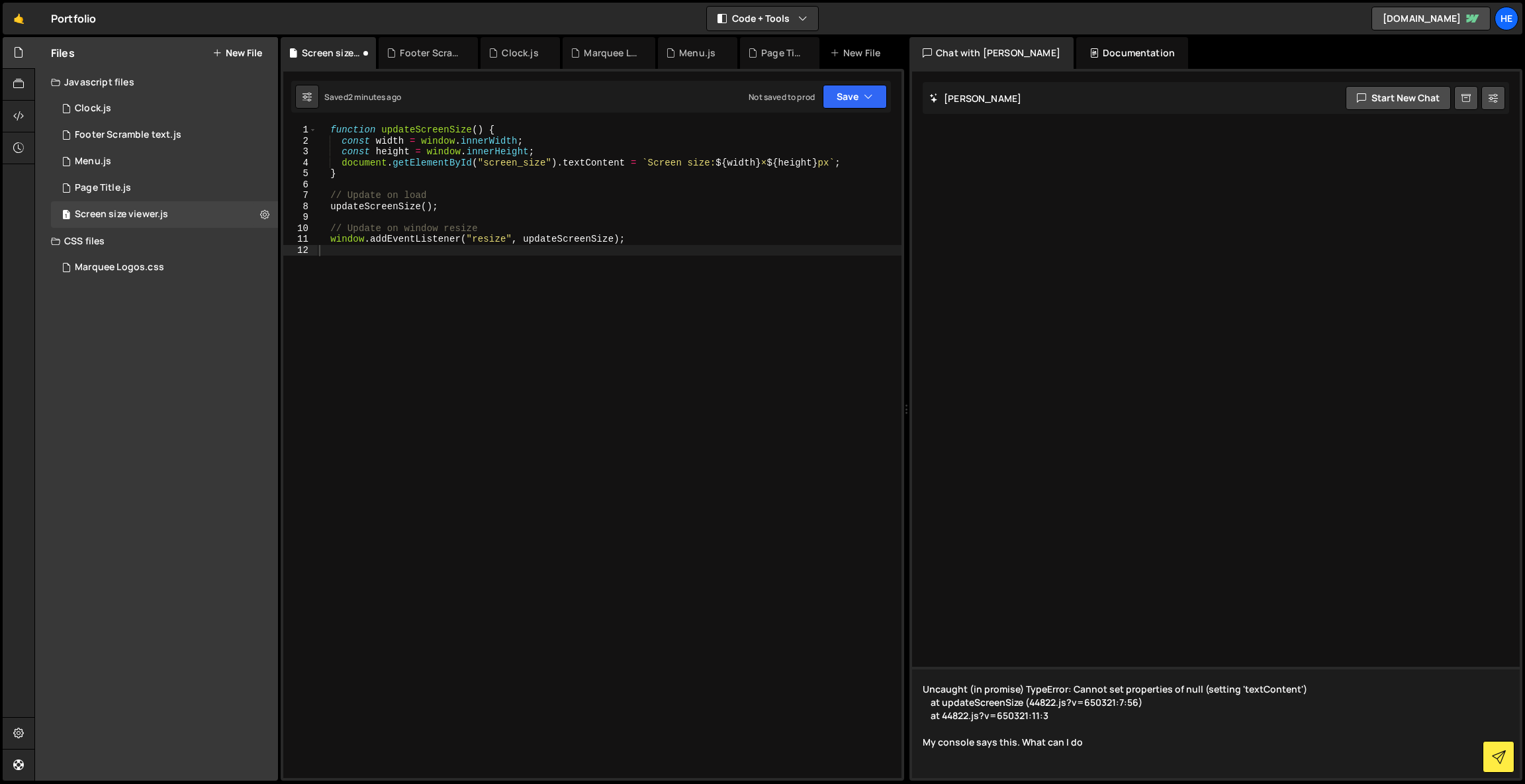
type textarea "Uncaught (in promise) TypeError: Cannot set properties of null (setting 'textCo…"
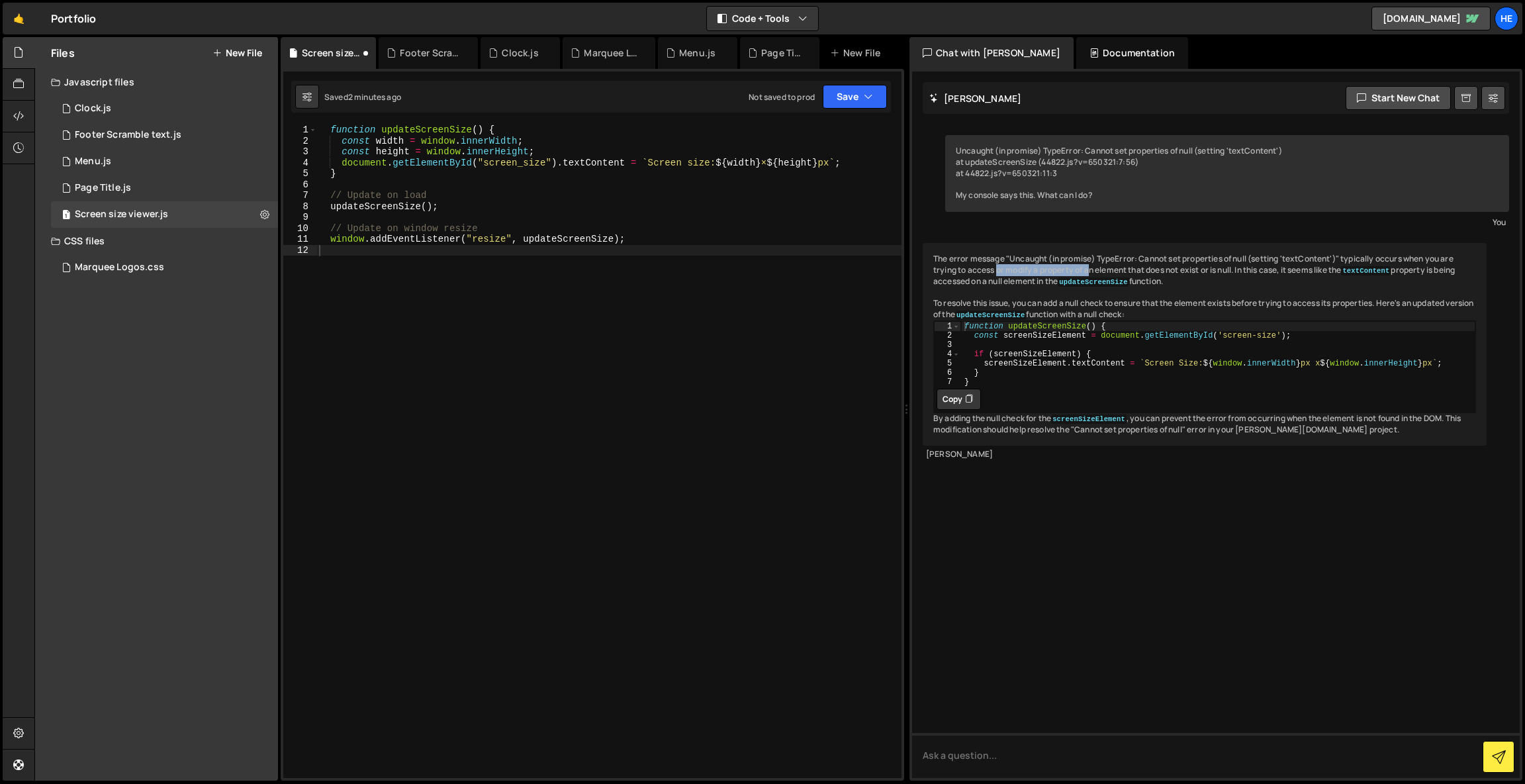
drag, startPoint x: 996, startPoint y: 275, endPoint x: 1093, endPoint y: 272, distance: 97.0
click at [1092, 272] on div "The error message "Uncaught (in promise) TypeError: Cannot set properties of nu…" at bounding box center [1205, 344] width 564 height 203
click at [1093, 272] on div "The error message "Uncaught (in promise) TypeError: Cannot set properties of nu…" at bounding box center [1205, 344] width 564 height 203
drag, startPoint x: 1160, startPoint y: 271, endPoint x: 1261, endPoint y: 270, distance: 101.0
click at [1261, 270] on div "The error message "Uncaught (in promise) TypeError: Cannot set properties of nu…" at bounding box center [1205, 344] width 564 height 203
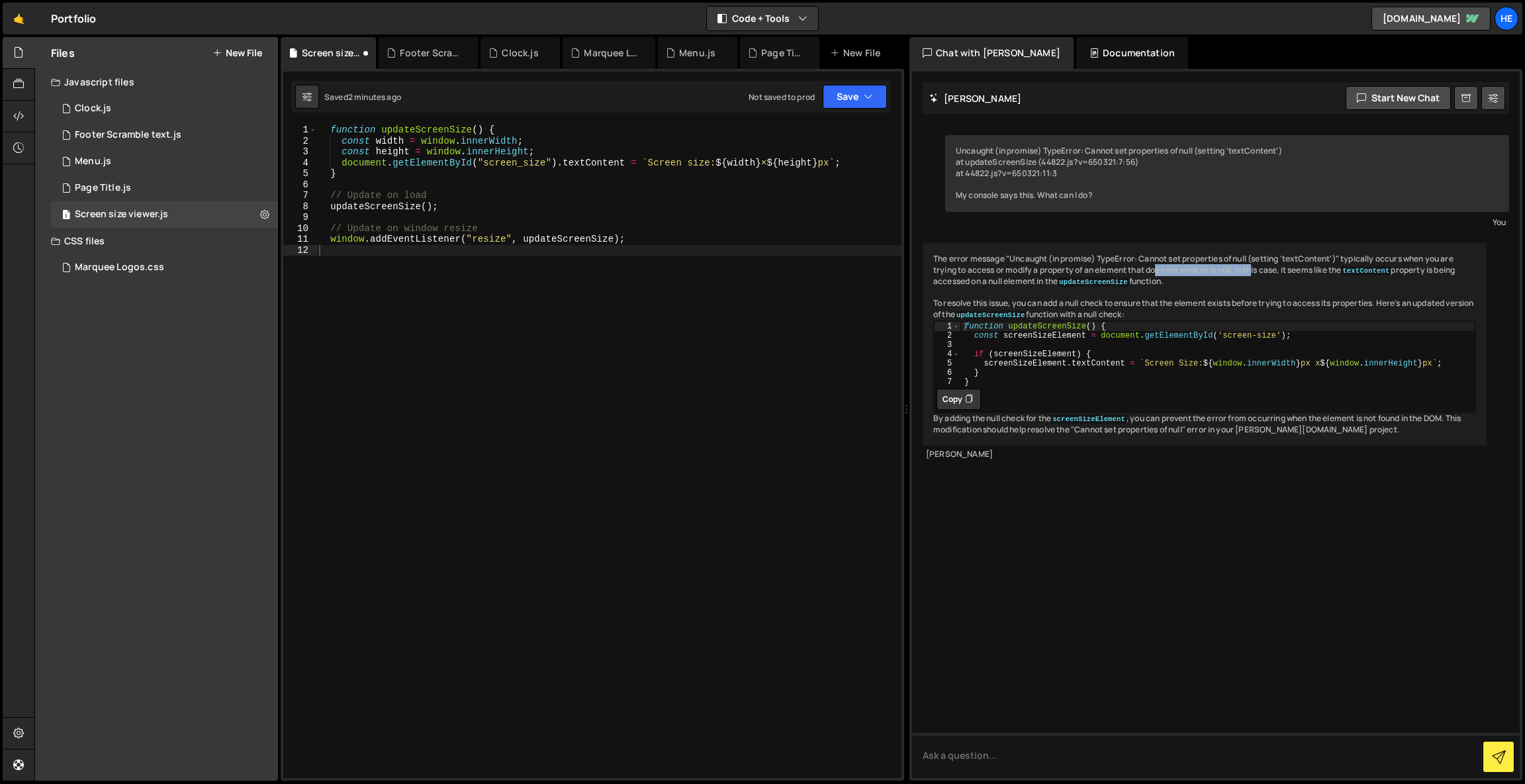
click at [1261, 270] on div "The error message "Uncaught (in promise) TypeError: Cannot set properties of nu…" at bounding box center [1205, 344] width 564 height 203
drag, startPoint x: 1208, startPoint y: 269, endPoint x: 1304, endPoint y: 271, distance: 96.0
click at [1304, 271] on div "The error message "Uncaught (in promise) TypeError: Cannot set properties of nu…" at bounding box center [1205, 344] width 564 height 203
type textarea "document.getElementById("screen_size").textContent = `Screen size: ${width} × $…"
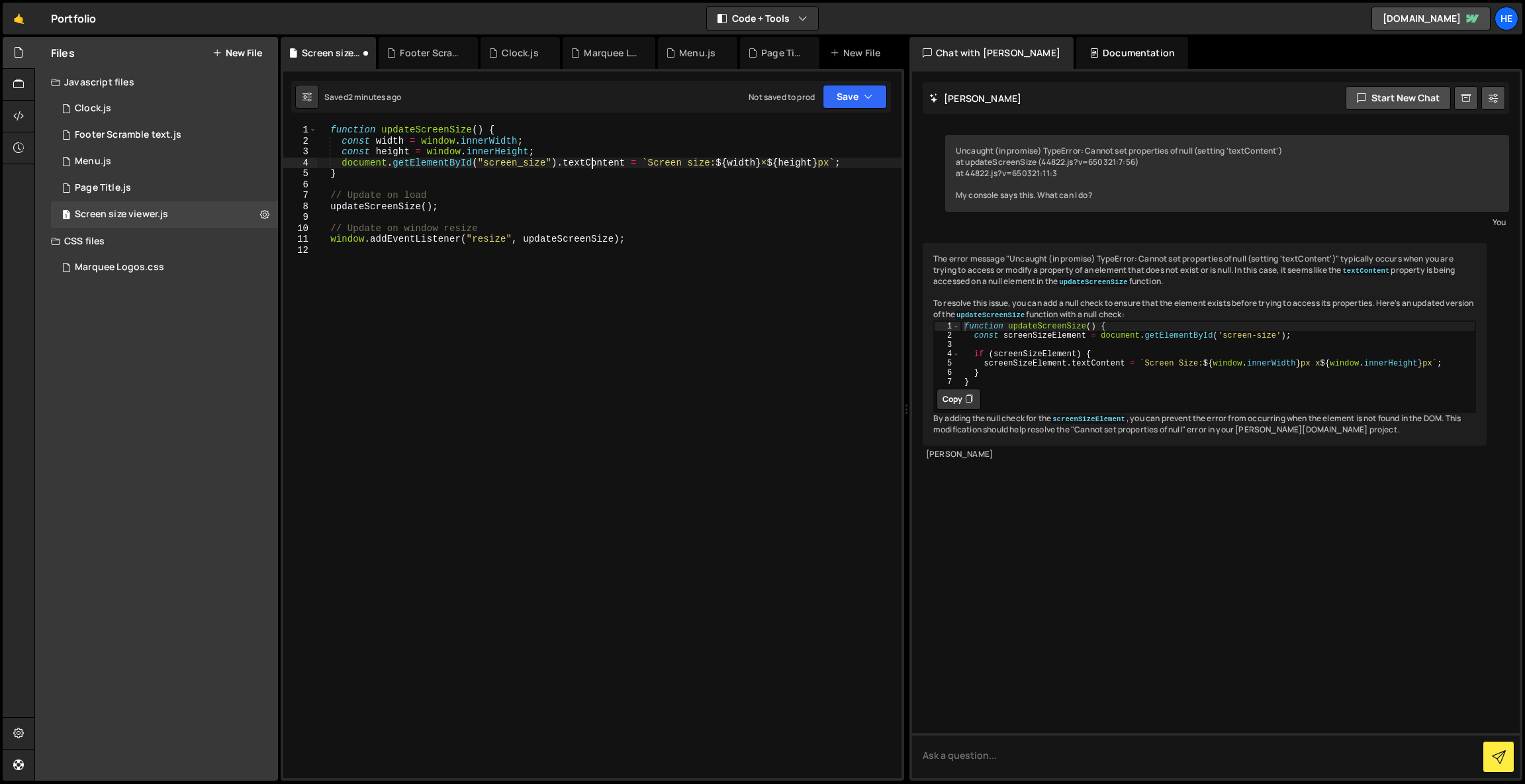
click at [593, 161] on div "function updateScreenSize ( ) { const width = window . innerWidth ; const heigh…" at bounding box center [609, 462] width 585 height 675
click at [725, 401] on div "function updateScreenSize ( ) { const width = window . innerWidth ; const heigh…" at bounding box center [609, 462] width 585 height 675
click at [623, 306] on div "function updateScreenSize ( ) { const width = window . innerWidth ; const heigh…" at bounding box center [609, 462] width 585 height 675
click at [613, 473] on div "function updateScreenSize ( ) { const width = window . innerWidth ; const heigh…" at bounding box center [609, 462] width 585 height 675
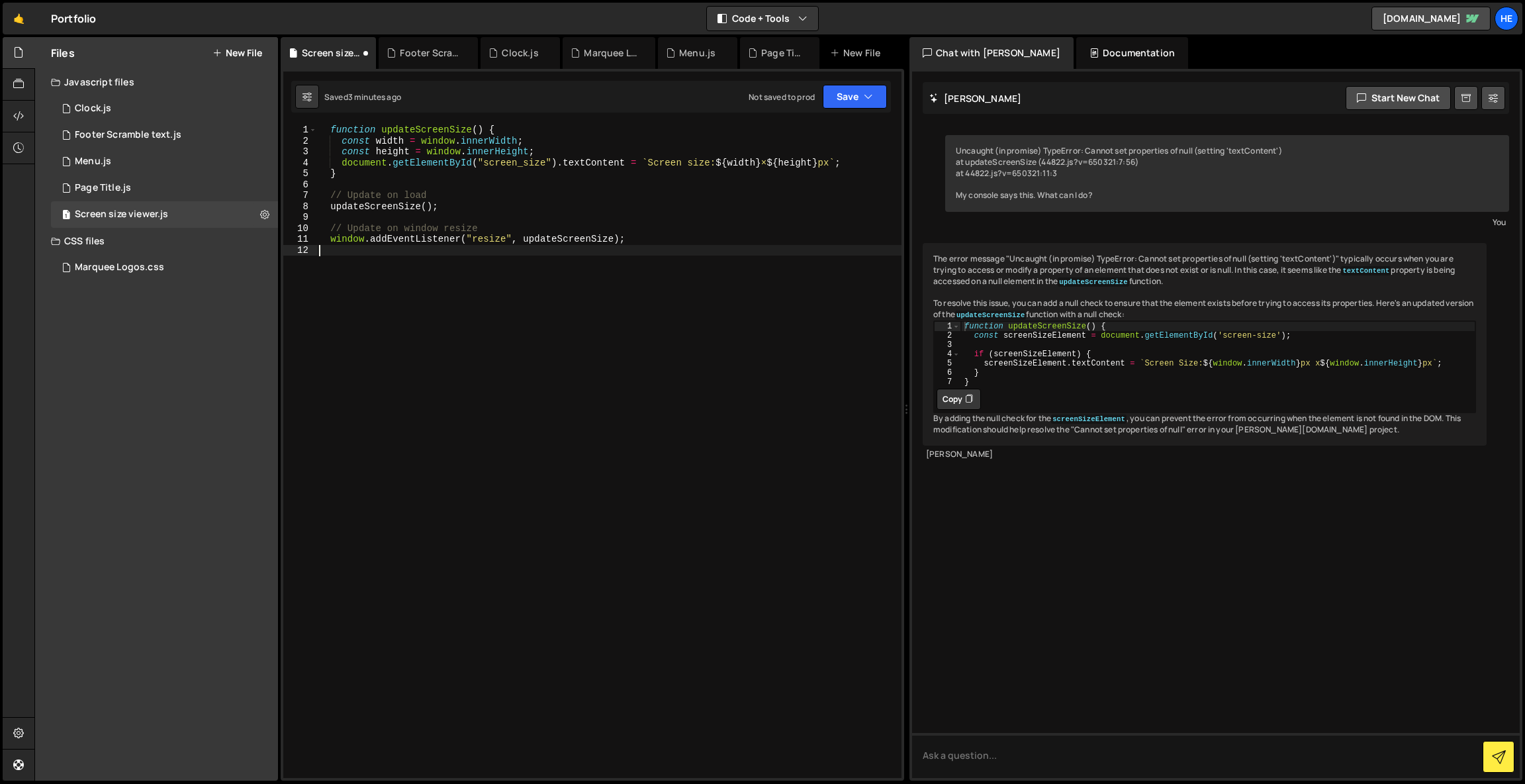
click at [589, 389] on div "function updateScreenSize ( ) { const width = window . innerWidth ; const heigh…" at bounding box center [609, 462] width 585 height 675
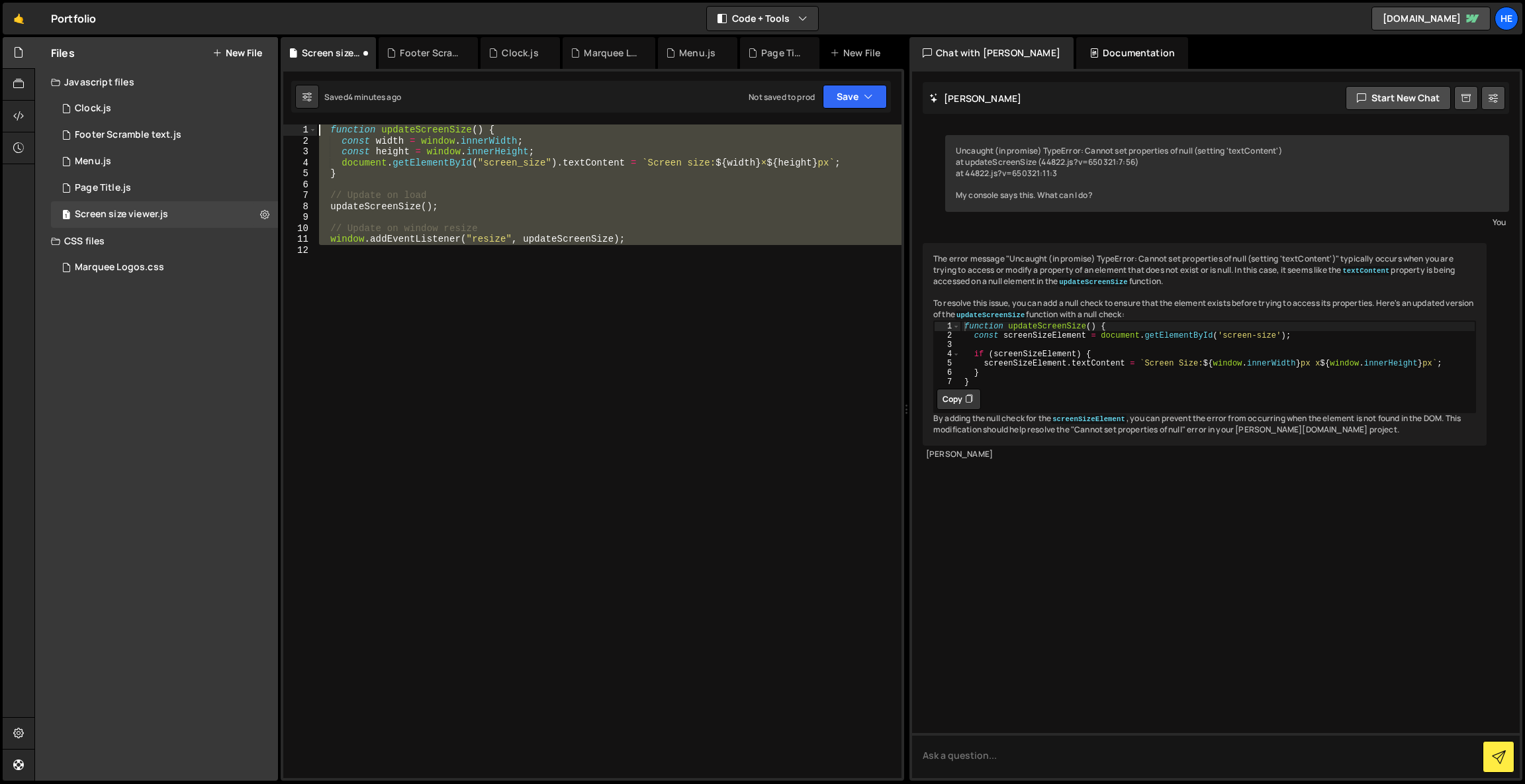
drag, startPoint x: 401, startPoint y: 265, endPoint x: 317, endPoint y: 123, distance: 165.0
click at [317, 124] on div "function updateScreenSize ( ) { const width = window . innerWidth ; const heigh…" at bounding box center [609, 462] width 585 height 675
type textarea "function updateScreenSize() { const width = window.innerWidth;"
click at [599, 355] on div "function updateScreenSize ( ) { const width = window . innerWidth ; const heigh…" at bounding box center [609, 450] width 585 height 653
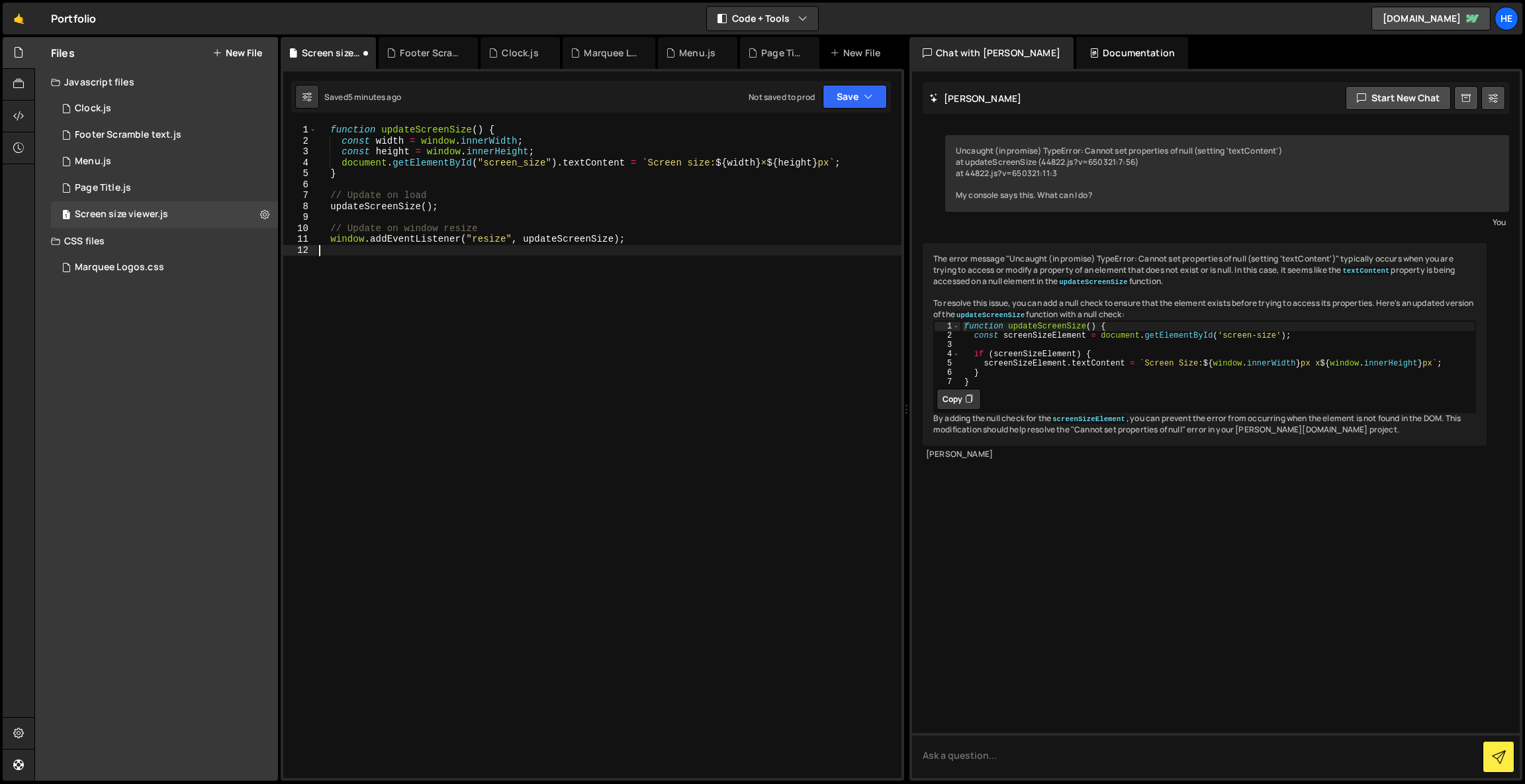
click at [504, 161] on div "function updateScreenSize ( ) { const width = window . innerWidth ; const heigh…" at bounding box center [609, 462] width 585 height 675
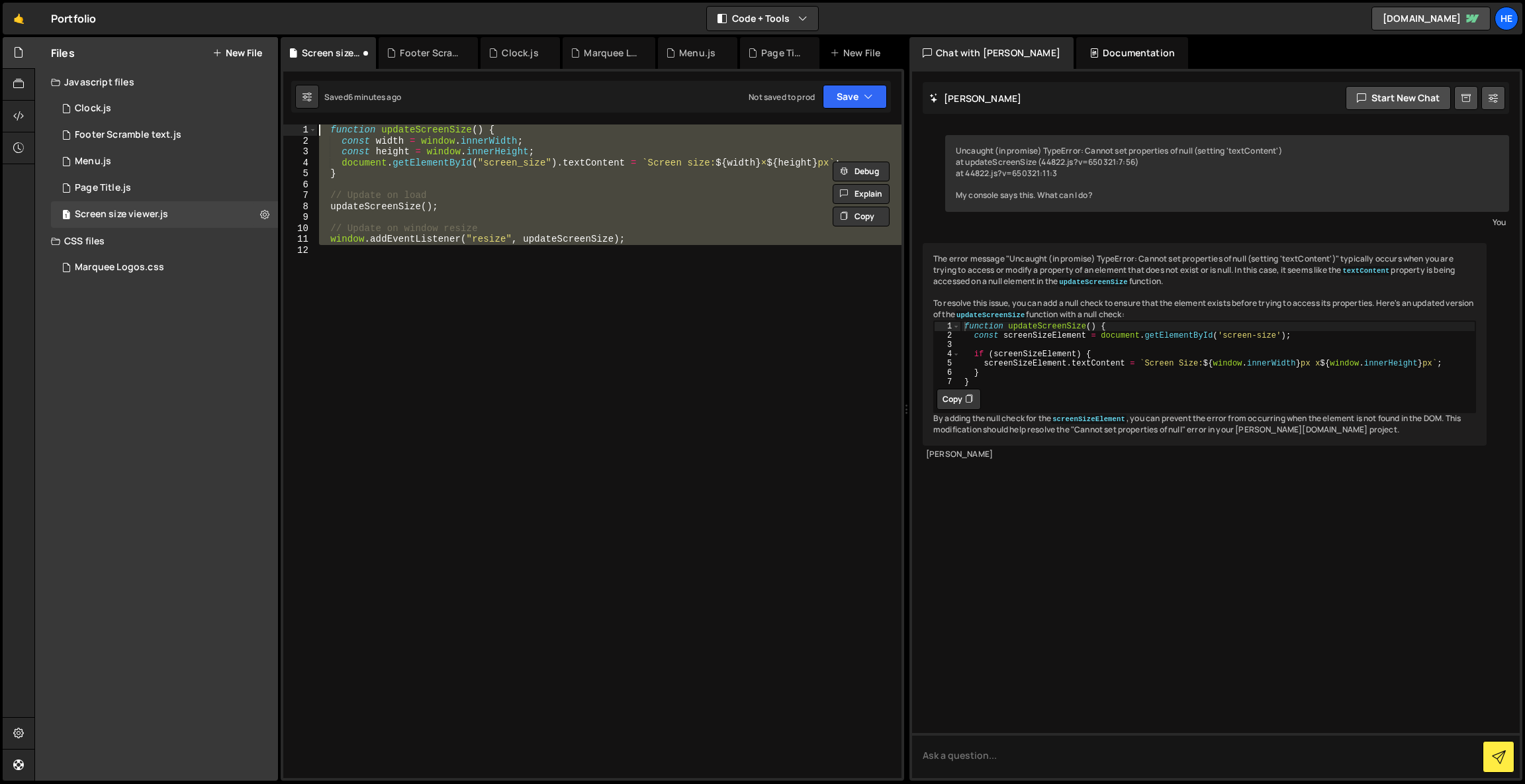
drag, startPoint x: 485, startPoint y: 255, endPoint x: 328, endPoint y: 97, distance: 222.7
click at [328, 97] on div "Debug Explain Copy Screen size viewer.js Footer Scramble text.js Clock.js Marqu…" at bounding box center [592, 409] width 624 height 744
type textarea "function updateScreenSize() { const width = window.innerWidth;"
paste textarea
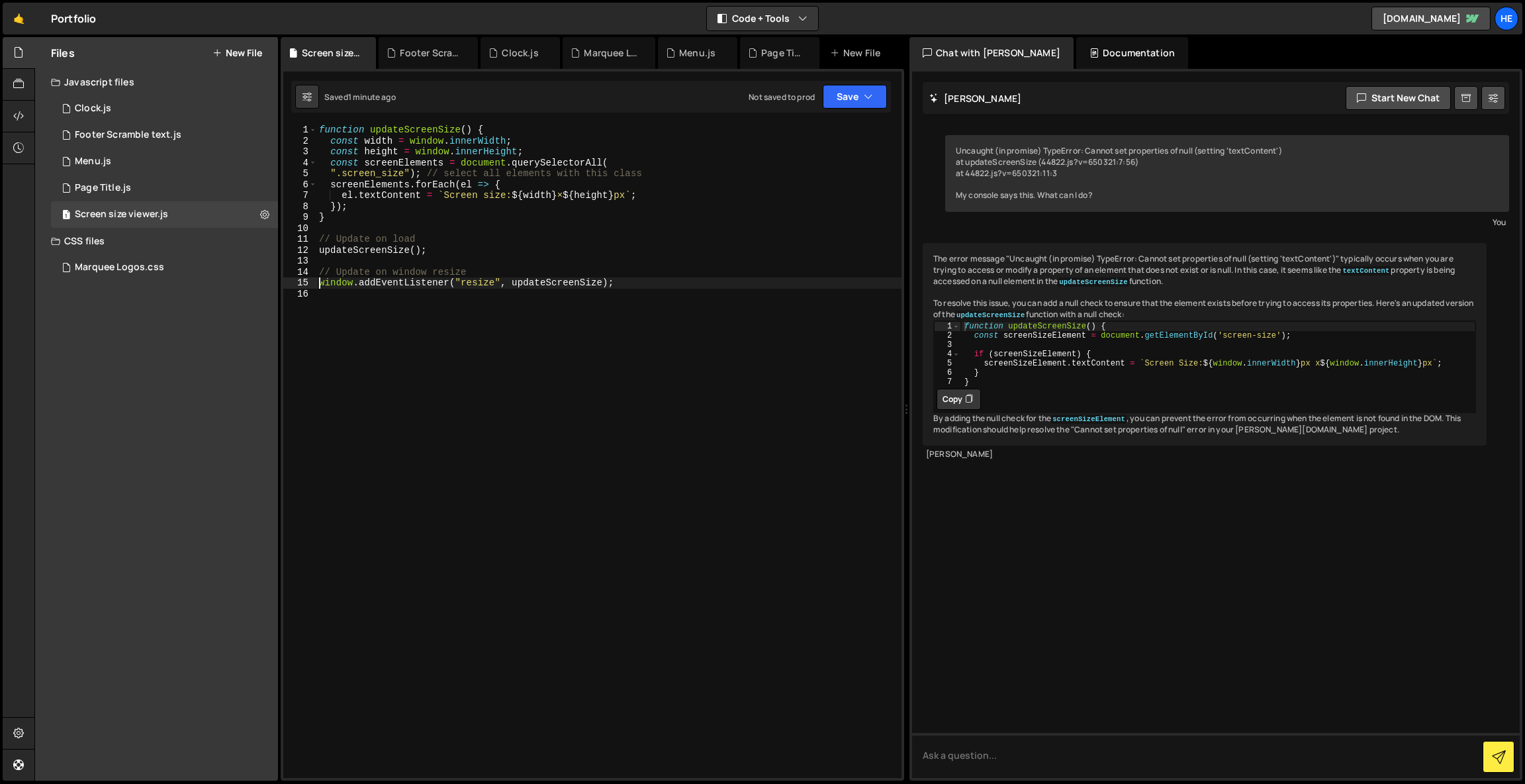
click at [489, 193] on div "function updateScreenSize ( ) { const width = window . innerWidth ; const heigh…" at bounding box center [609, 462] width 585 height 675
click at [506, 197] on div "function updateScreenSize ( ) { const width = window . innerWidth ; const heigh…" at bounding box center [609, 450] width 585 height 653
drag, startPoint x: 489, startPoint y: 197, endPoint x: 449, endPoint y: 195, distance: 40.0
click at [449, 195] on div "function updateScreenSize ( ) { const width = window . innerWidth ; const heigh…" at bounding box center [609, 462] width 585 height 675
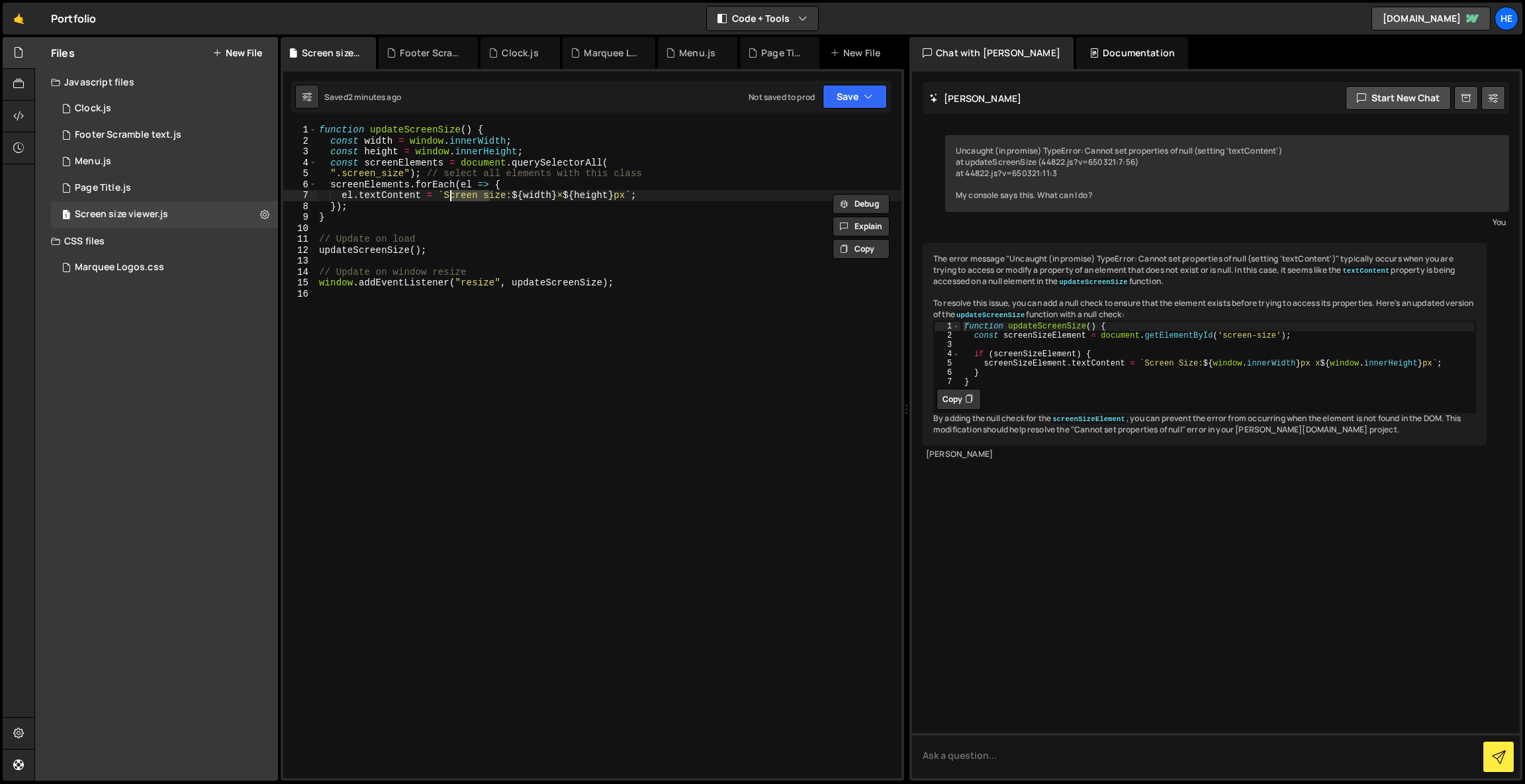
type textarea "el.textContent = `Size: ${width} × ${height}px`;"
click at [113, 502] on div "Files New File Create your first file Get started by starting a Javascript or C…" at bounding box center [157, 408] width 243 height 743
click at [618, 523] on div "function updateScreenSize ( ) { const width = window . innerWidth ; const heigh…" at bounding box center [609, 462] width 585 height 675
click at [52, 469] on div "Files New File Create your first file Get started by starting a Javascript or C…" at bounding box center [157, 408] width 243 height 743
click at [450, 194] on div "function updateScreenSize ( ) { const width = window . innerWidth ; const heigh…" at bounding box center [609, 462] width 585 height 675
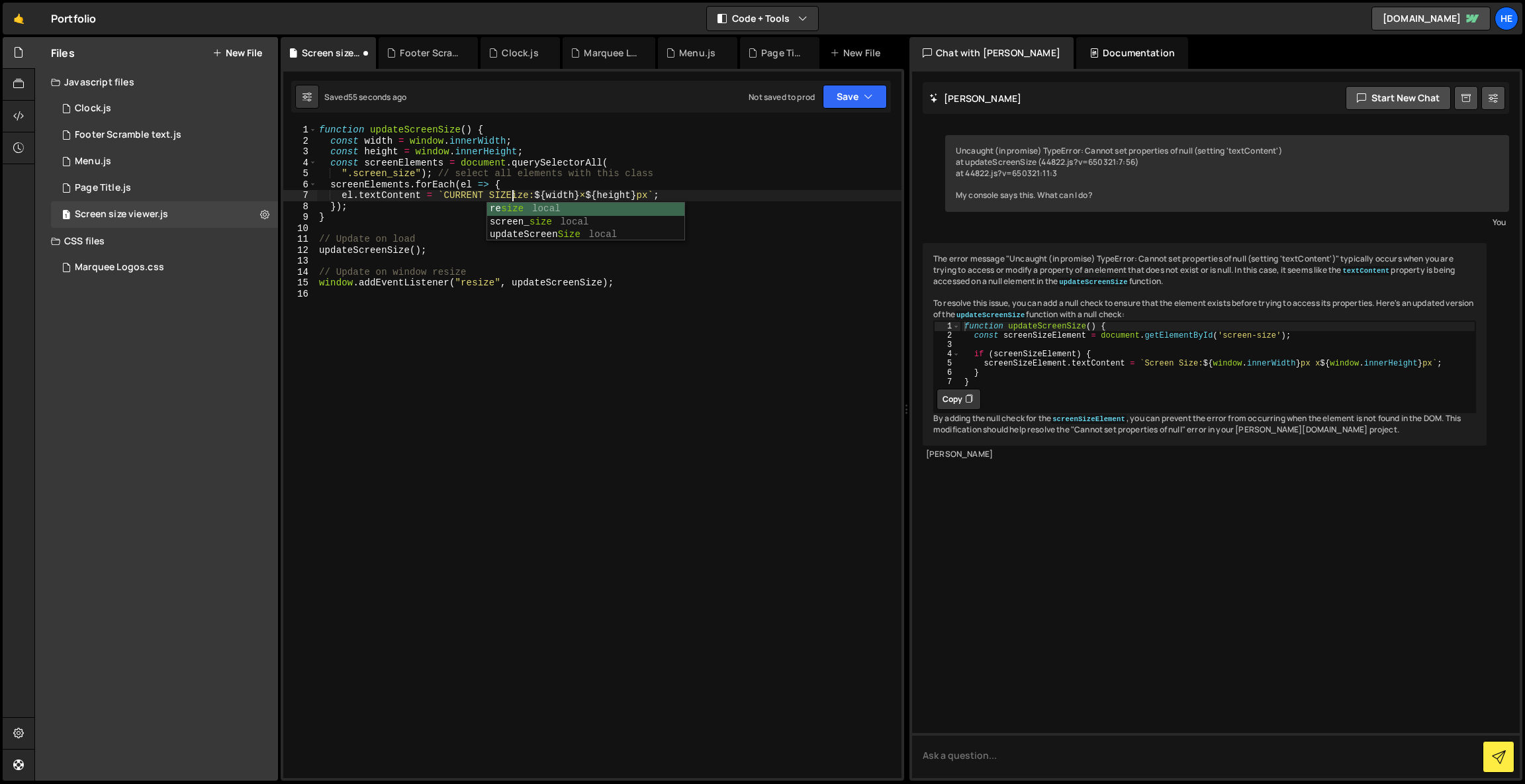
scroll to position [0, 14]
click at [576, 194] on div "function updateScreenSize ( ) { const width = window . innerWidth ; const heigh…" at bounding box center [609, 462] width 585 height 675
drag, startPoint x: 647, startPoint y: 190, endPoint x: 639, endPoint y: 190, distance: 8.0
click at [639, 190] on div "function updateScreenSize ( ) { const width = window . innerWidth ; const heigh…" at bounding box center [609, 462] width 585 height 675
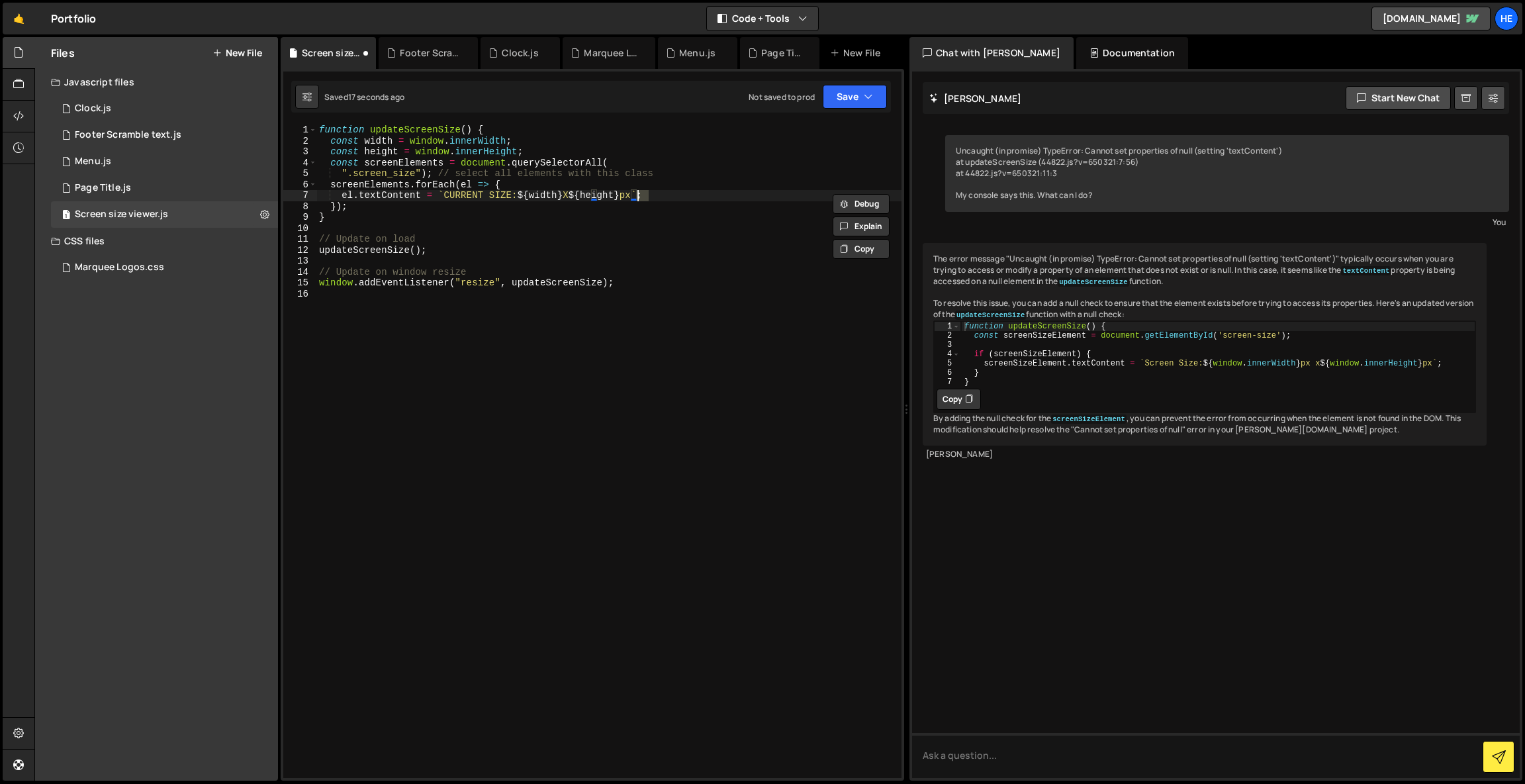
type textarea "el.textContent = `CURRENT SIZE: ${width} X ${height}PX`;"
click at [588, 456] on div "function updateScreenSize ( ) { const width = window . innerWidth ; const heigh…" at bounding box center [609, 462] width 585 height 675
click at [637, 195] on div "function updateScreenSize ( ) { const width = window . innerWidth ; const heigh…" at bounding box center [609, 462] width 585 height 675
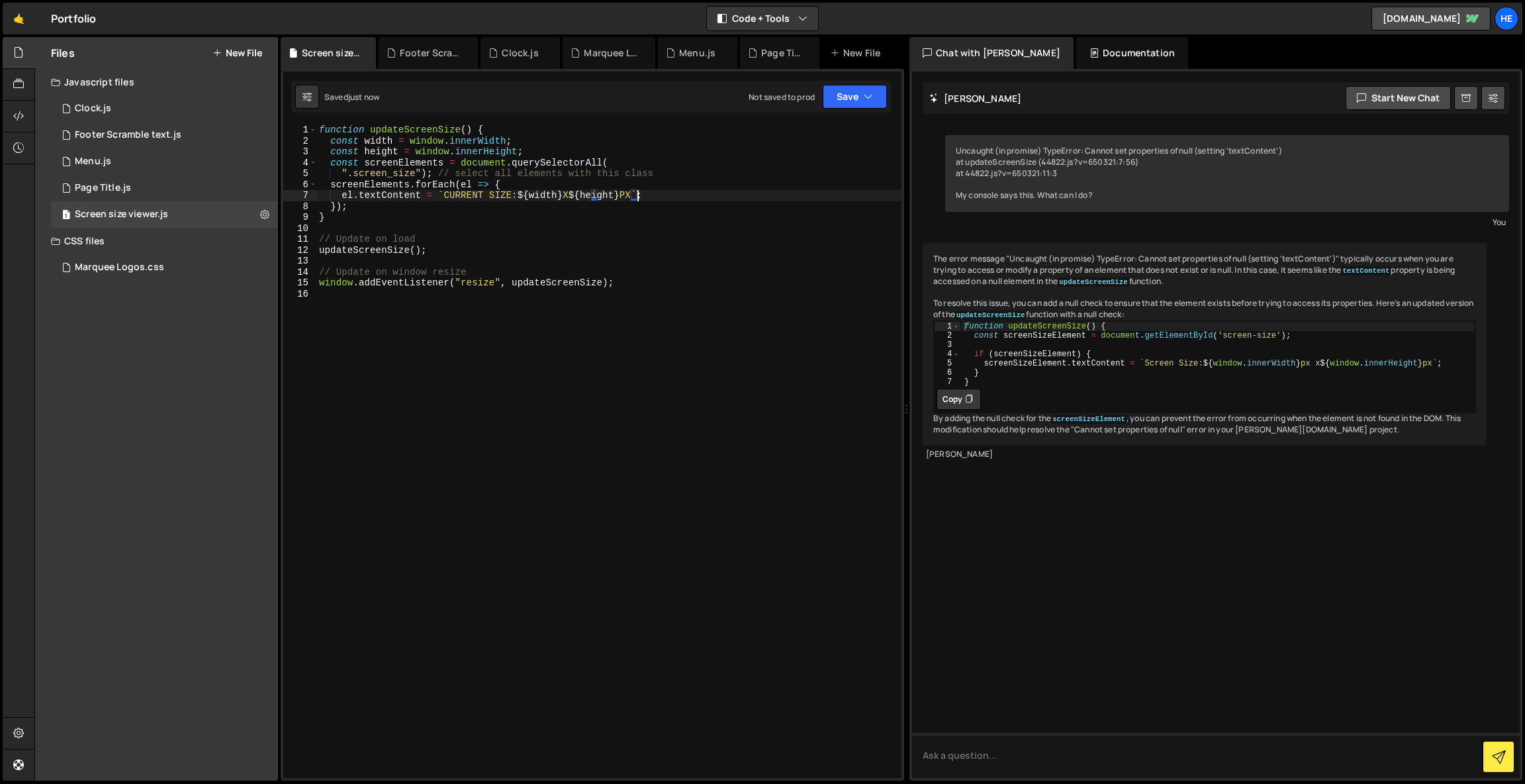
scroll to position [0, 23]
type textarea "el.textContent = `CURRENT SIZE: ${width} X ${height}px`;"
click at [609, 423] on div "function updateScreenSize ( ) { const width = window . innerWidth ; const heigh…" at bounding box center [609, 462] width 585 height 675
